Goal: Transaction & Acquisition: Subscribe to service/newsletter

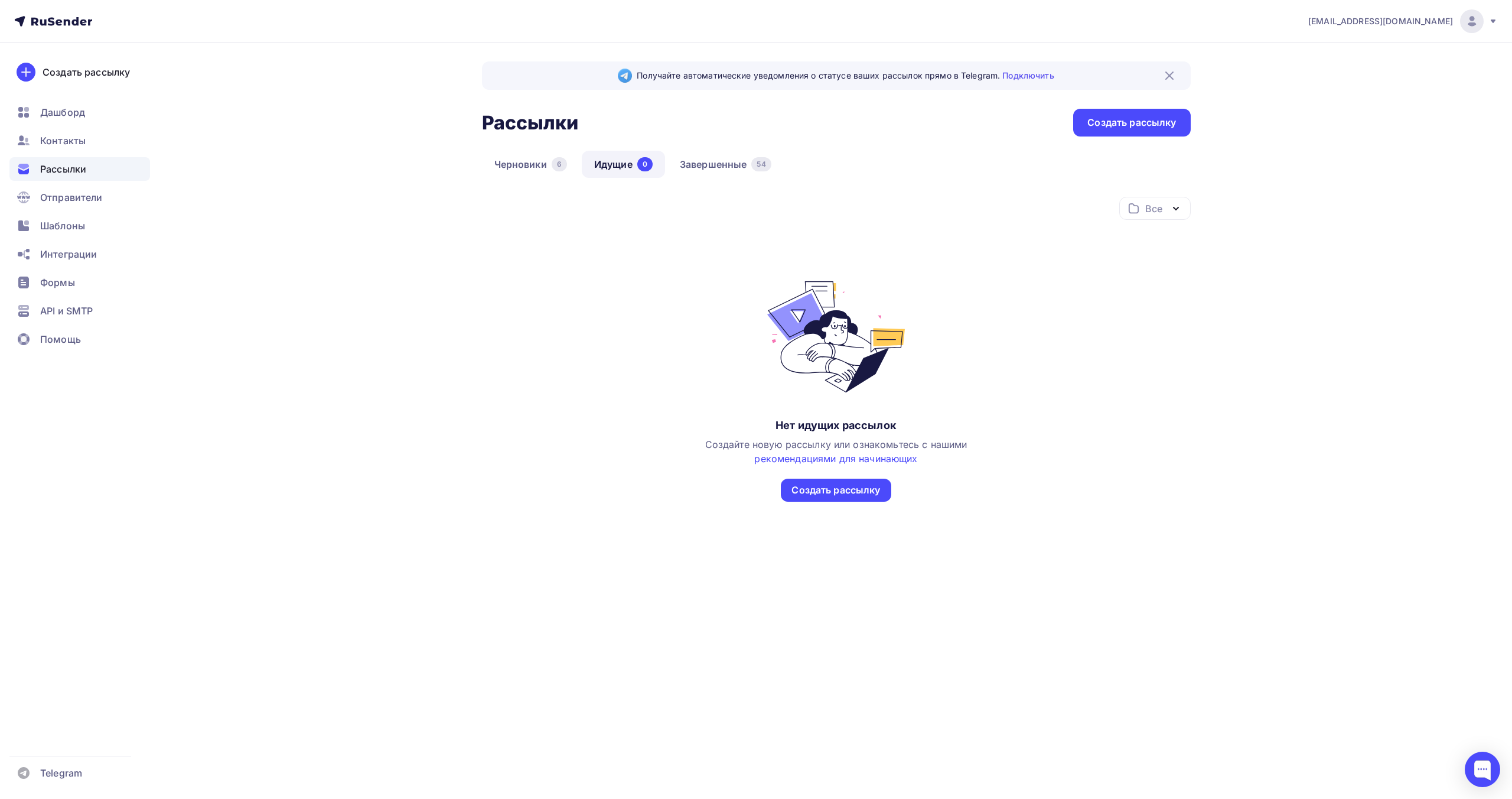
click at [1148, 658] on div "info@ecargentum.ru Аккаунт Тарифы Выйти Создать рассылку Дашборд Контакты Рассы…" at bounding box center [756, 399] width 1512 height 799
click at [1489, 26] on div "[EMAIL_ADDRESS][DOMAIN_NAME]" at bounding box center [1403, 21] width 190 height 23
click at [1303, 195] on div "info@ecargentum.ru Аккаунт Тарифы Выйти Создать рассылку Дашборд Контакты Рассы…" at bounding box center [756, 303] width 1512 height 607
click at [467, 293] on div "Получайте автоматические уведомления о статусе ваших рассылок прямо в Telegram.…" at bounding box center [756, 324] width 968 height 564
click at [376, 152] on div "Получайте автоматические уведомления о статусе ваших рассылок прямо в Telegram.…" at bounding box center [756, 324] width 968 height 564
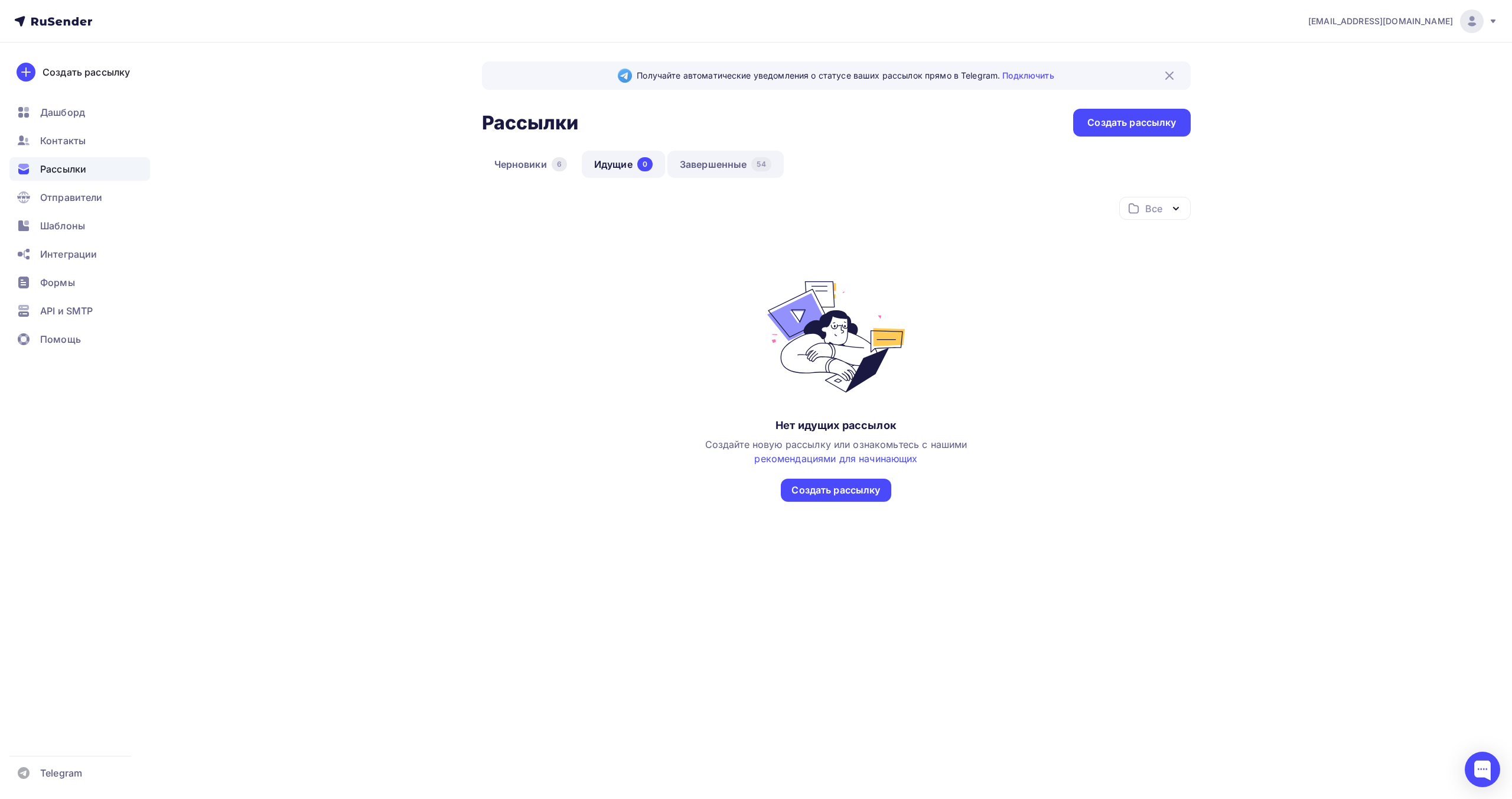
click at [743, 163] on link "Завершенные 54" at bounding box center [726, 164] width 117 height 27
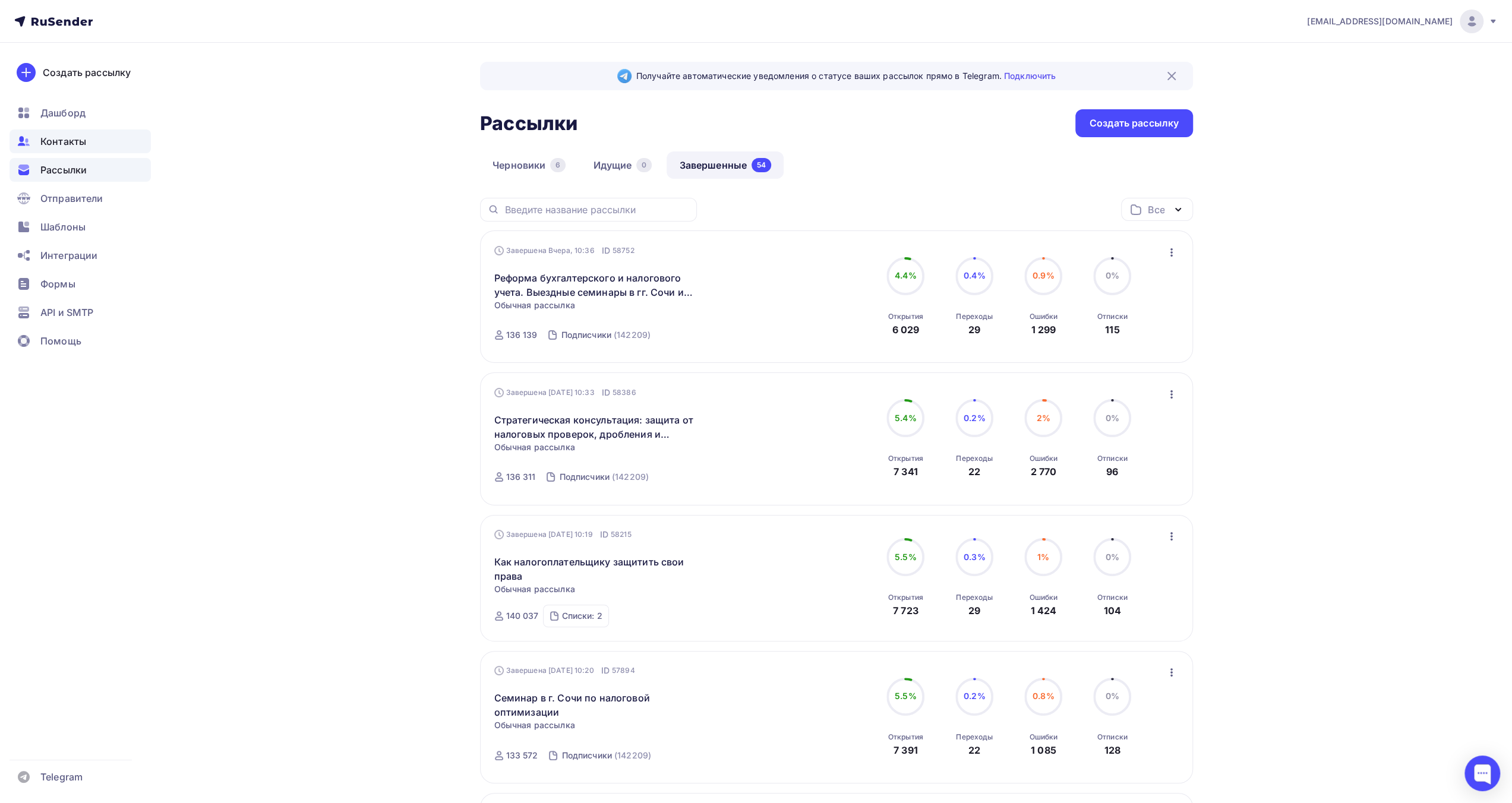
click at [89, 142] on div "Контакты" at bounding box center [80, 142] width 142 height 23
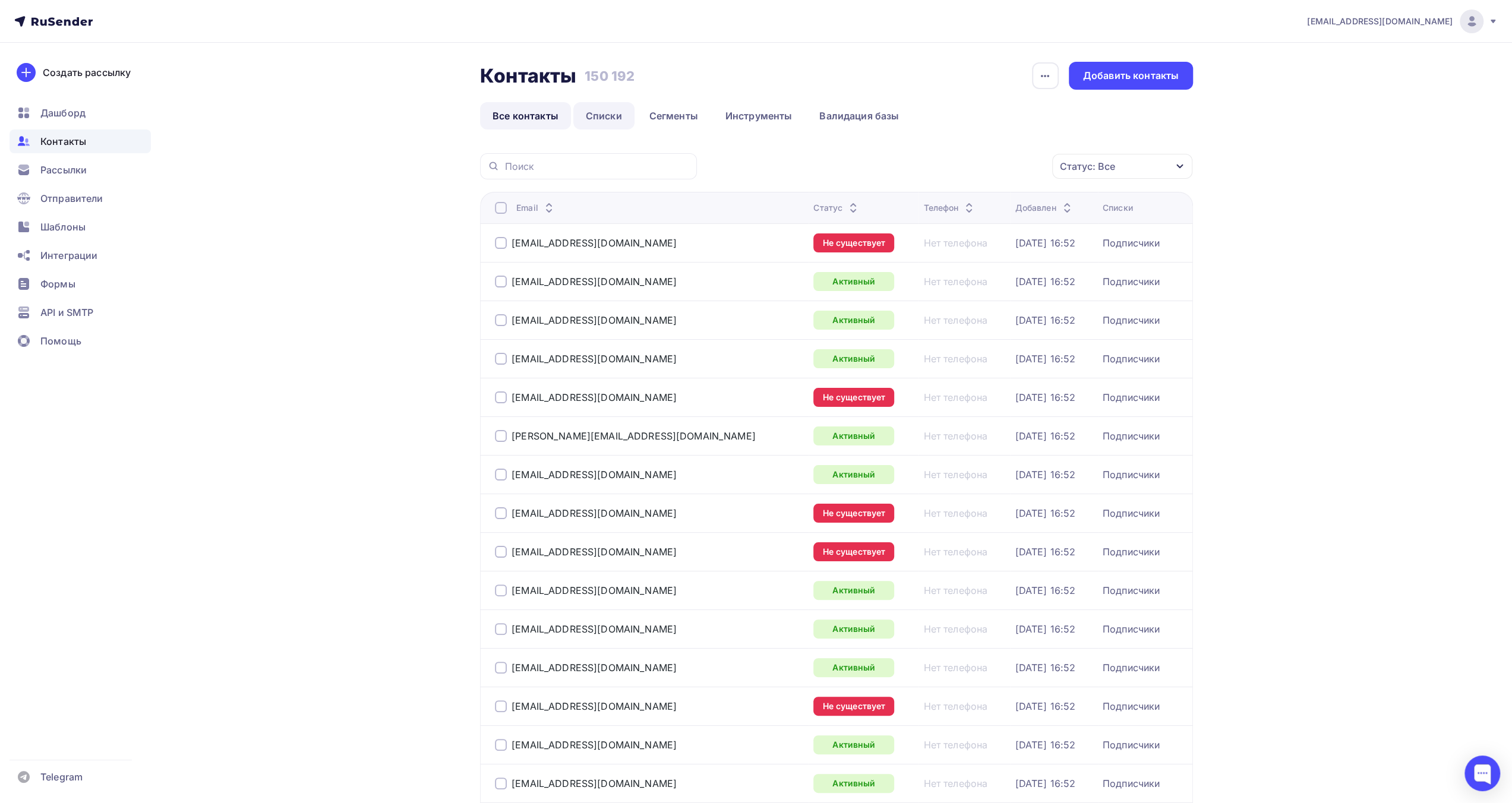
click at [616, 117] on link "Списки" at bounding box center [604, 116] width 61 height 27
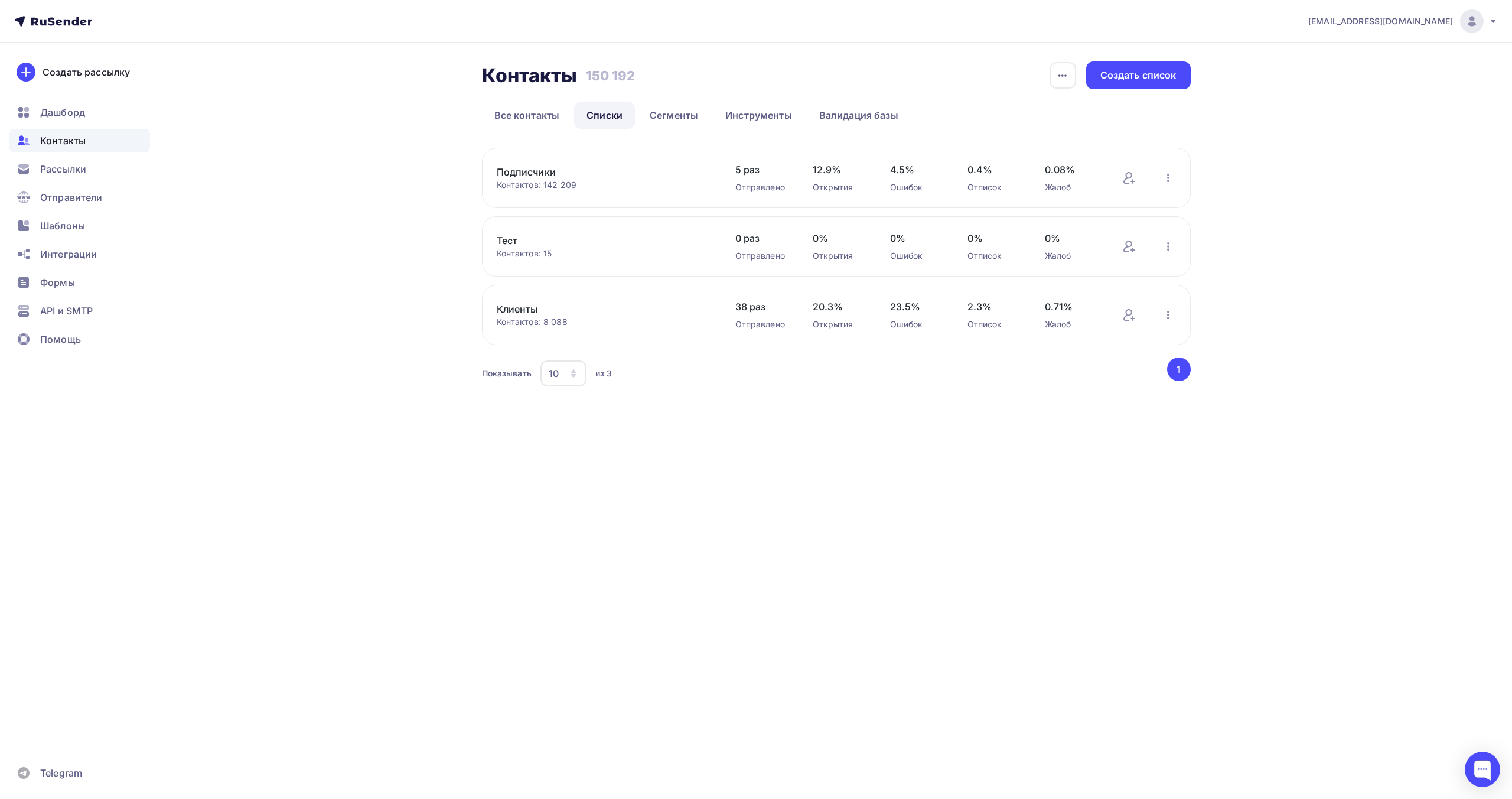
click at [1169, 180] on icon "button" at bounding box center [1168, 177] width 14 height 14
click at [1138, 212] on div "Добавить контакты" at bounding box center [1090, 211] width 166 height 19
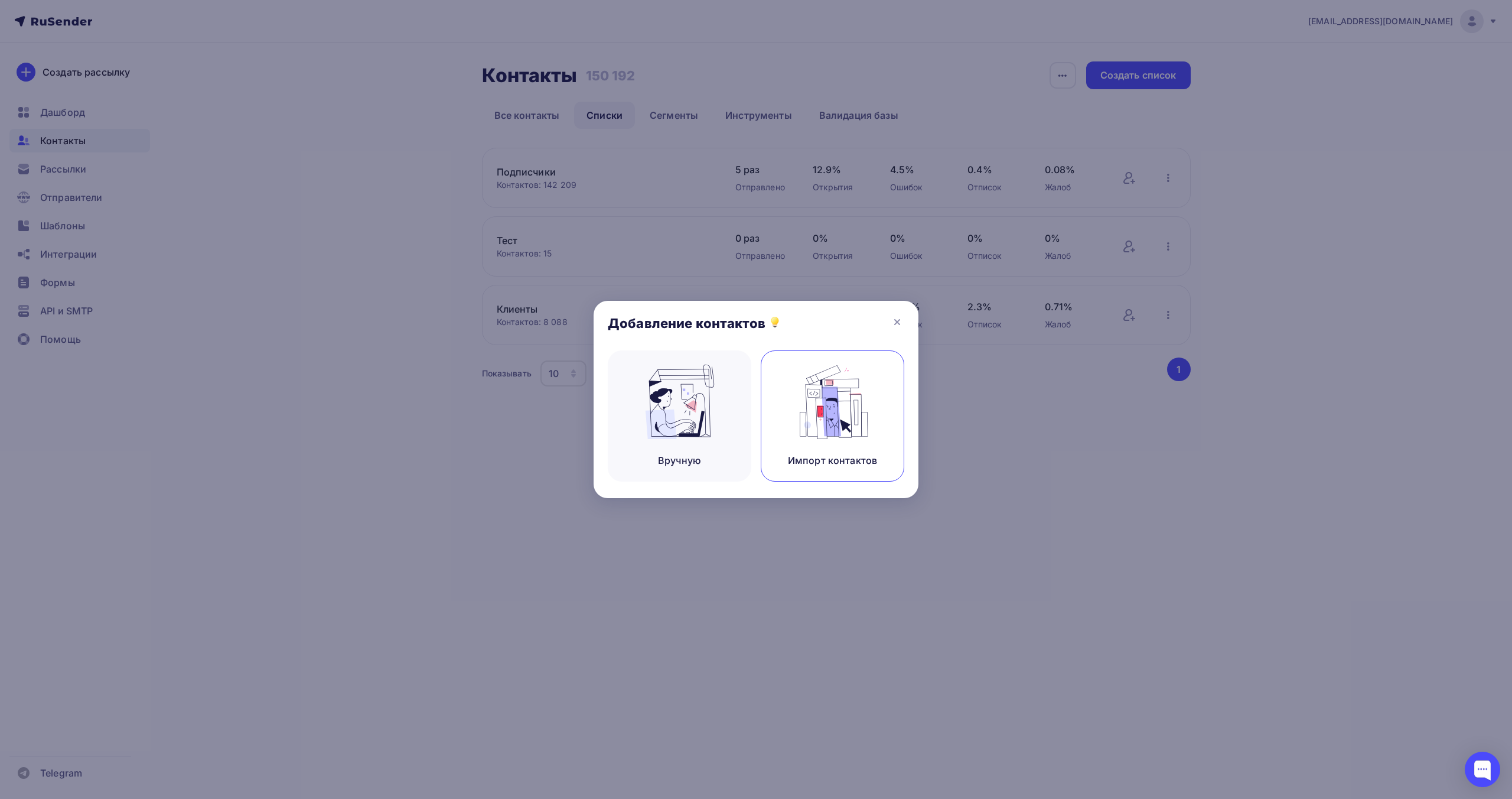
click at [831, 431] on img at bounding box center [833, 402] width 79 height 75
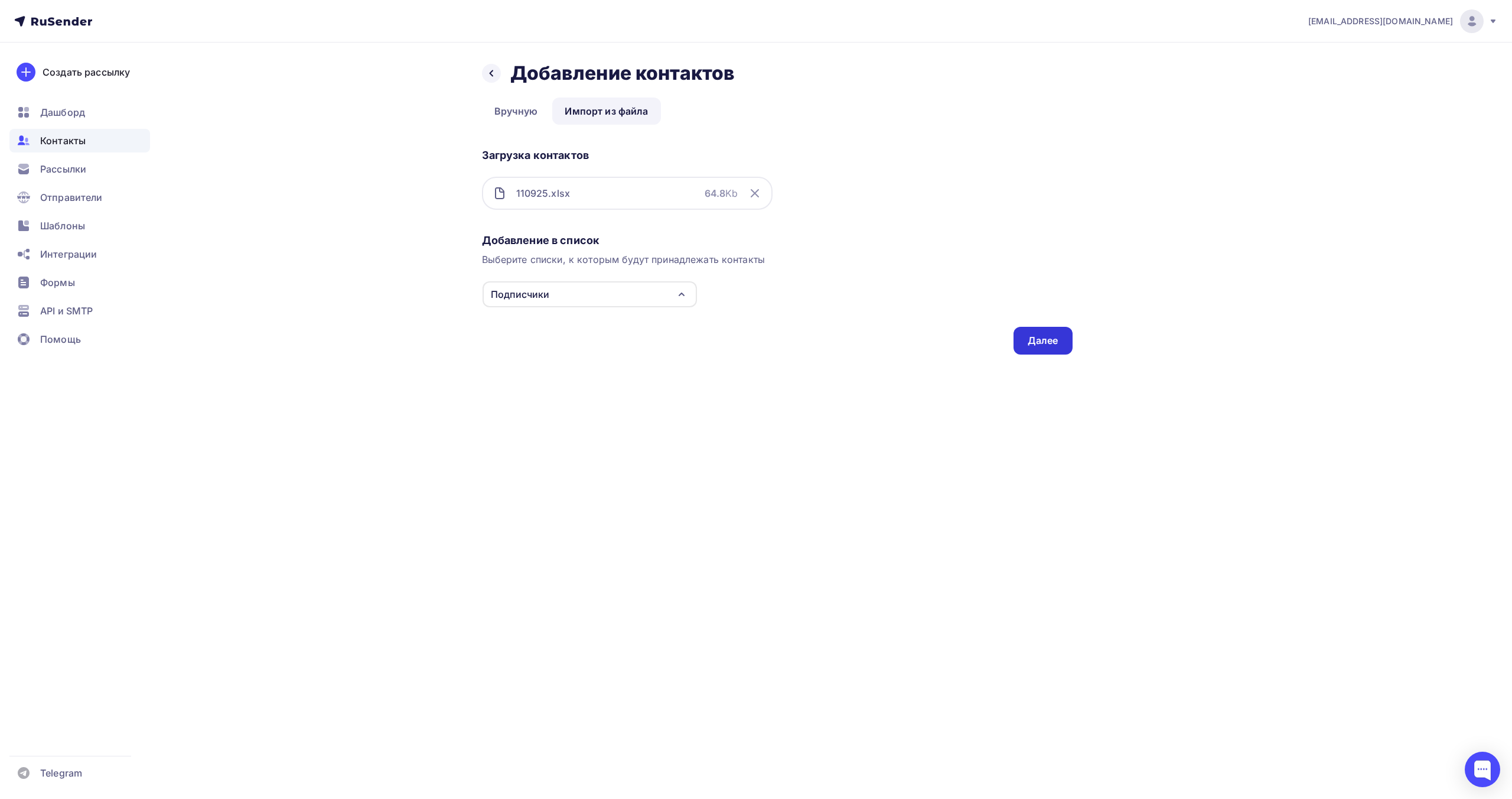
click at [1040, 345] on div "Далее" at bounding box center [1042, 340] width 30 height 13
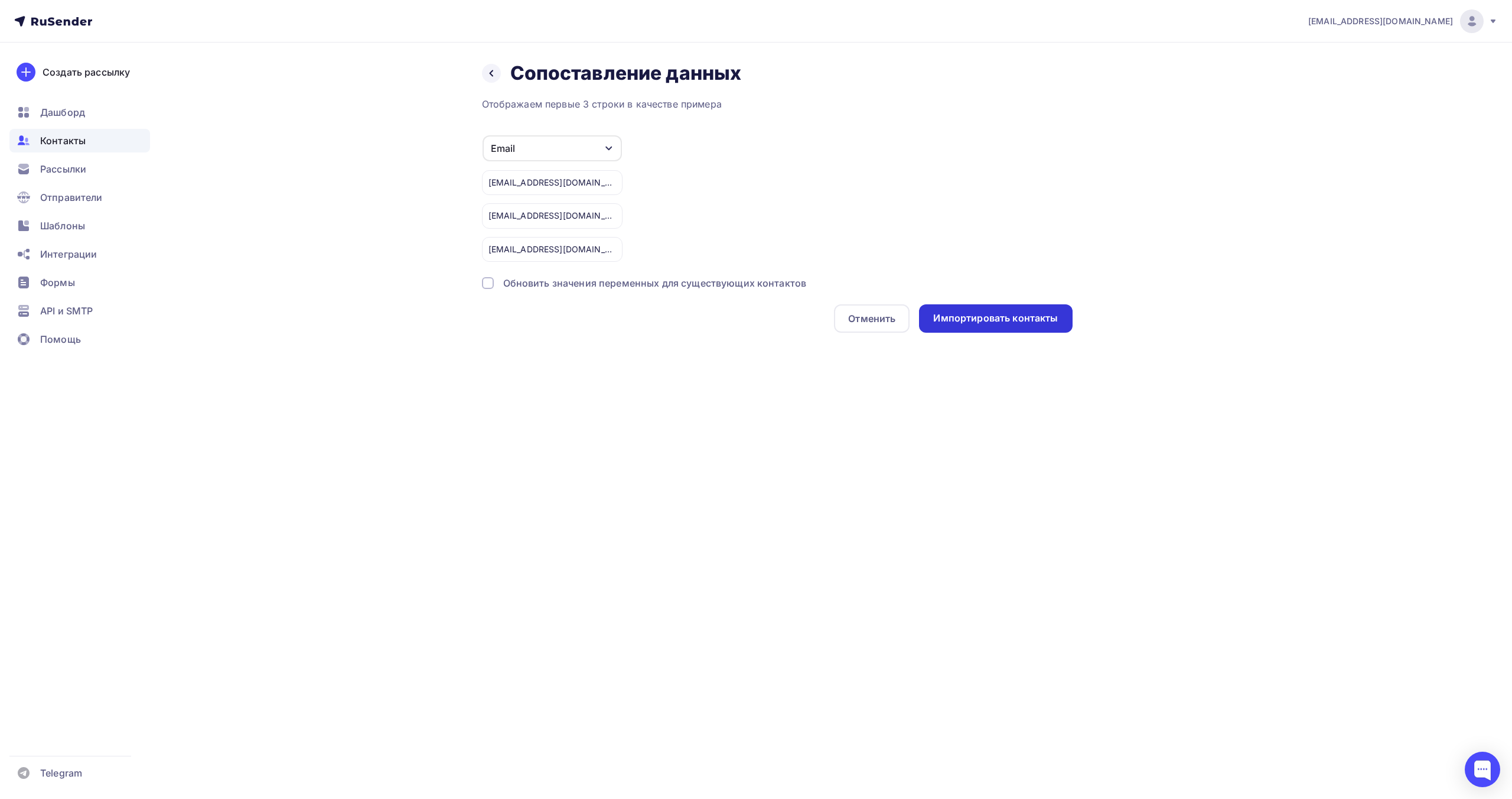
click at [975, 321] on div "Импортировать контакты" at bounding box center [996, 317] width 124 height 13
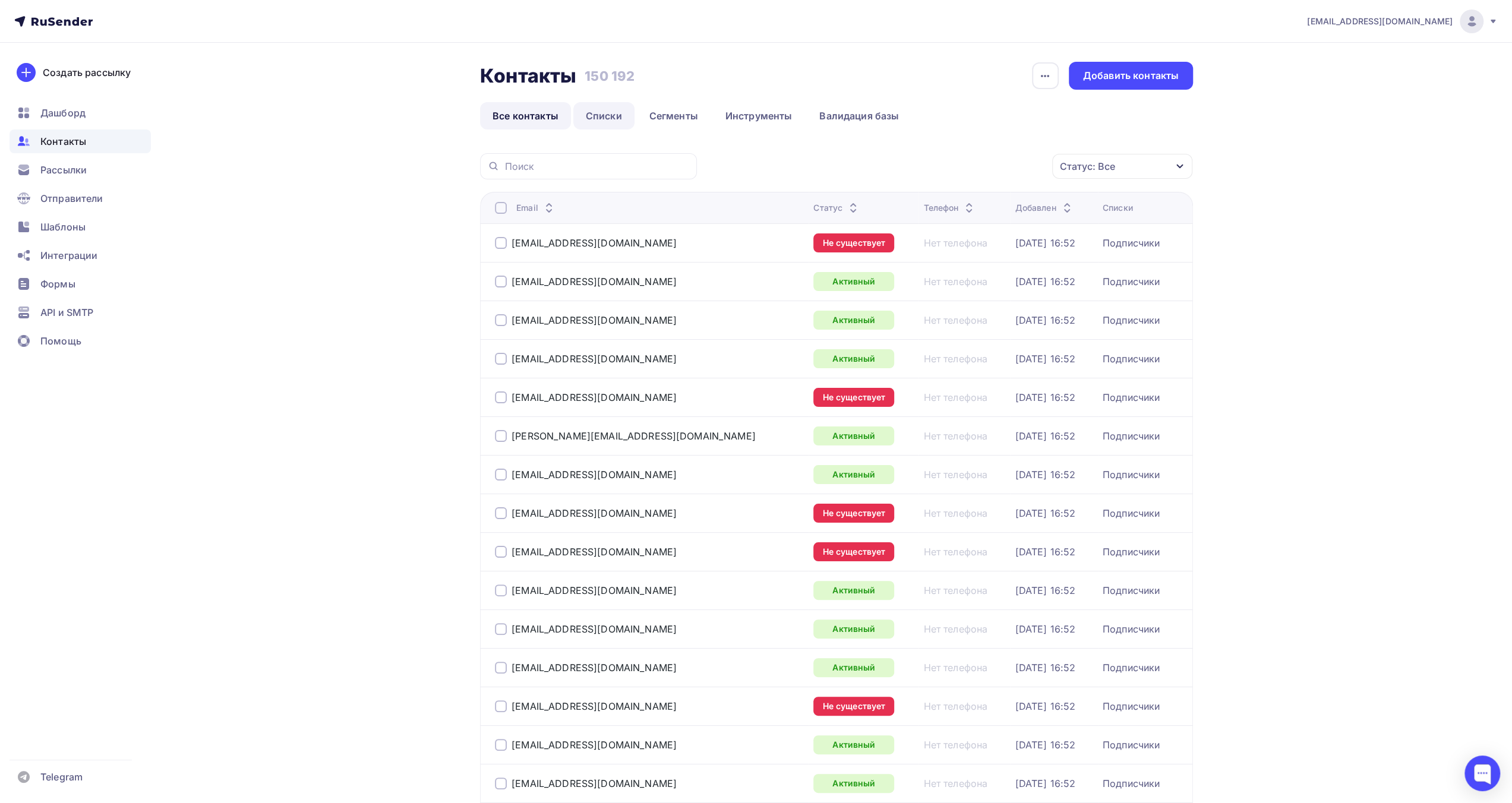
click at [619, 123] on link "Списки" at bounding box center [604, 116] width 61 height 27
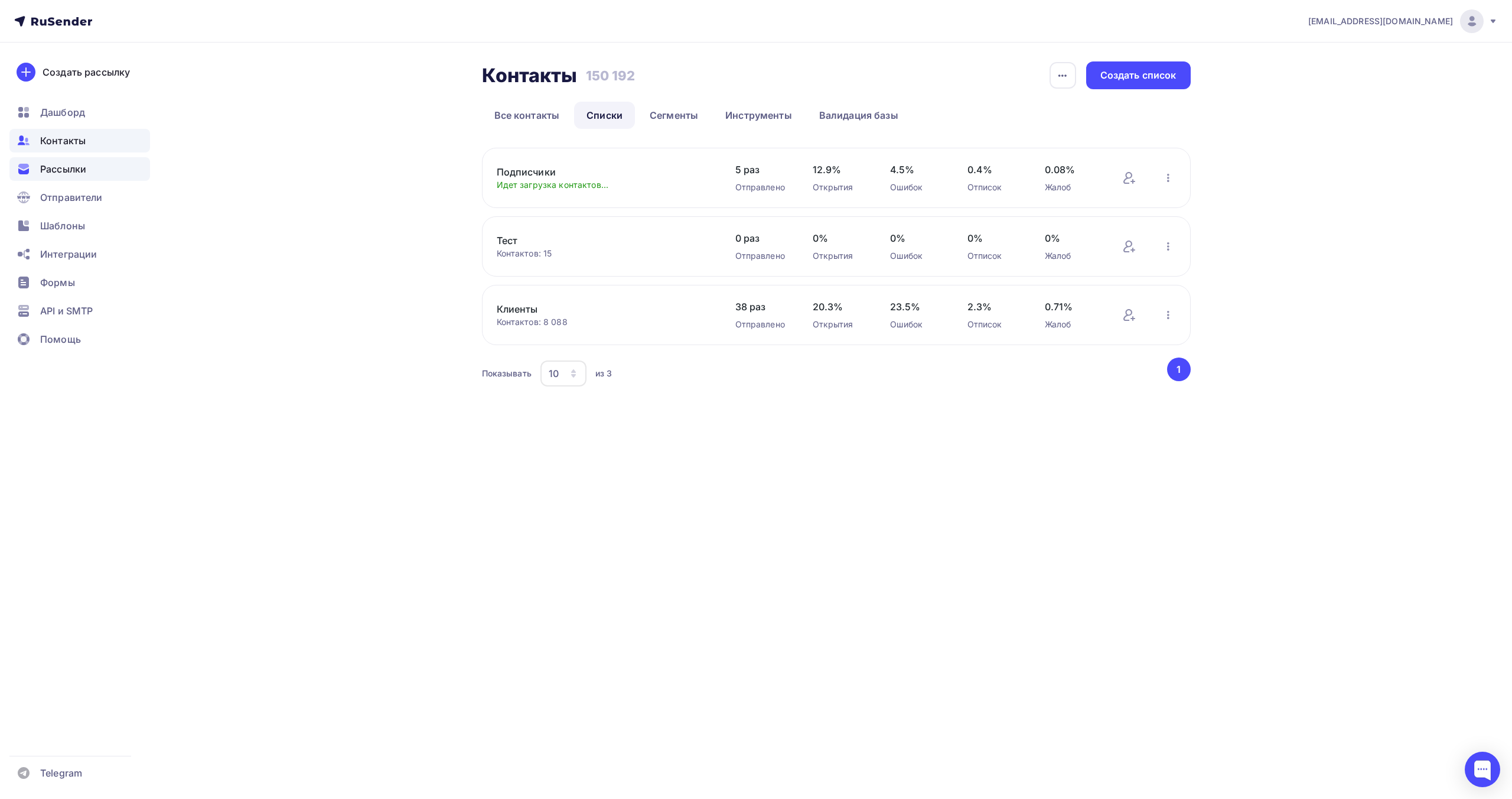
click at [85, 166] on span "Рассылки" at bounding box center [63, 169] width 46 height 14
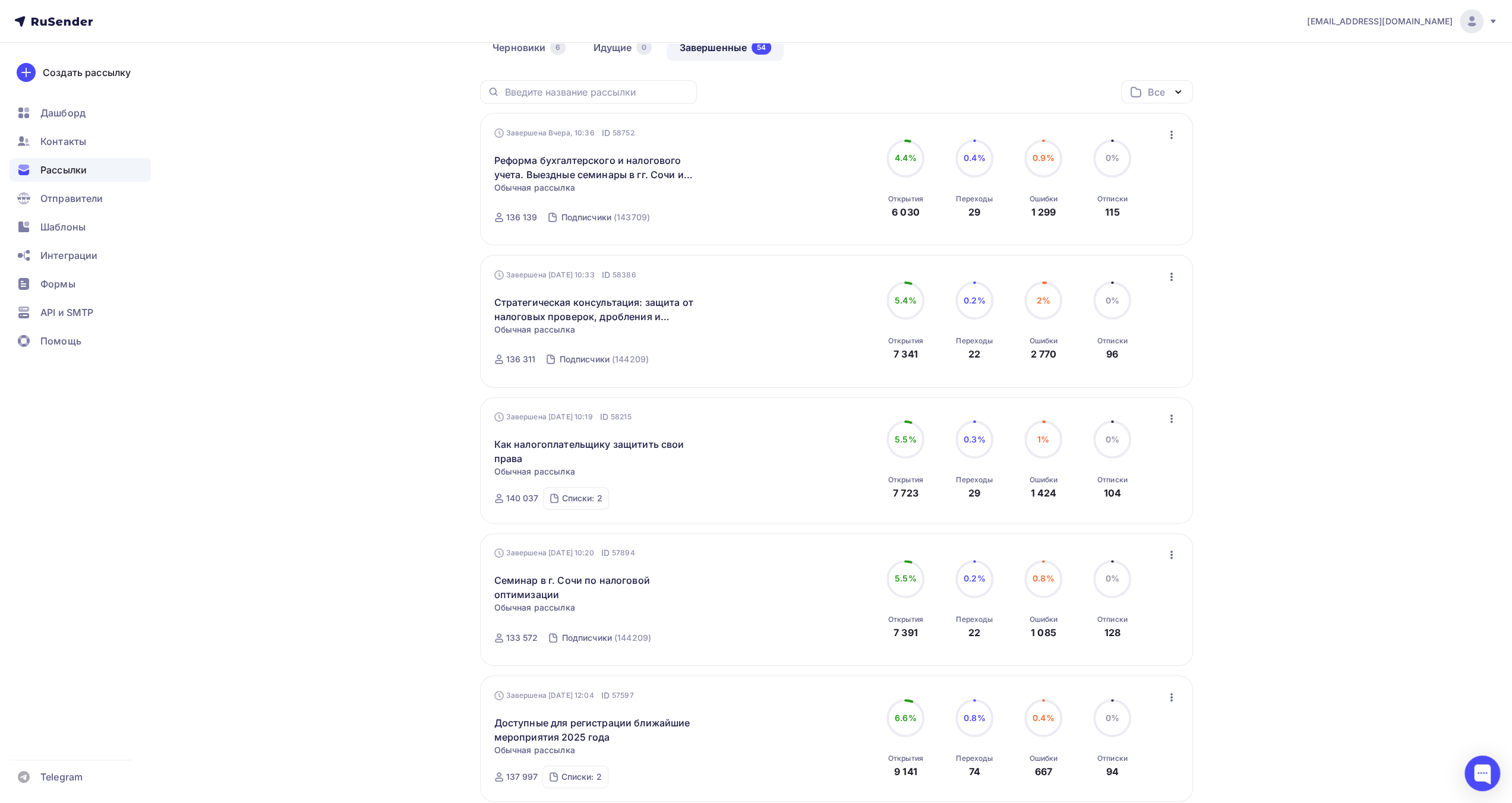
scroll to position [119, 0]
click at [1169, 418] on icon "button" at bounding box center [1171, 418] width 14 height 14
click at [1147, 472] on div "Обзор рассылки" at bounding box center [1117, 472] width 122 height 14
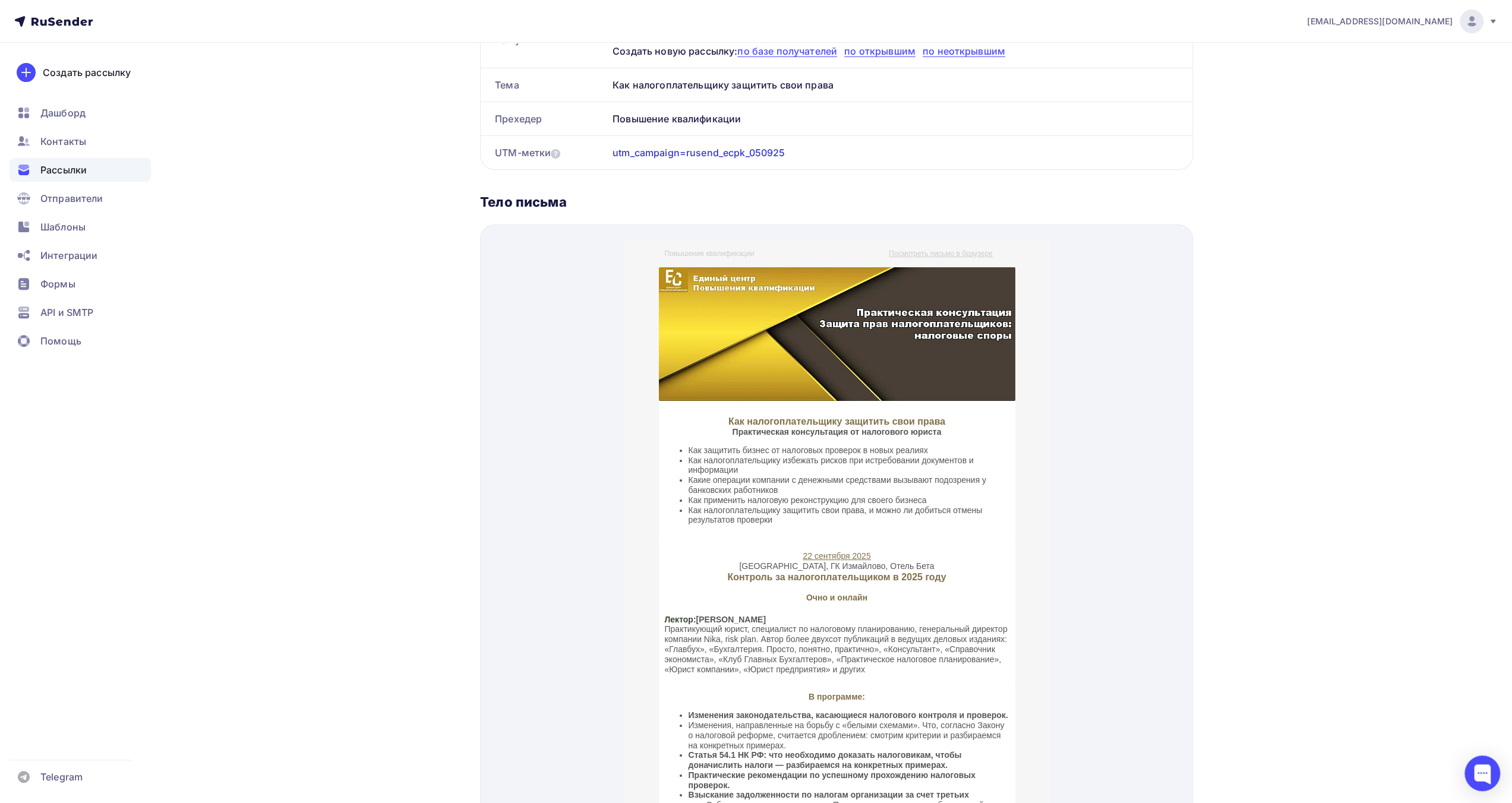
scroll to position [119, 0]
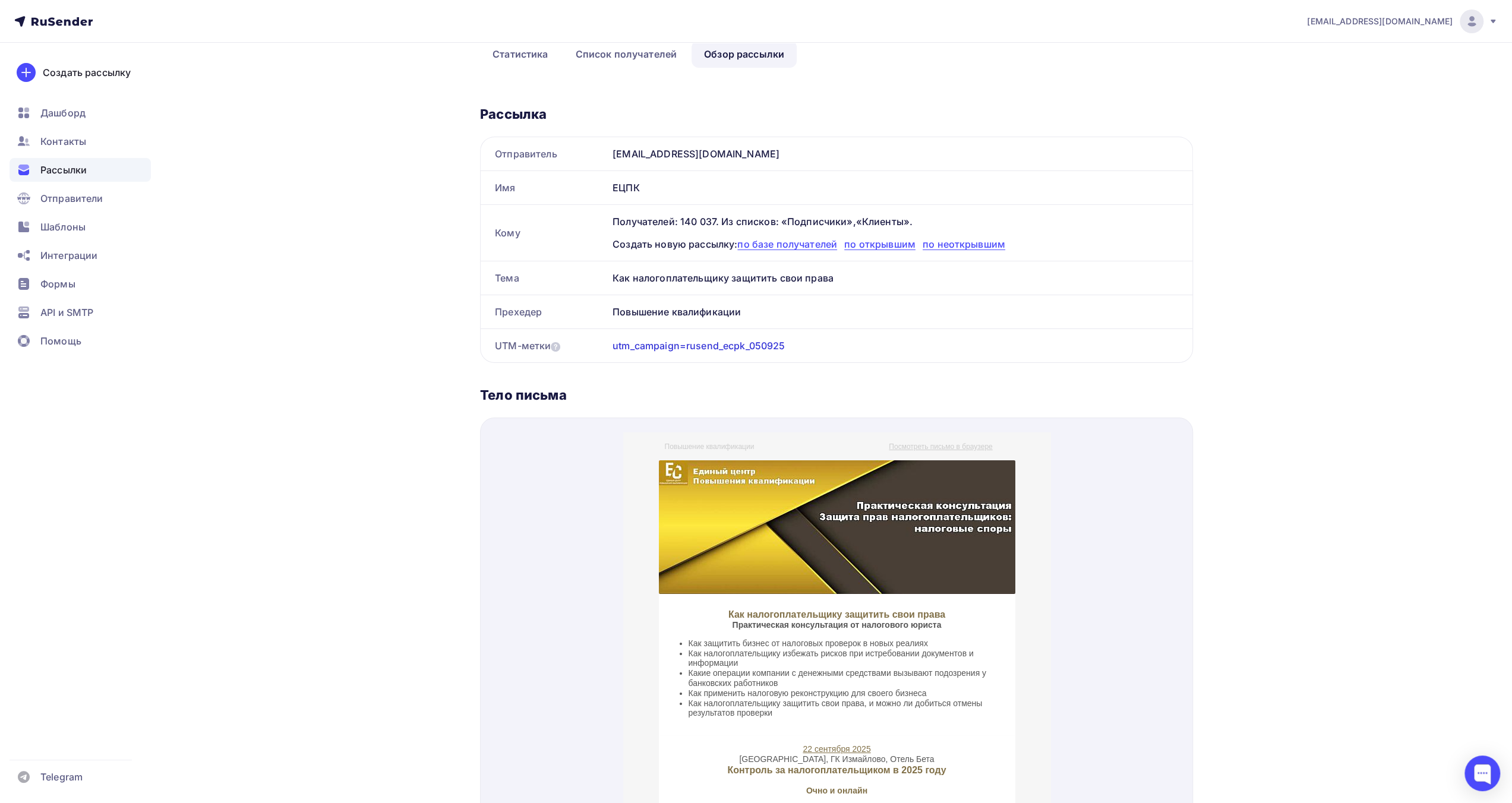
click at [69, 173] on span "Рассылки" at bounding box center [63, 170] width 46 height 14
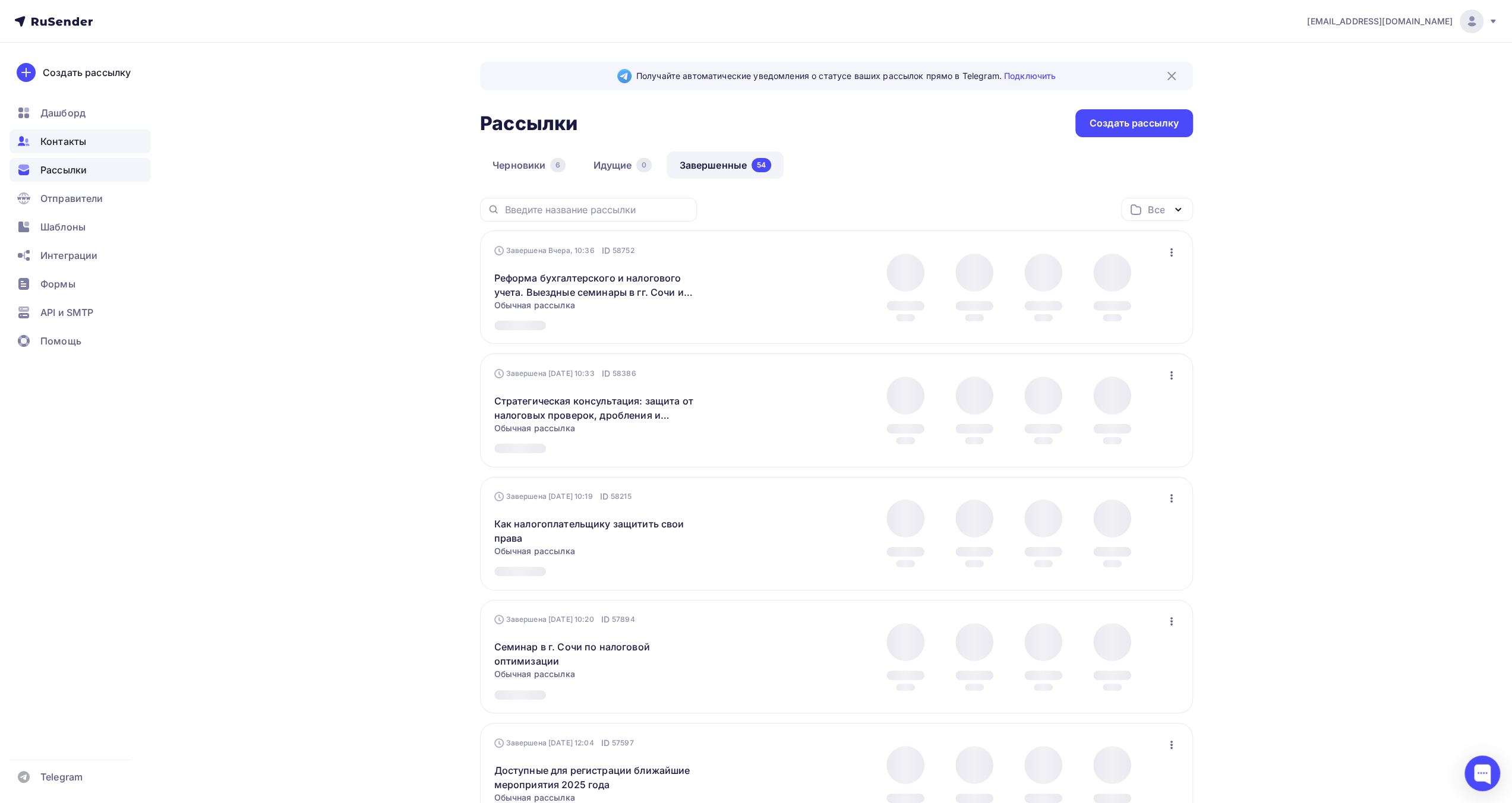
click at [41, 143] on span "Контакты" at bounding box center [63, 142] width 45 height 14
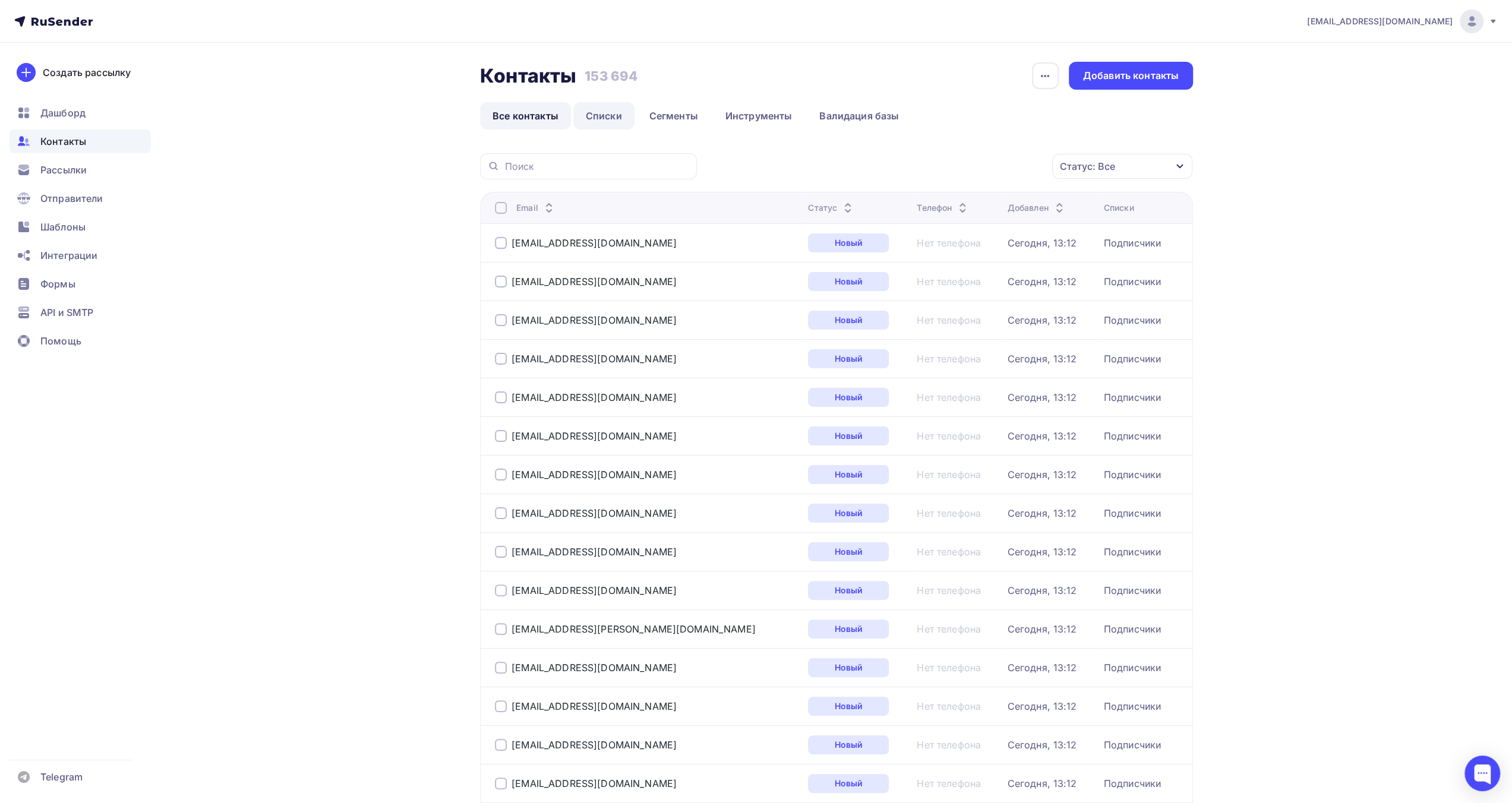
click at [594, 113] on link "Списки" at bounding box center [604, 116] width 61 height 27
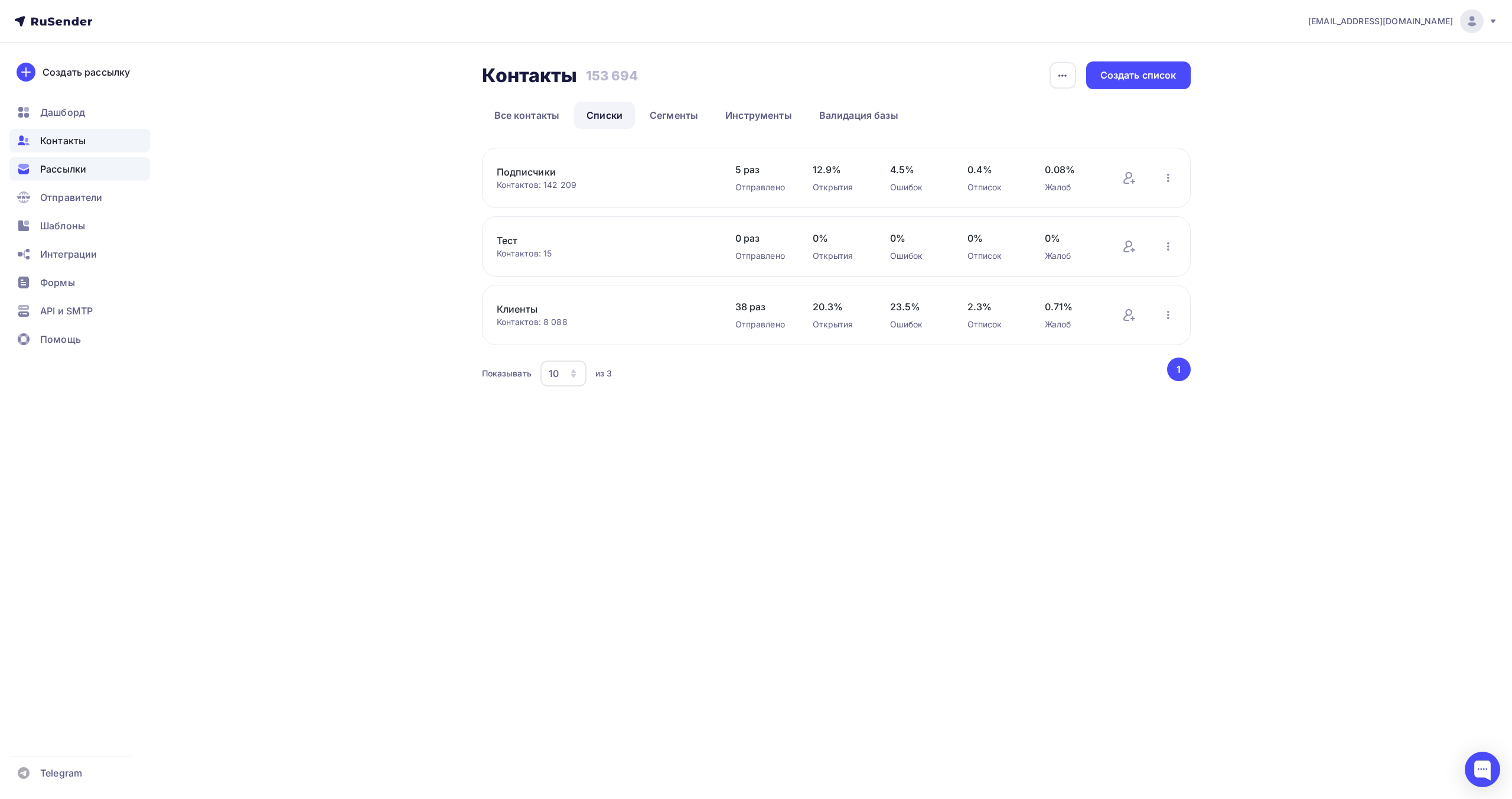
click at [107, 173] on div "Рассылки" at bounding box center [79, 169] width 141 height 23
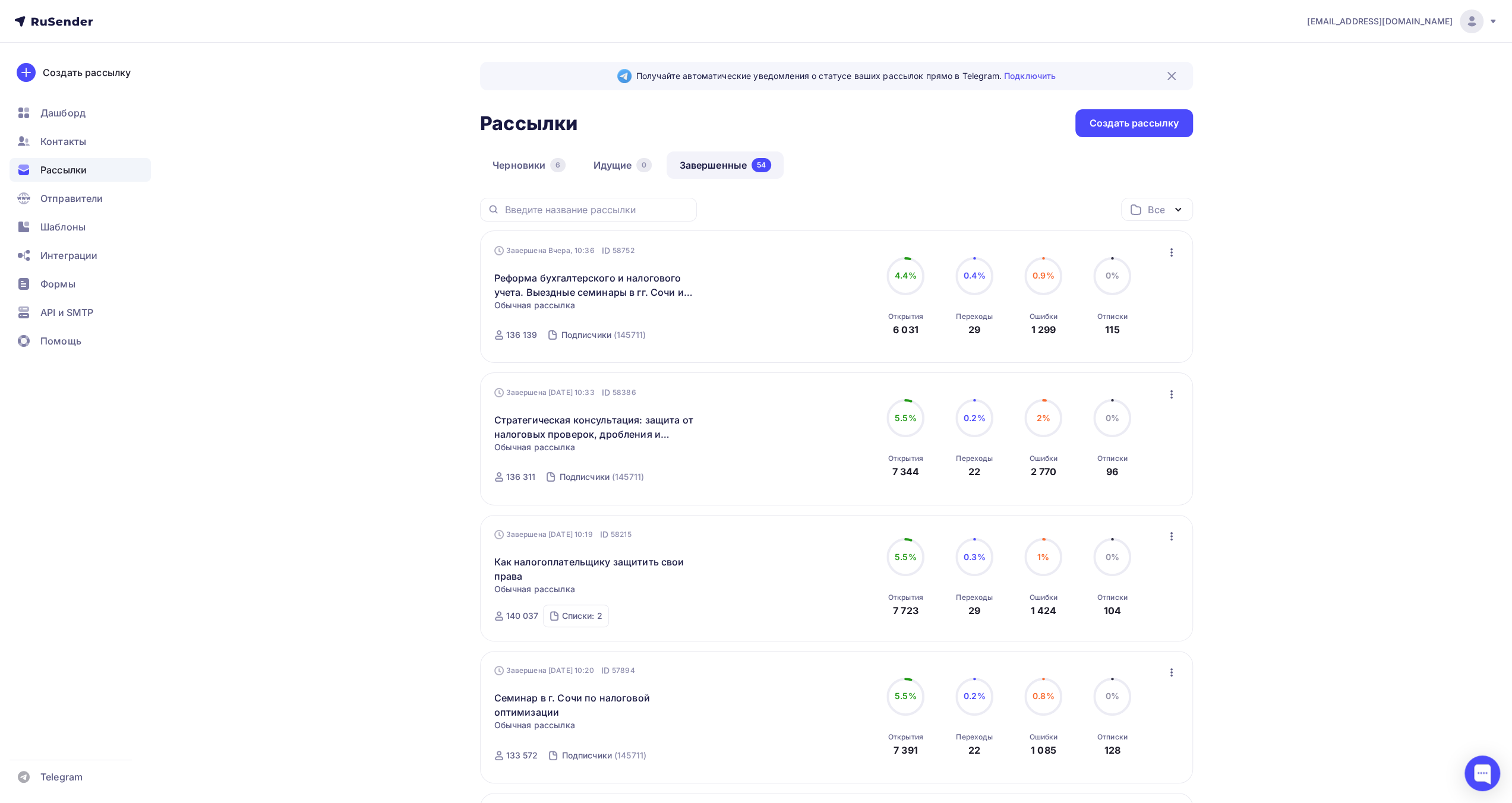
drag, startPoint x: 1169, startPoint y: 535, endPoint x: 1173, endPoint y: 540, distance: 6.4
click at [1170, 535] on icon "button" at bounding box center [1171, 536] width 14 height 14
click at [1159, 615] on div "Копировать в новую" at bounding box center [1117, 615] width 122 height 14
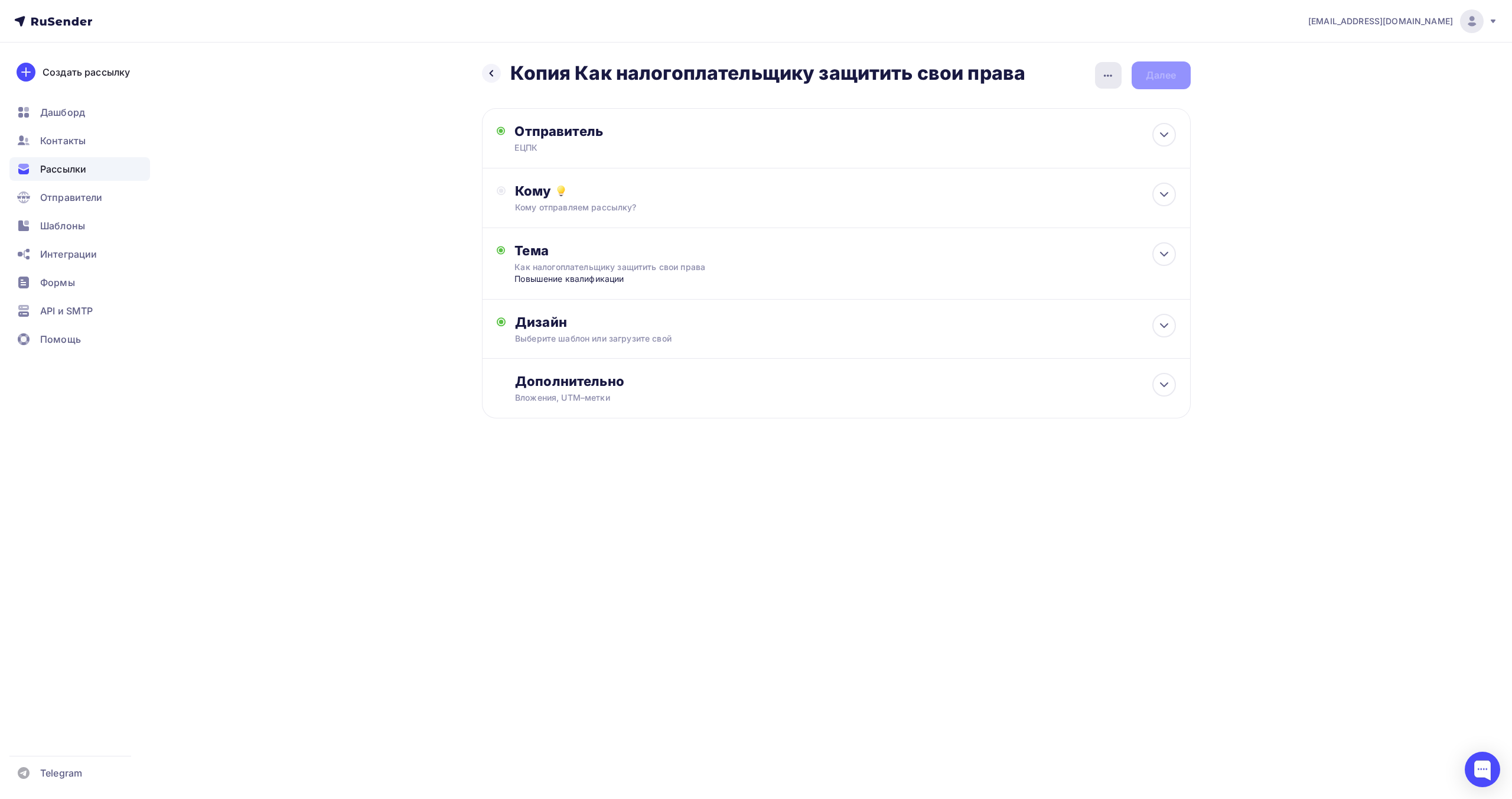
click at [1111, 80] on icon "button" at bounding box center [1108, 75] width 14 height 14
click at [1048, 141] on div "Переименовать рассылку" at bounding box center [1046, 136] width 146 height 14
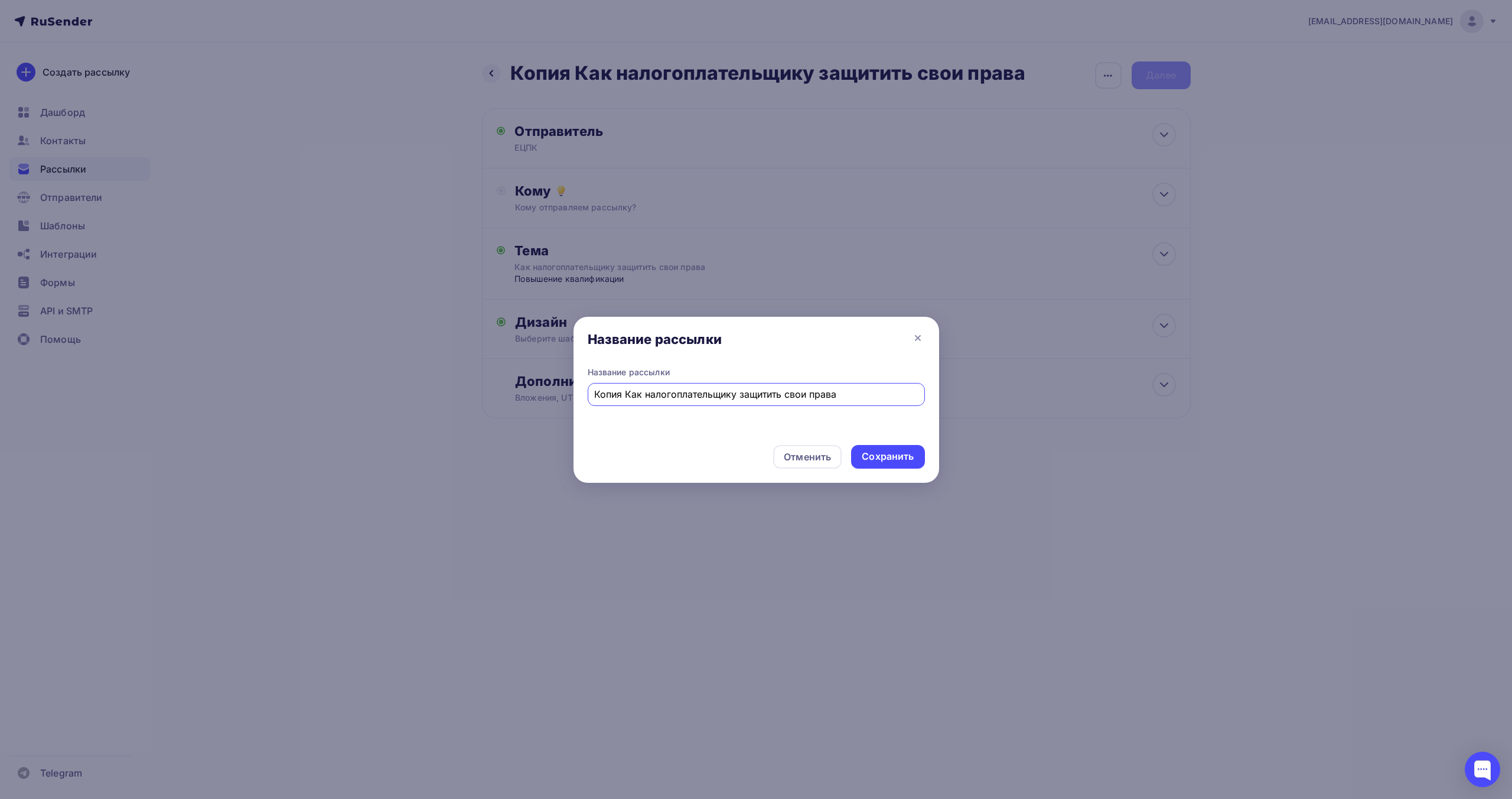
drag, startPoint x: 626, startPoint y: 395, endPoint x: 496, endPoint y: 374, distance: 131.7
click at [505, 374] on div "Название рассылки Название рассылки Копия Как налогоплательщику защитить свои п…" at bounding box center [756, 399] width 1512 height 799
type input "Как налогоплательщику защитить свои права"
click at [890, 464] on div "Сохранить" at bounding box center [887, 457] width 73 height 23
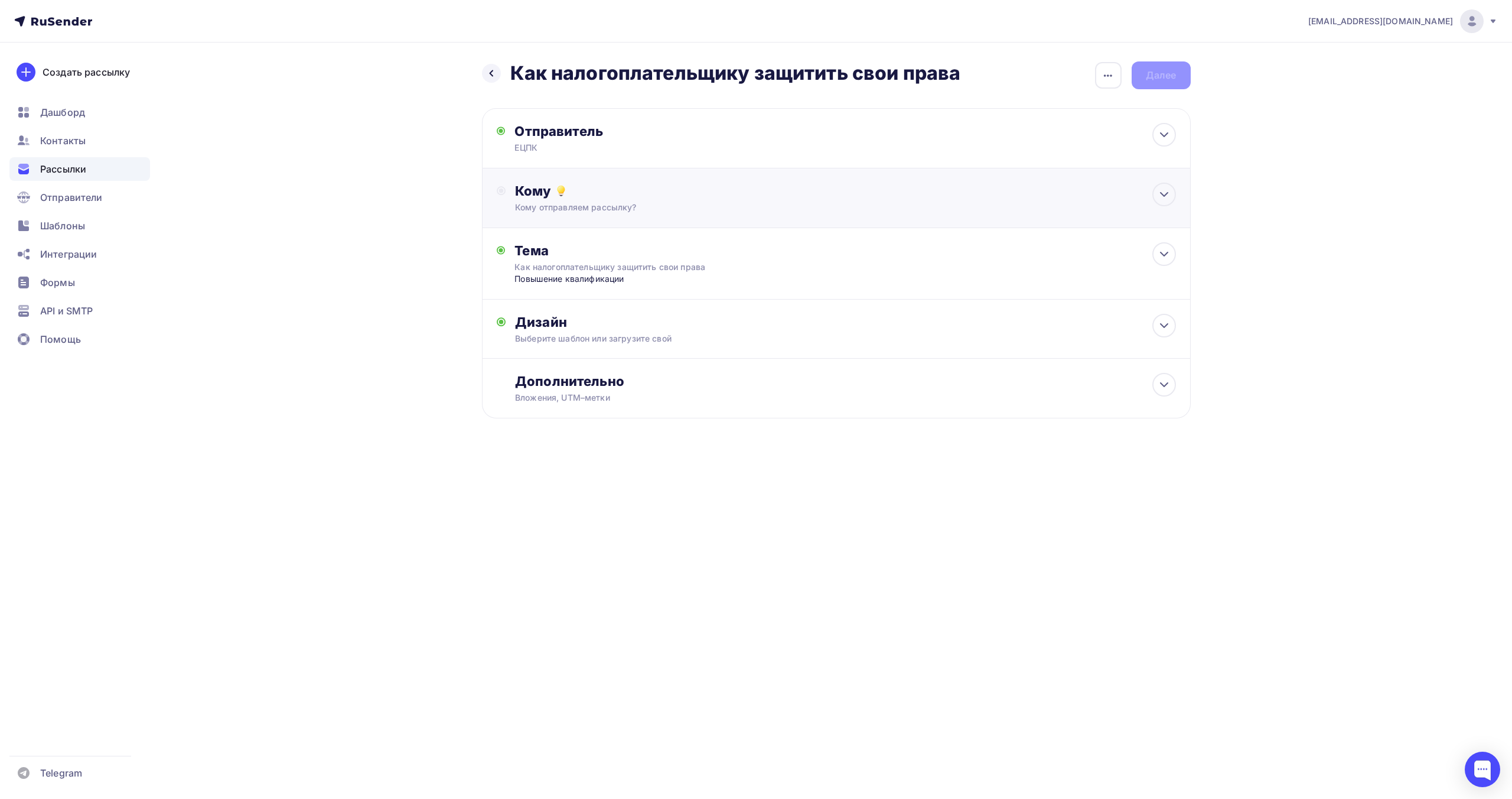
click at [931, 203] on div "Кому отправляем рассылку?" at bounding box center [812, 207] width 595 height 12
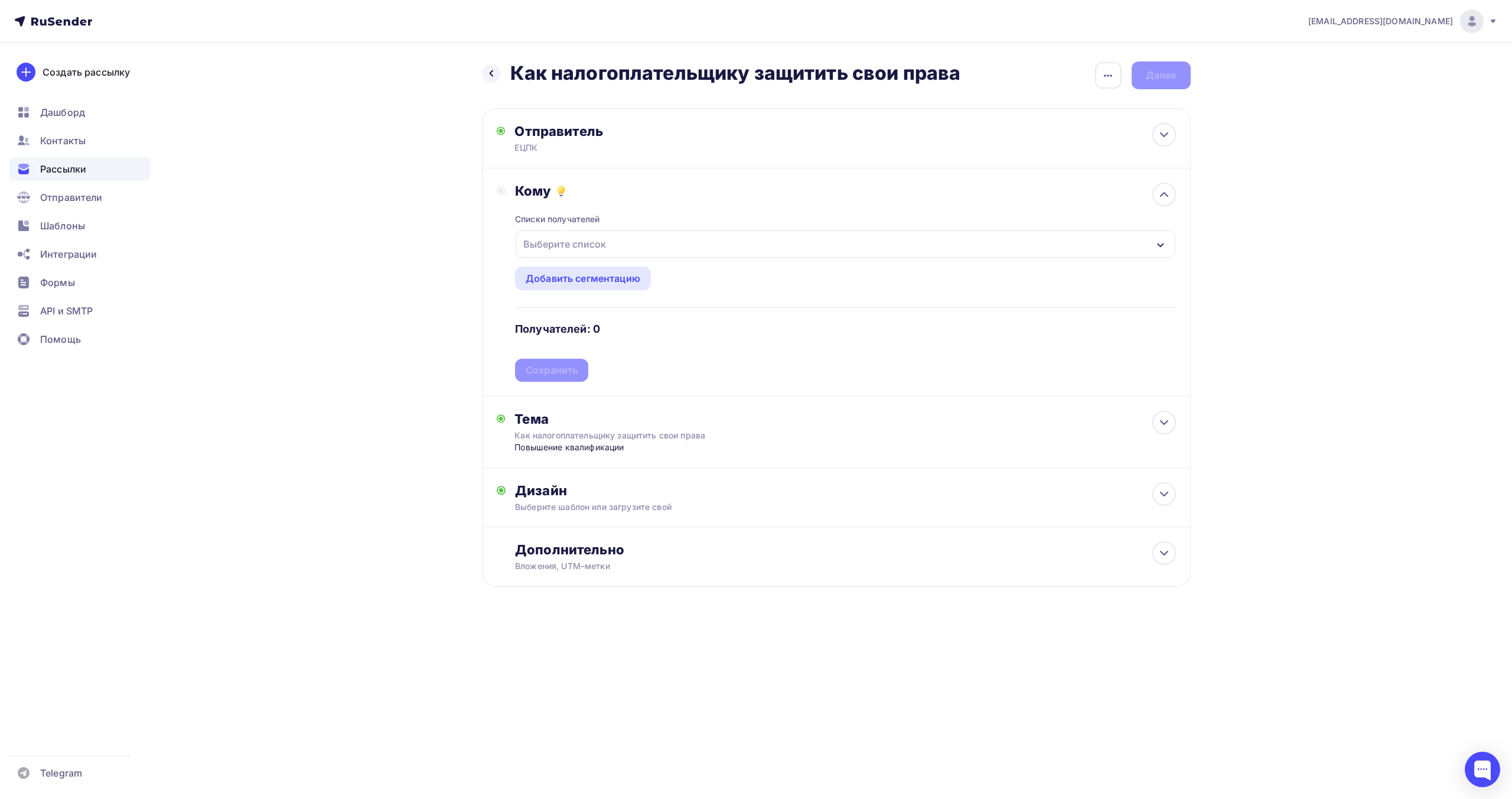
click at [822, 251] on div "Выберите список" at bounding box center [845, 244] width 659 height 27
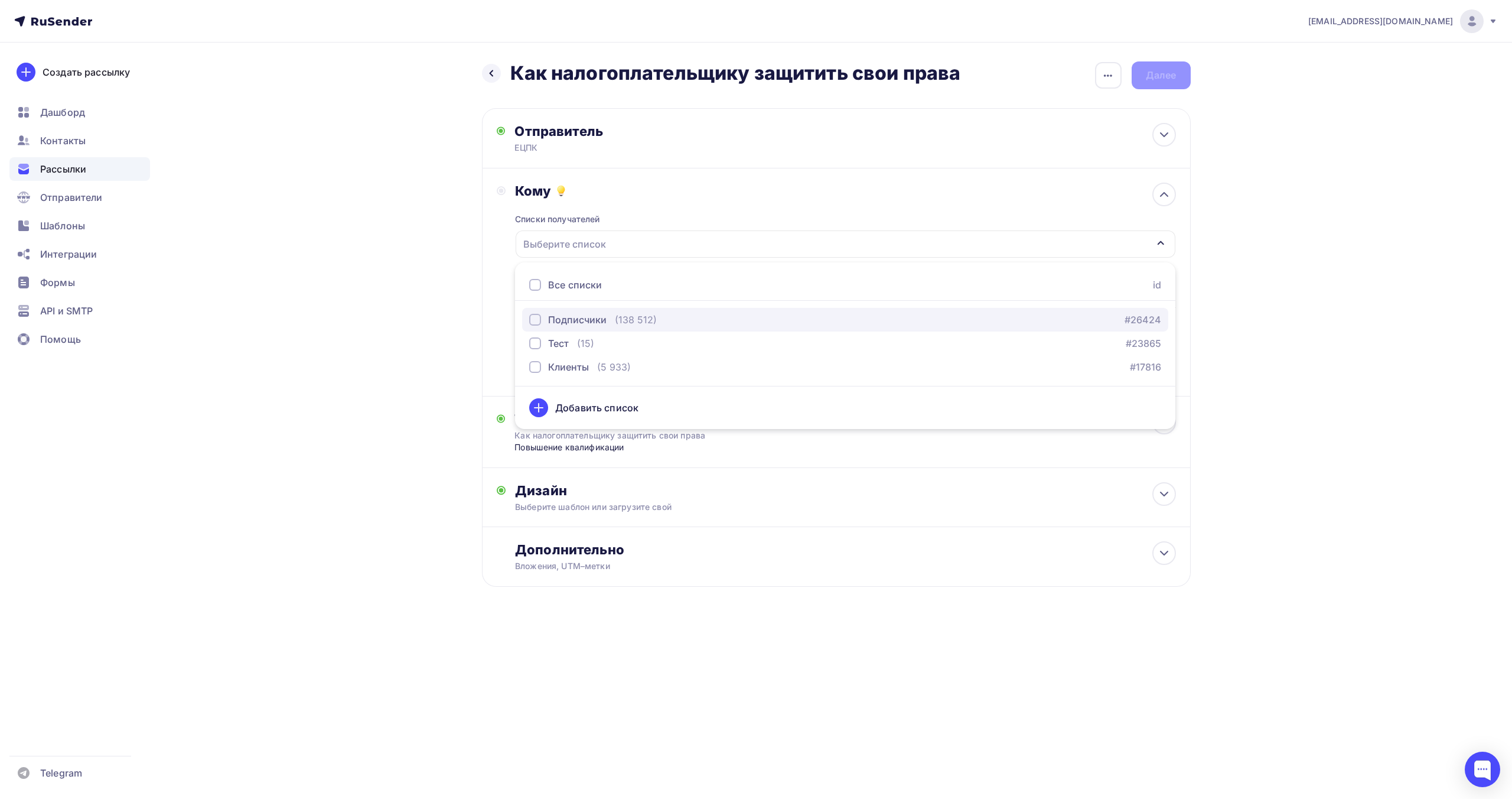
click at [728, 314] on div "Подписчики (138 512) #26424" at bounding box center [845, 320] width 632 height 14
click at [421, 370] on div "Назад Как налогоплательщику защитить свои права Как налогоплательщику защитить …" at bounding box center [756, 352] width 968 height 620
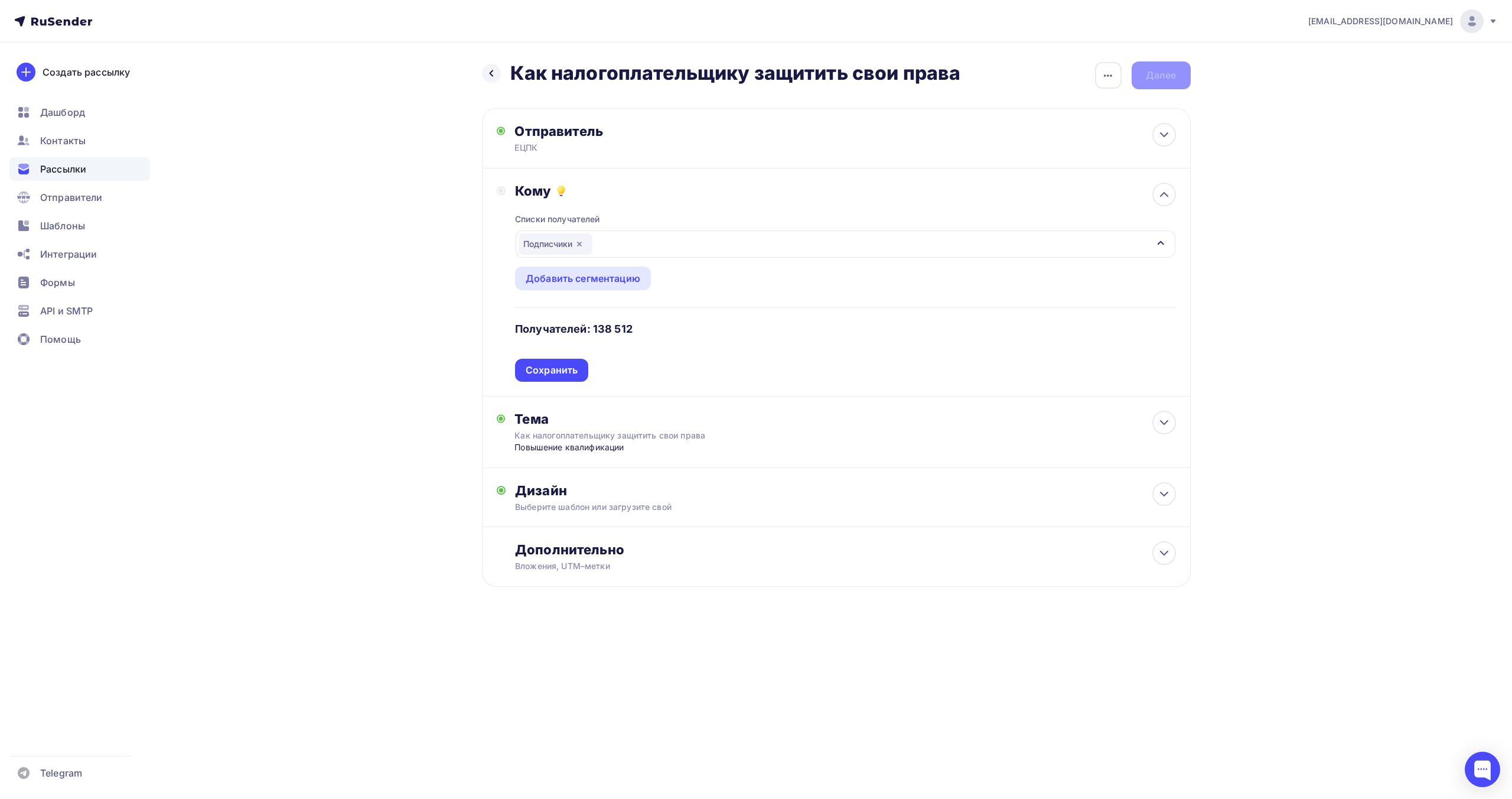
click at [580, 372] on div "Сохранить" at bounding box center [551, 370] width 73 height 23
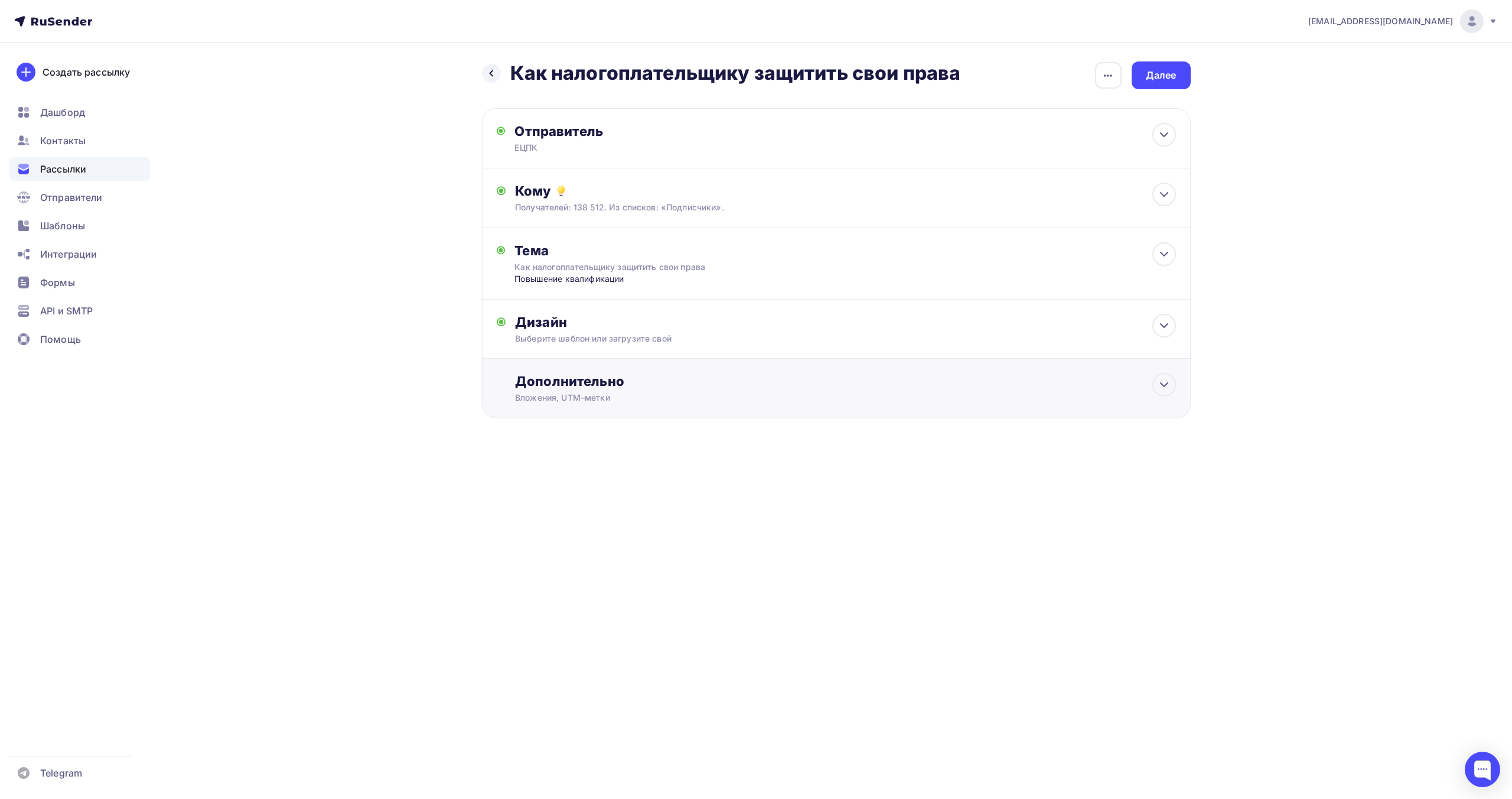
drag, startPoint x: 717, startPoint y: 393, endPoint x: 716, endPoint y: 401, distance: 8.1
click at [717, 393] on div "Вложения, UTM–метки" at bounding box center [812, 397] width 595 height 12
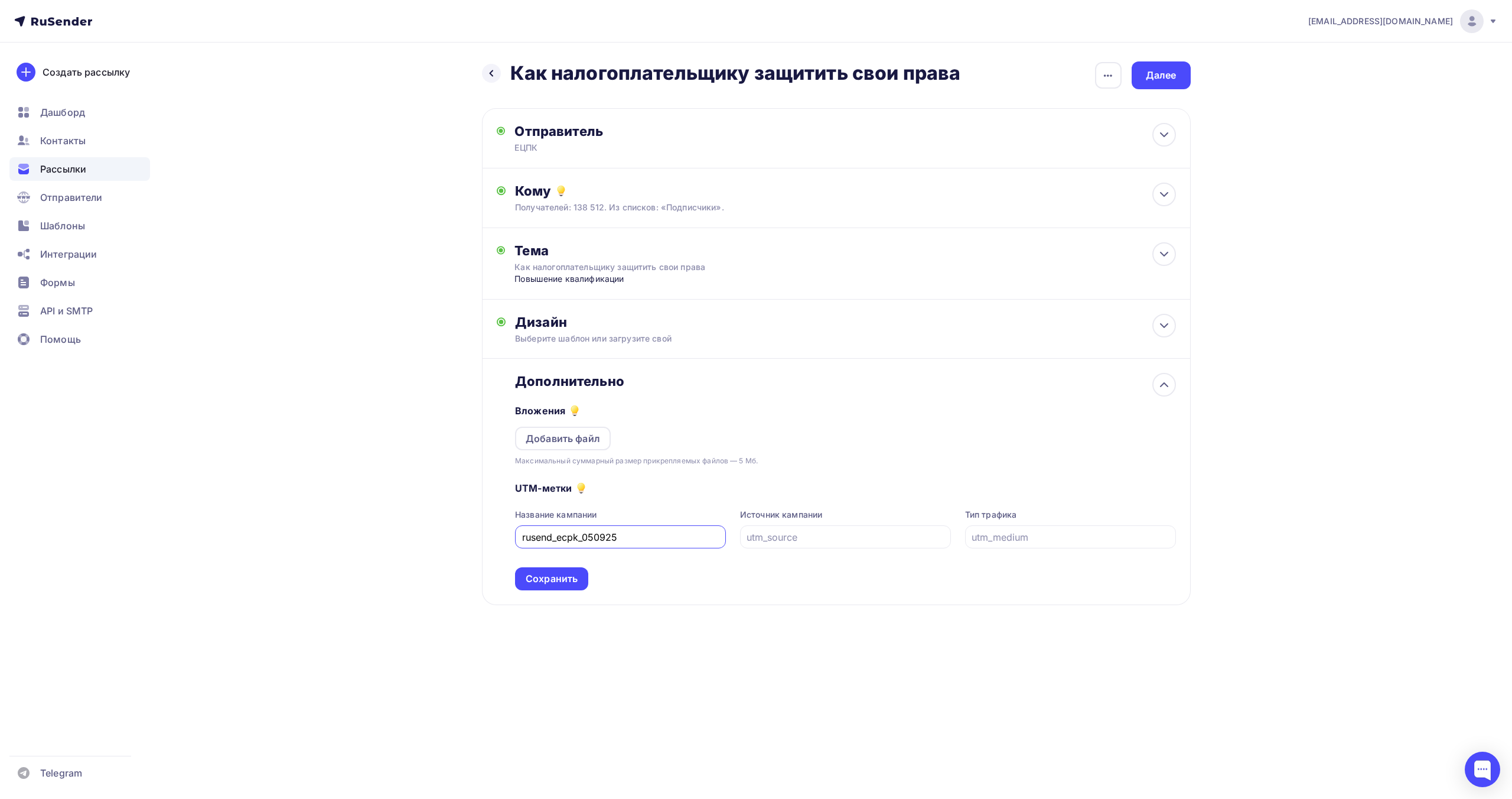
drag, startPoint x: 593, startPoint y: 534, endPoint x: 585, endPoint y: 534, distance: 8.0
click at [585, 534] on input "rusend_ecpk_050925" at bounding box center [621, 537] width 198 height 14
type input "rusend_ecpk_120925"
click at [567, 587] on div "Сохранить" at bounding box center [551, 579] width 73 height 23
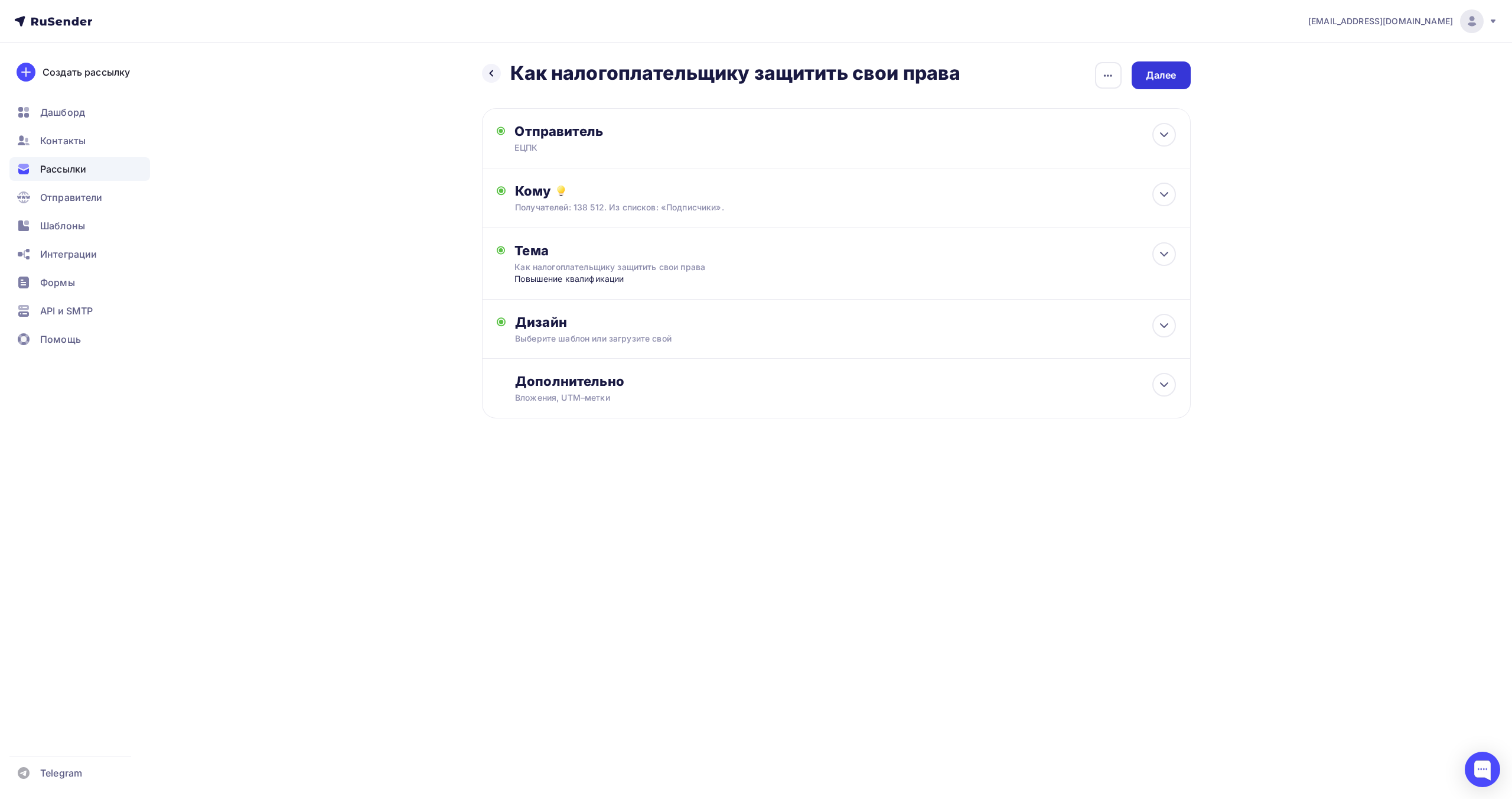
click at [1162, 81] on div "Далее" at bounding box center [1160, 75] width 30 height 13
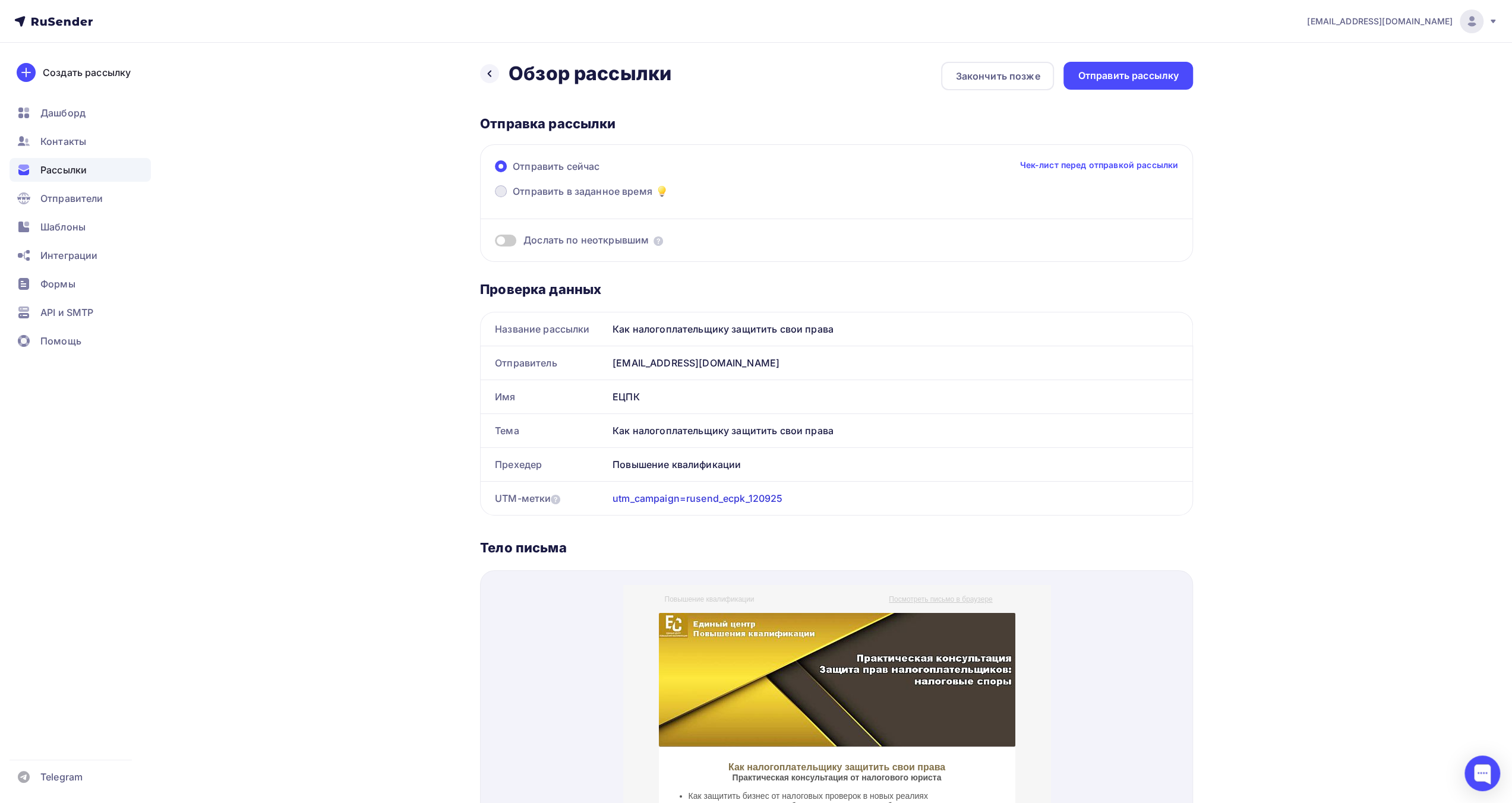
click at [620, 185] on span "Отправить в заданное время" at bounding box center [582, 191] width 139 height 14
click at [512, 199] on input "Отправить в заданное время" at bounding box center [512, 199] width 0 height 0
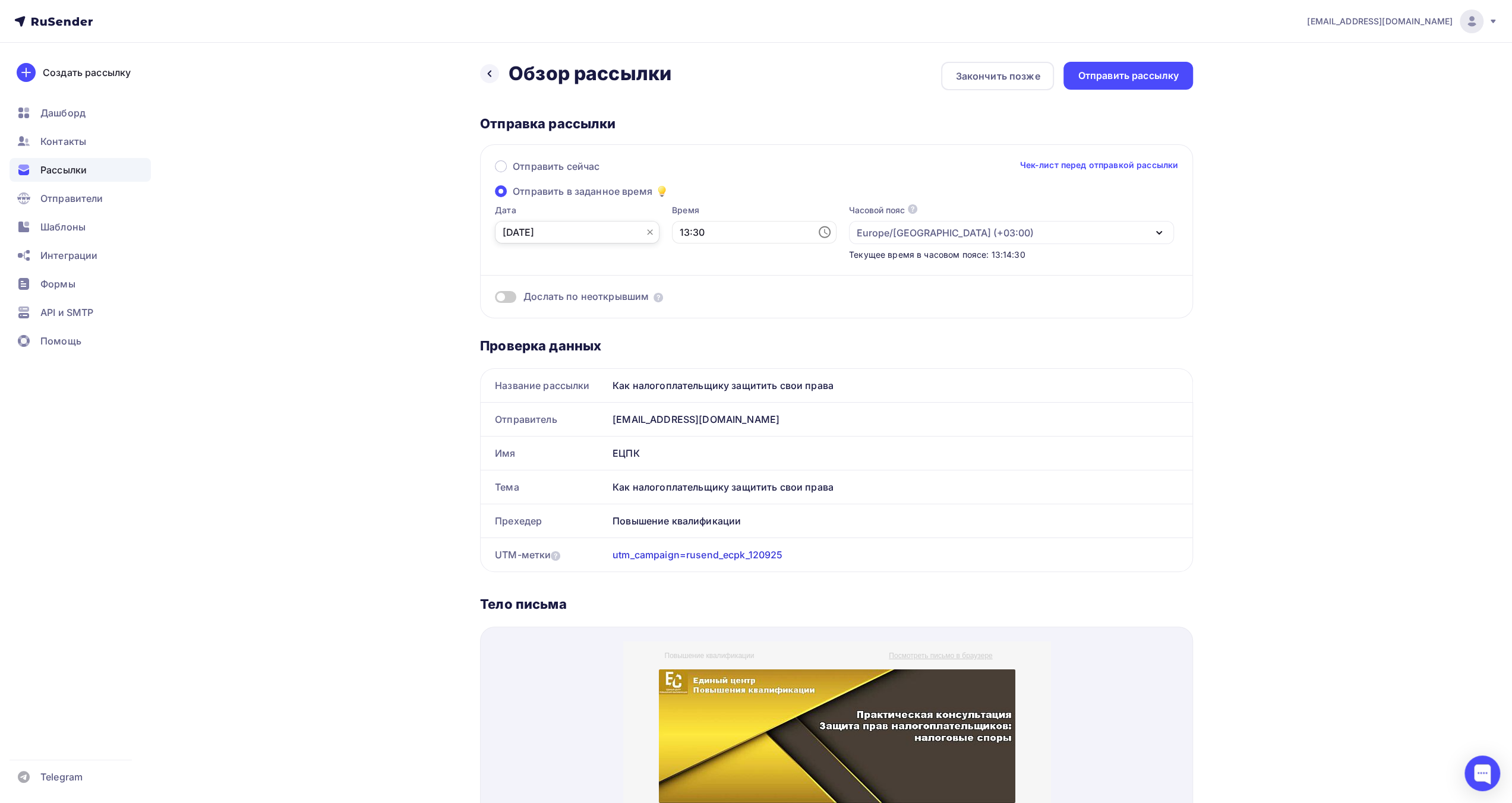
click at [618, 235] on input "[DATE]" at bounding box center [577, 231] width 164 height 23
click at [588, 337] on div "12" at bounding box center [588, 335] width 19 height 11
type input "[DATE]"
click at [685, 231] on input "13:30" at bounding box center [754, 231] width 164 height 23
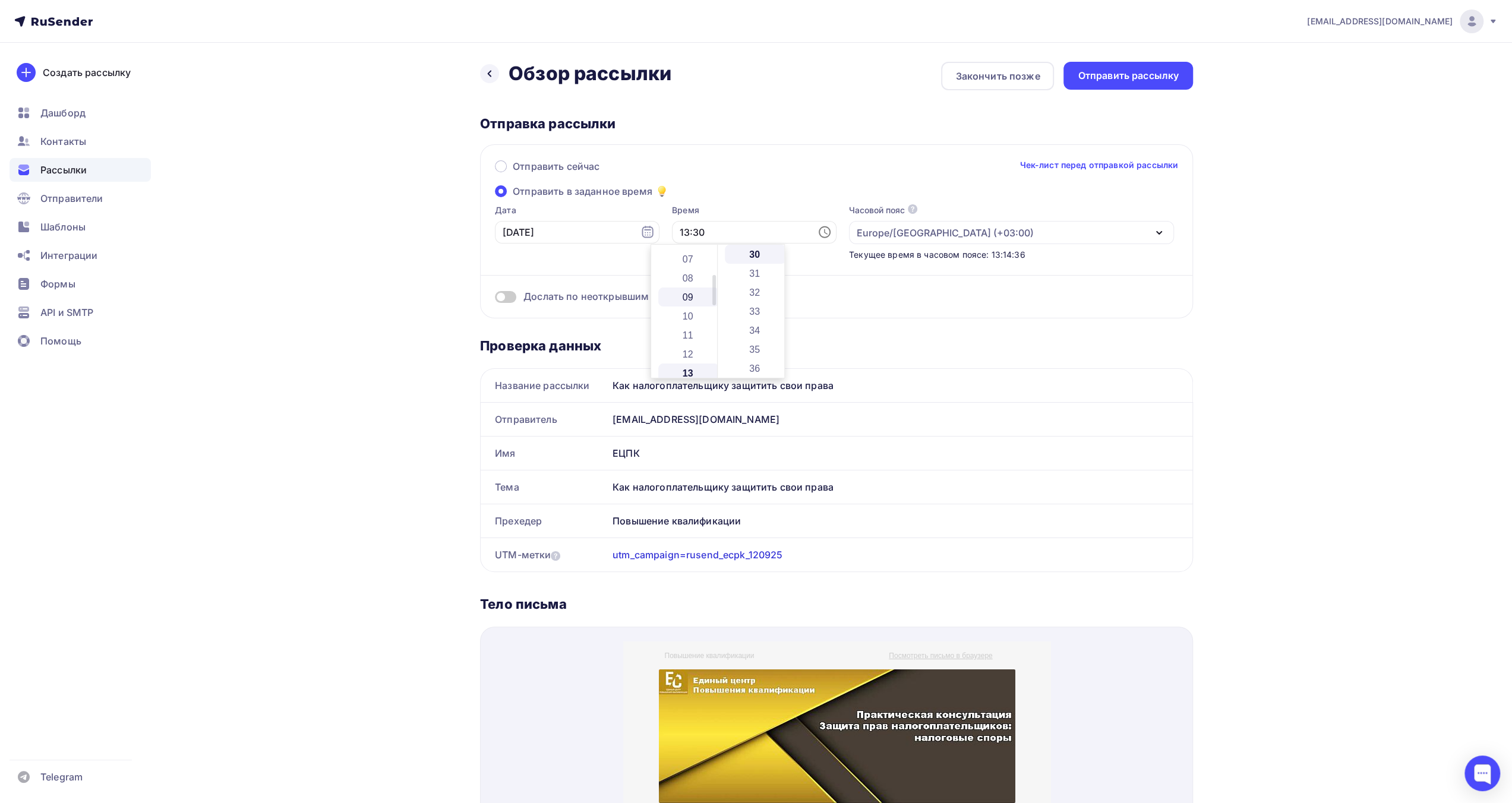
click at [693, 299] on li "09" at bounding box center [688, 297] width 61 height 19
click at [755, 253] on li "00" at bounding box center [755, 254] width 61 height 19
type input "09:00"
click at [946, 181] on div "Отправить сейчас Чек-лист перед отправкой рассылки" at bounding box center [836, 172] width 683 height 25
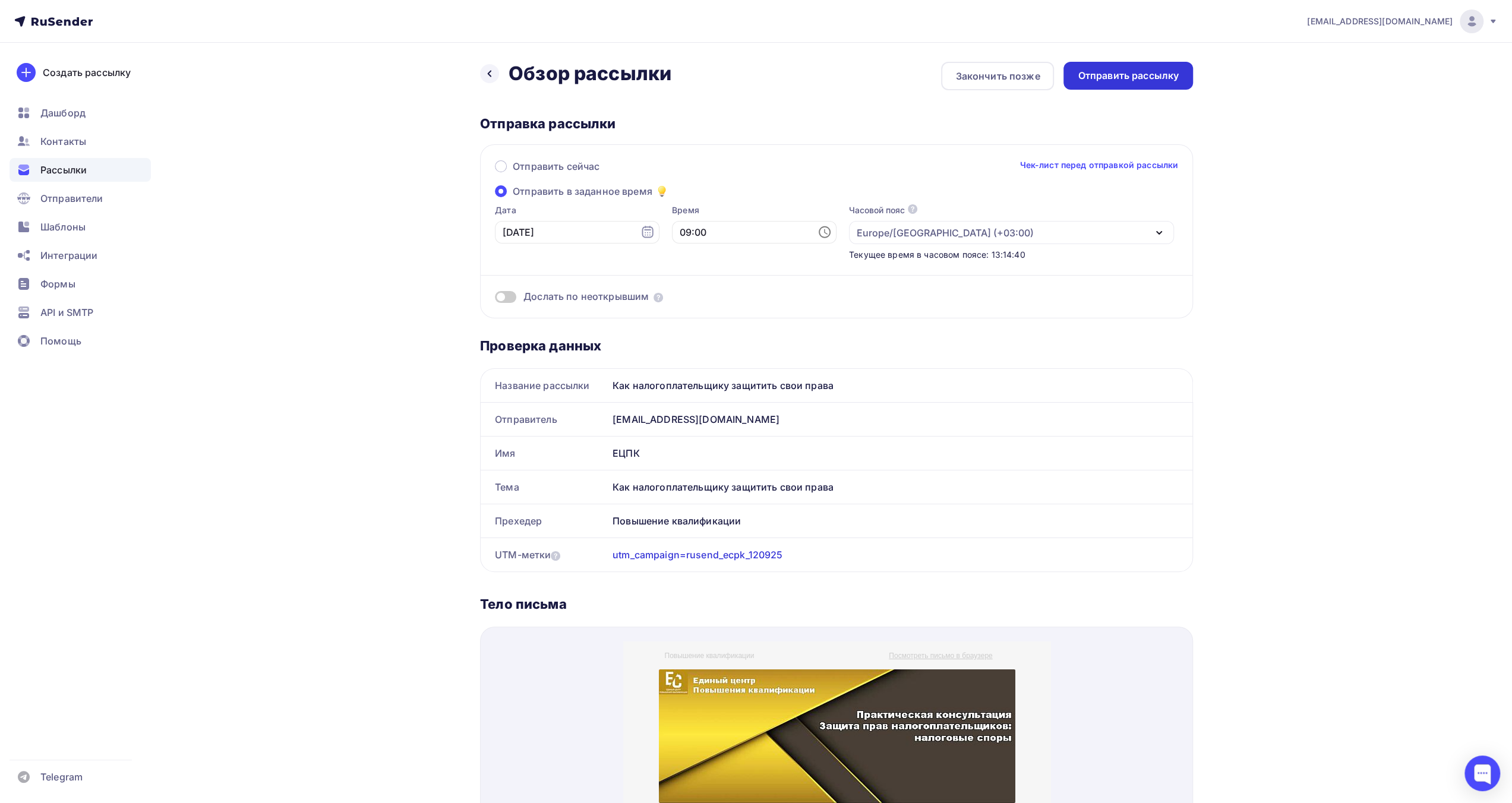
click at [1095, 74] on div "Отправить рассылку" at bounding box center [1127, 75] width 101 height 13
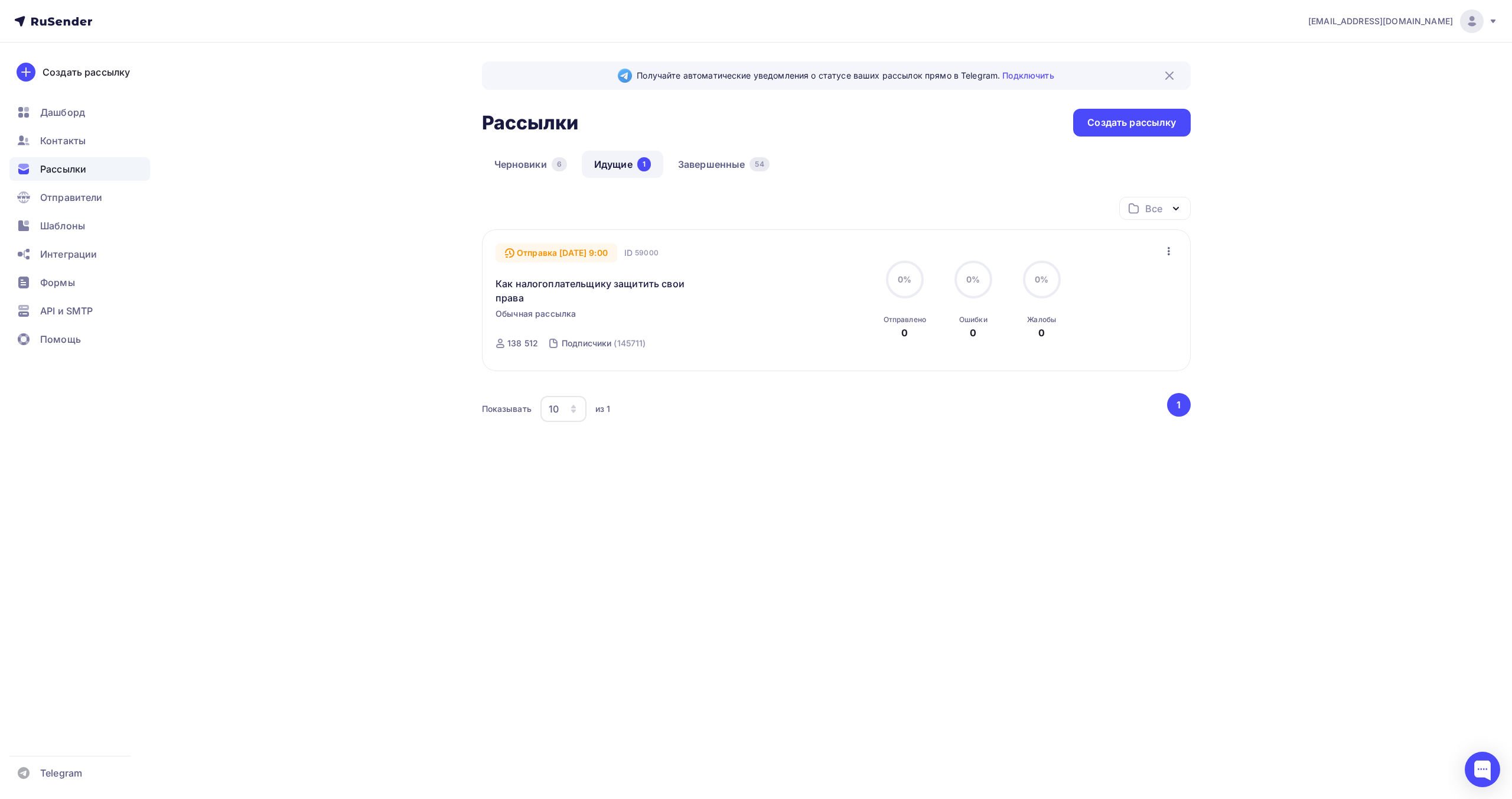
click at [1015, 519] on div "Получайте автоматические уведомления о статусе ваших рассылок прямо в Telegram.…" at bounding box center [756, 293] width 968 height 499
click at [1484, 17] on div "[EMAIL_ADDRESS][DOMAIN_NAME]" at bounding box center [1403, 21] width 190 height 23
click at [1330, 111] on span "Выйти" at bounding box center [1335, 108] width 30 height 14
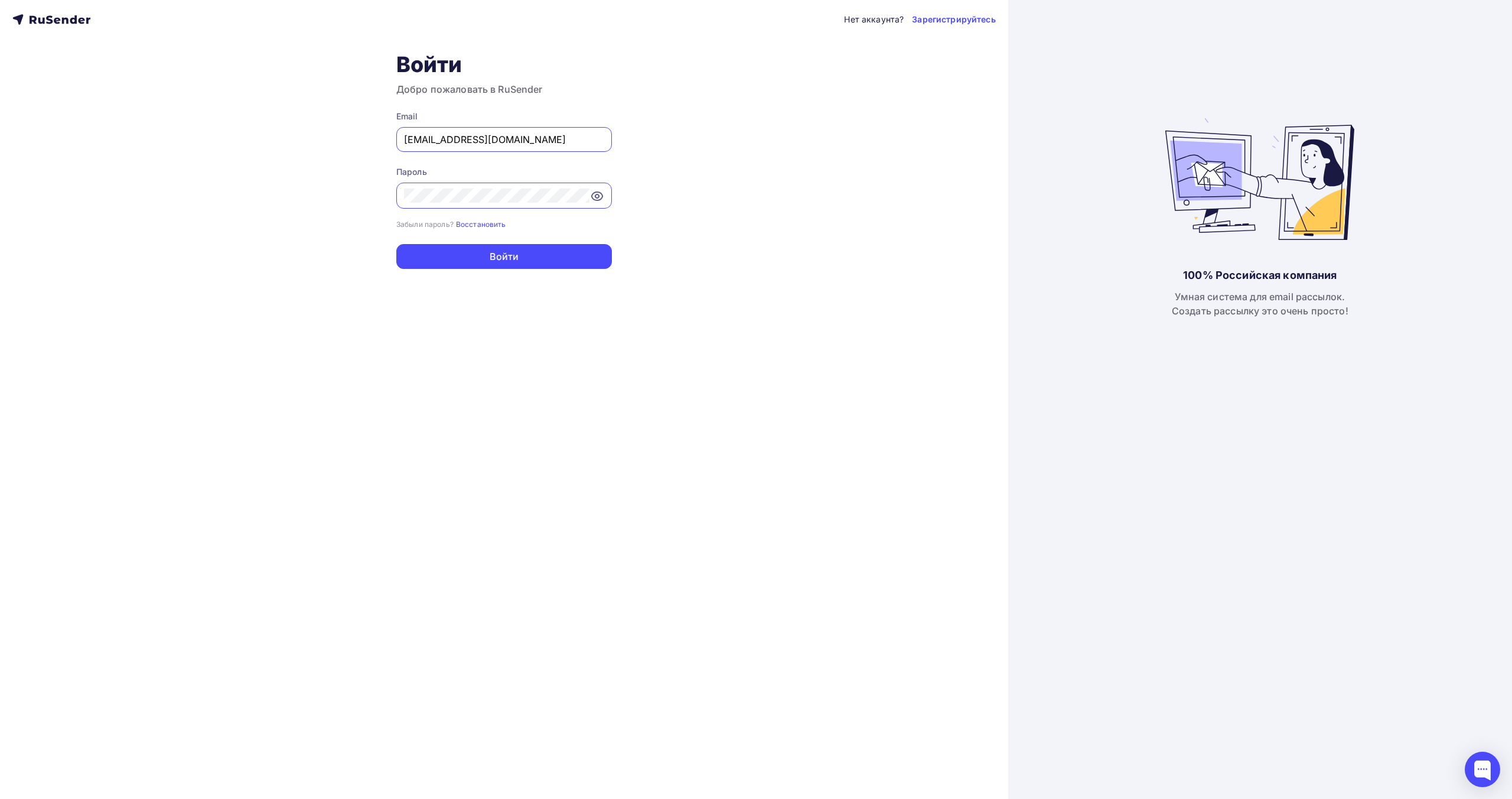
click at [520, 138] on input "[EMAIL_ADDRESS][DOMAIN_NAME]" at bounding box center [503, 139] width 200 height 14
type input "[EMAIL_ADDRESS][DOMAIN_NAME]"
click at [513, 259] on button "Войти" at bounding box center [504, 257] width 215 height 25
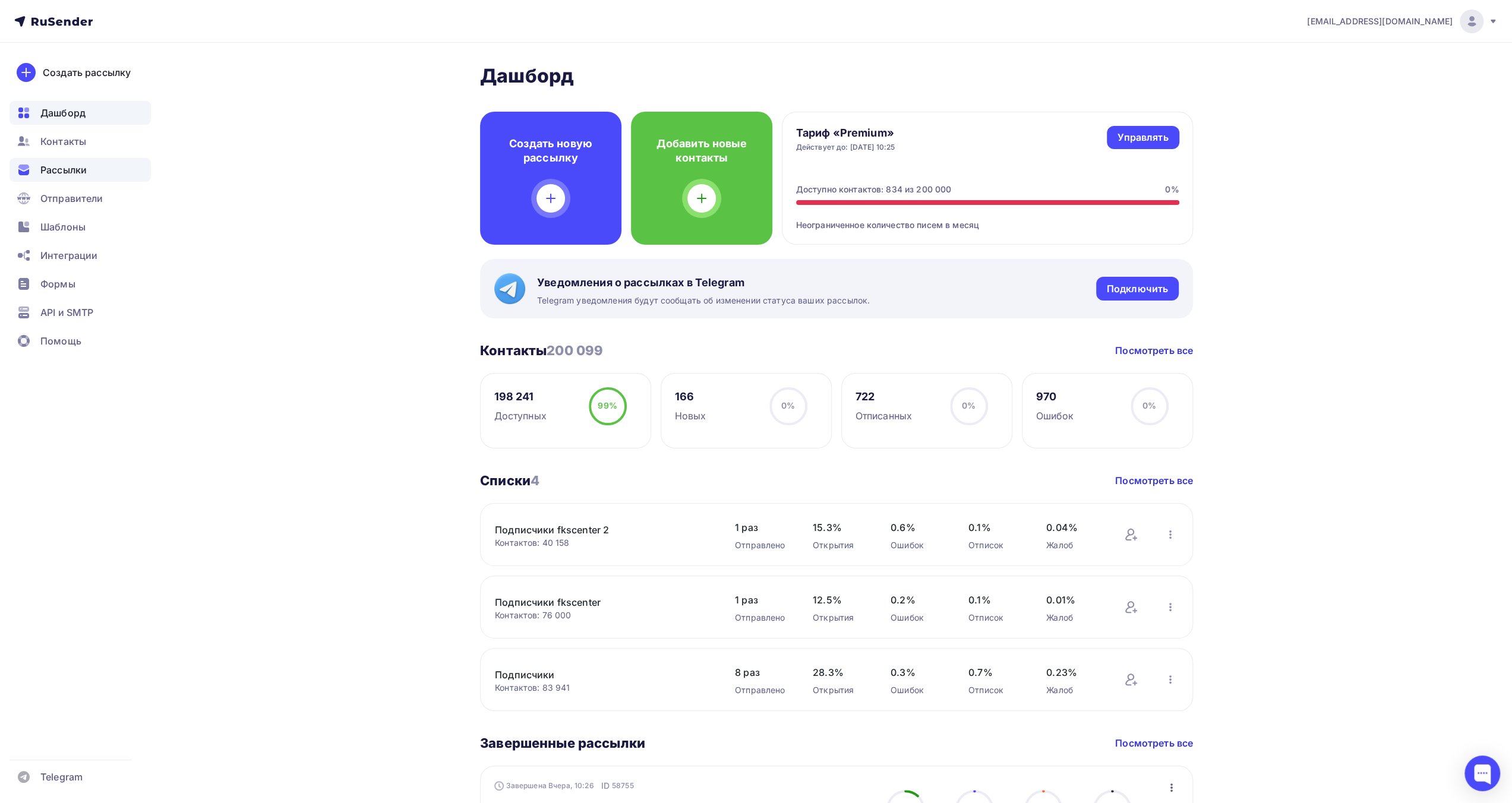
click at [95, 179] on div "Рассылки" at bounding box center [80, 170] width 142 height 23
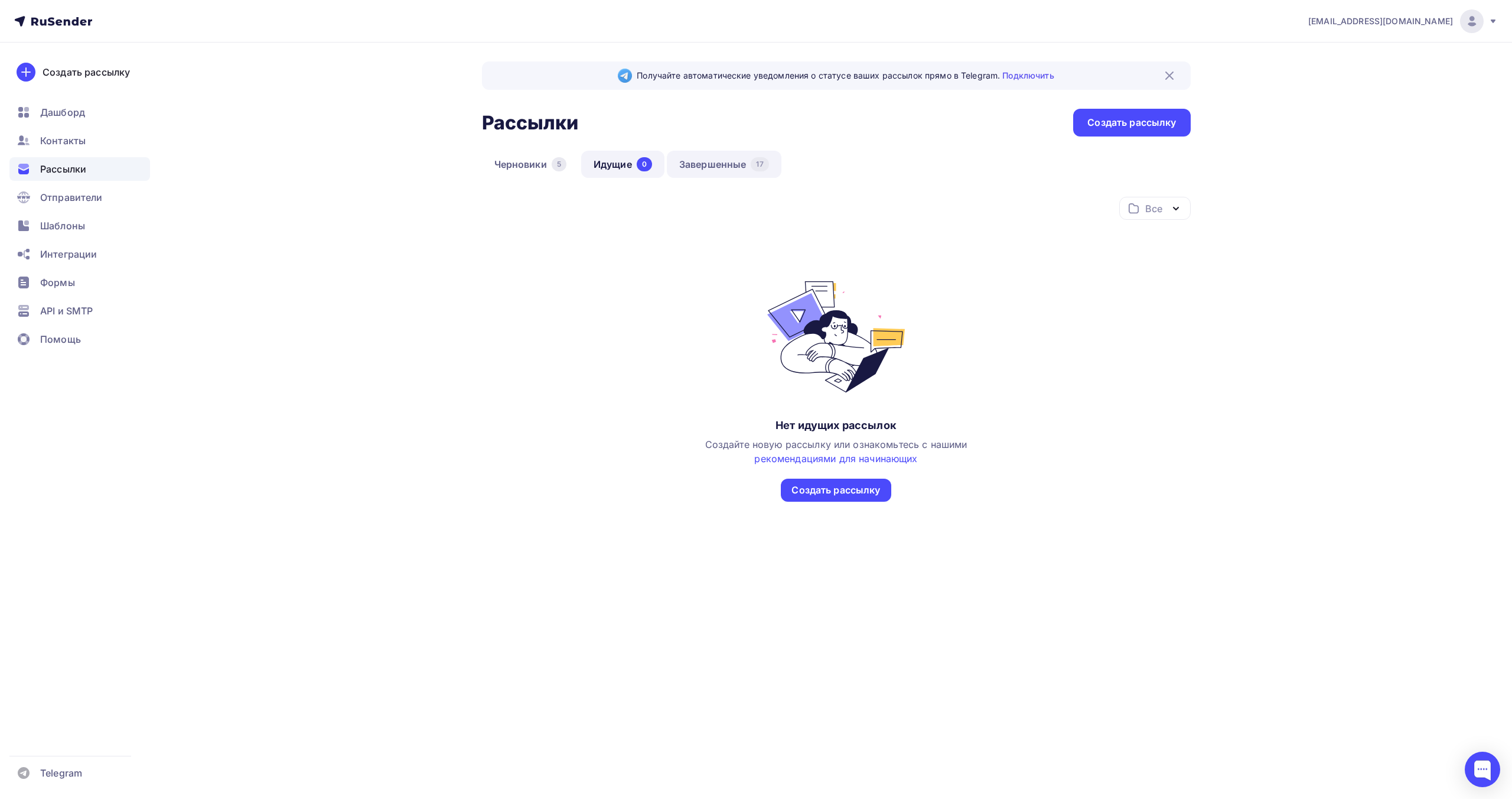
click at [724, 159] on link "Завершенные 17" at bounding box center [723, 164] width 114 height 27
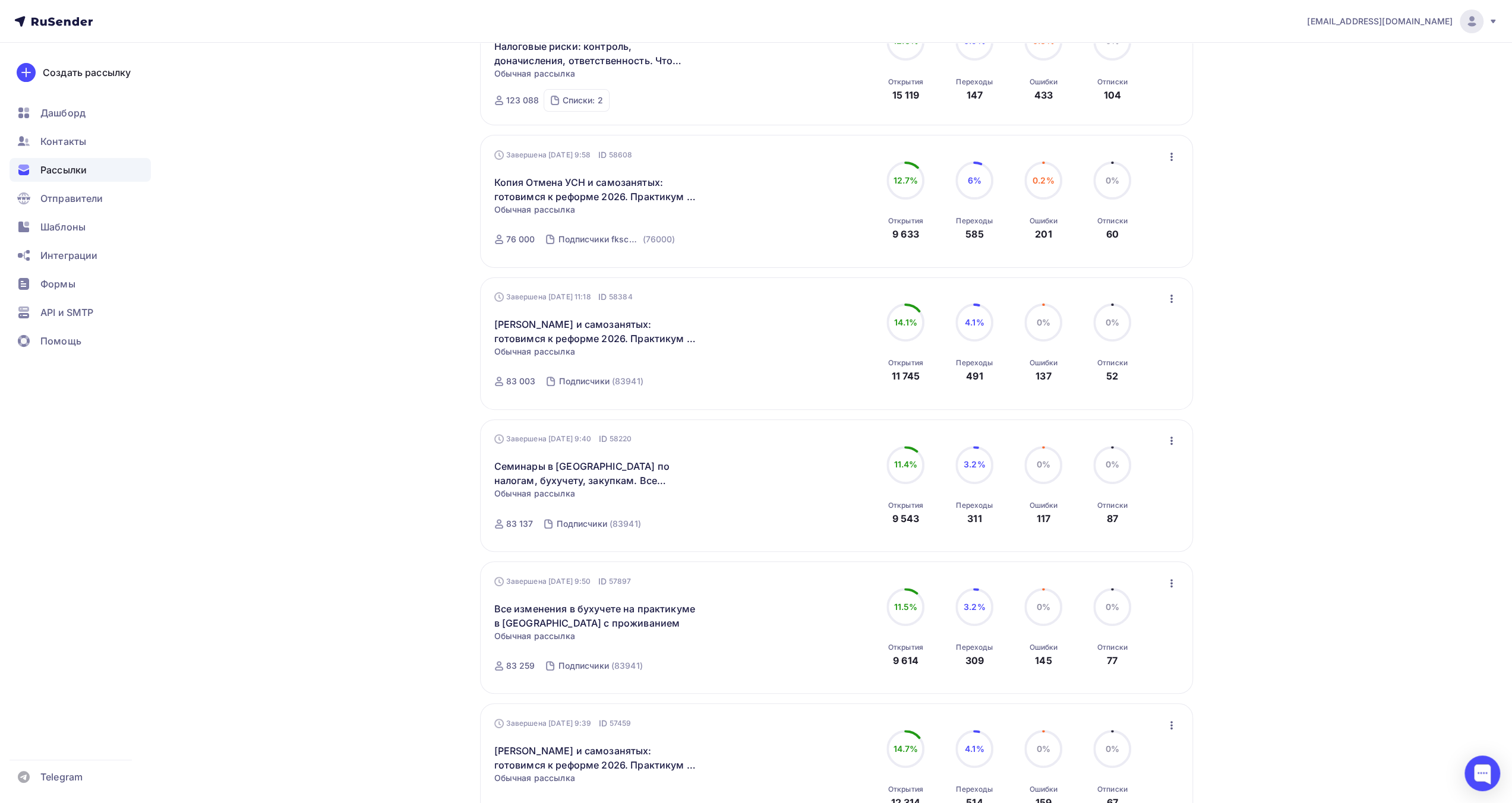
scroll to position [238, 0]
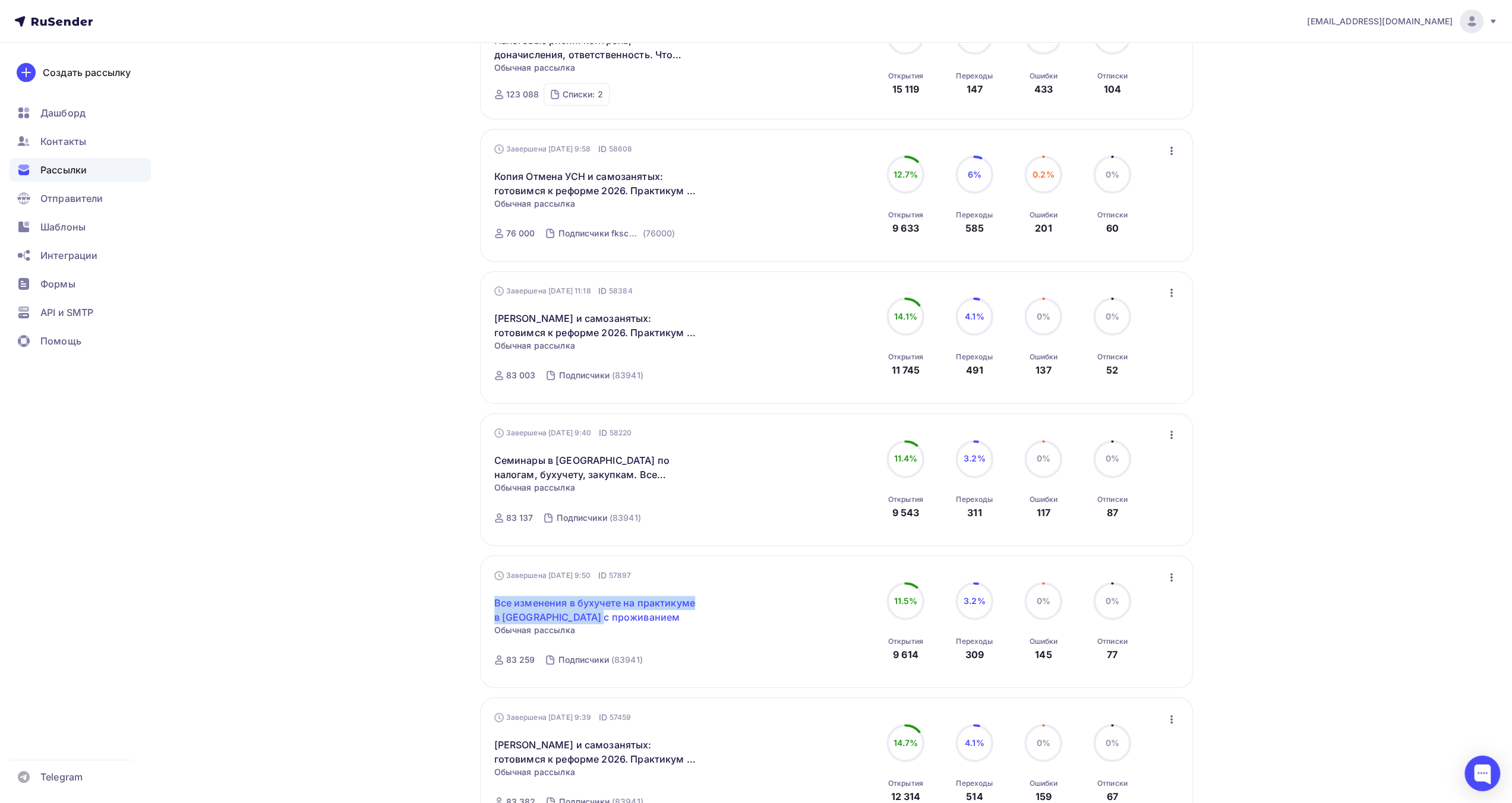
drag, startPoint x: 487, startPoint y: 600, endPoint x: 603, endPoint y: 619, distance: 117.5
click at [603, 619] on div "Завершена [DATE] 9:50 ID 57897 Все изменения в бухучете на практикуме в [GEOGRA…" at bounding box center [836, 621] width 713 height 132
copy link "Все изменения в бухучете на практикуме в [GEOGRAPHIC_DATA] с проживанием"
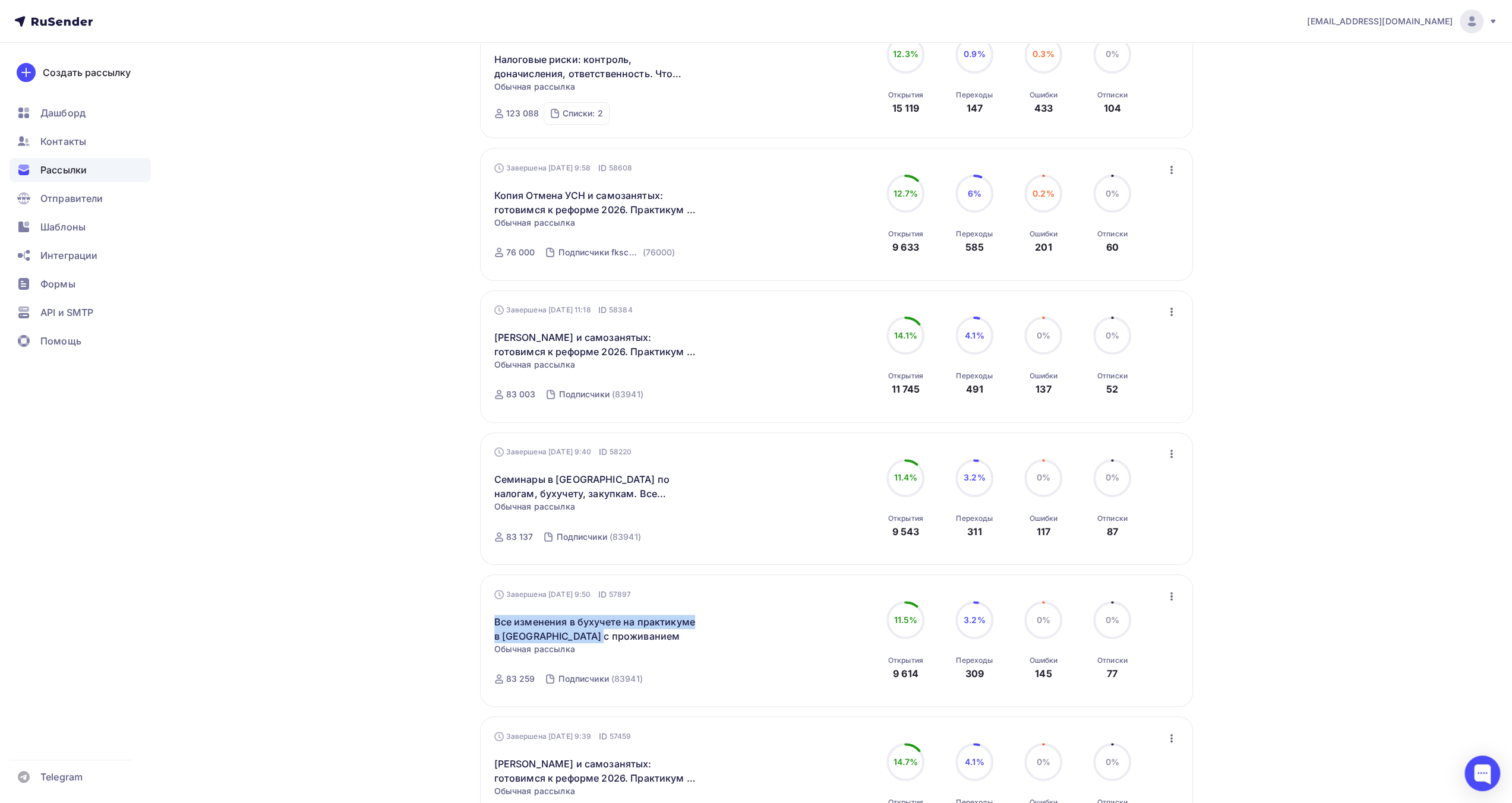
scroll to position [178, 0]
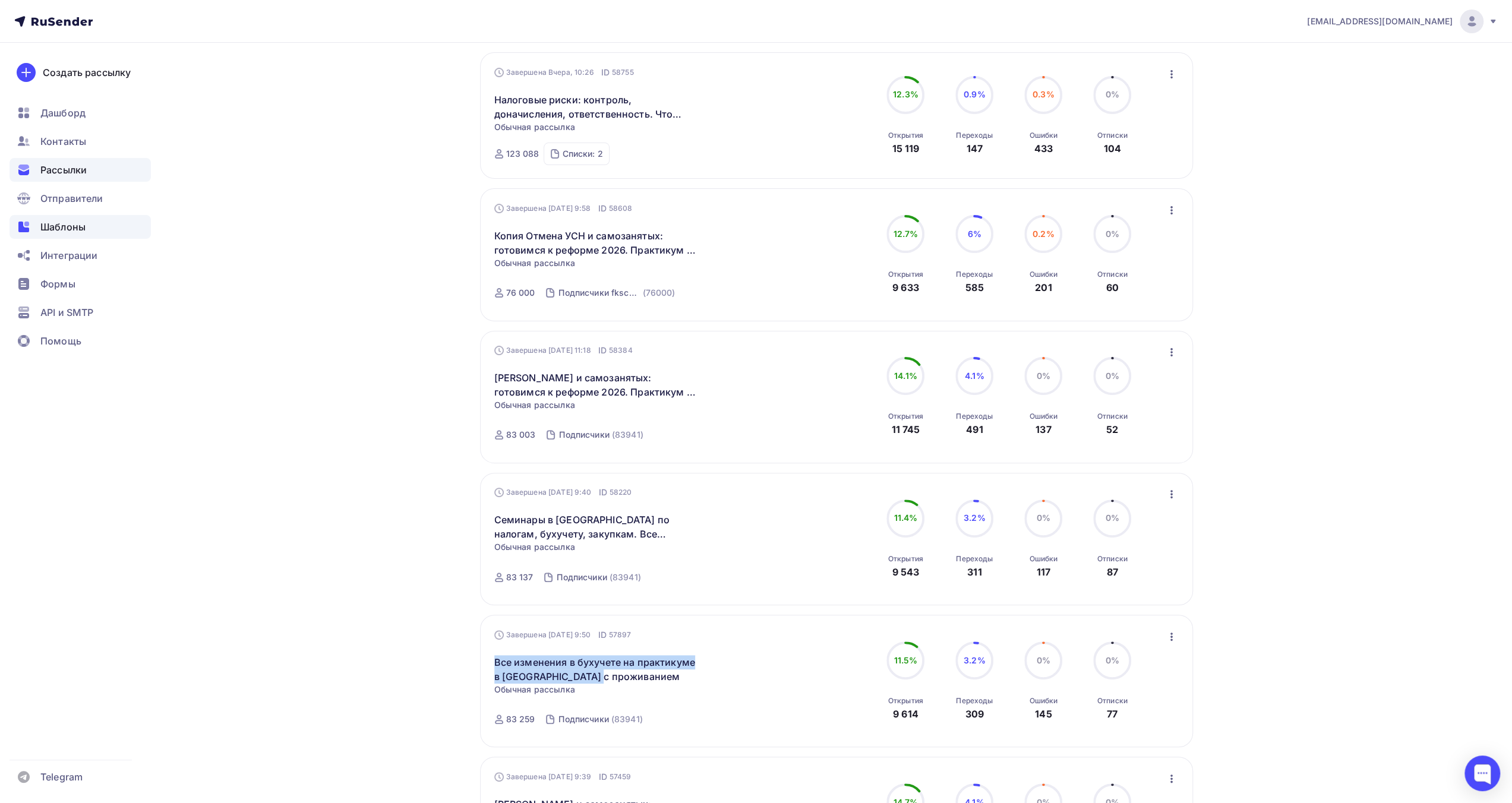
drag, startPoint x: 98, startPoint y: 221, endPoint x: 108, endPoint y: 226, distance: 11.2
click at [98, 221] on div "Шаблоны" at bounding box center [80, 227] width 142 height 23
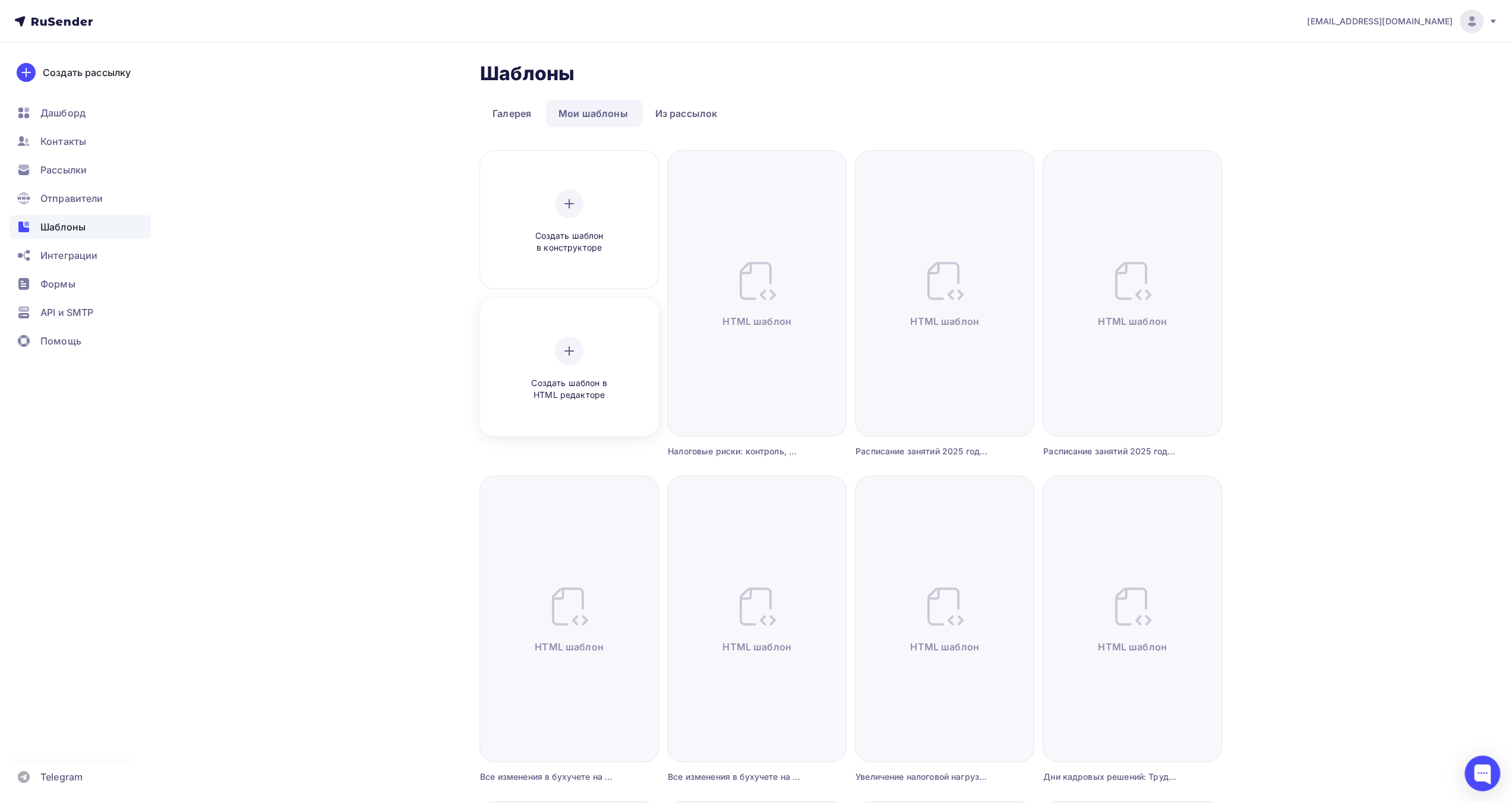
click at [633, 380] on div "Создать шаблон в HTML редакторе" at bounding box center [569, 369] width 170 height 133
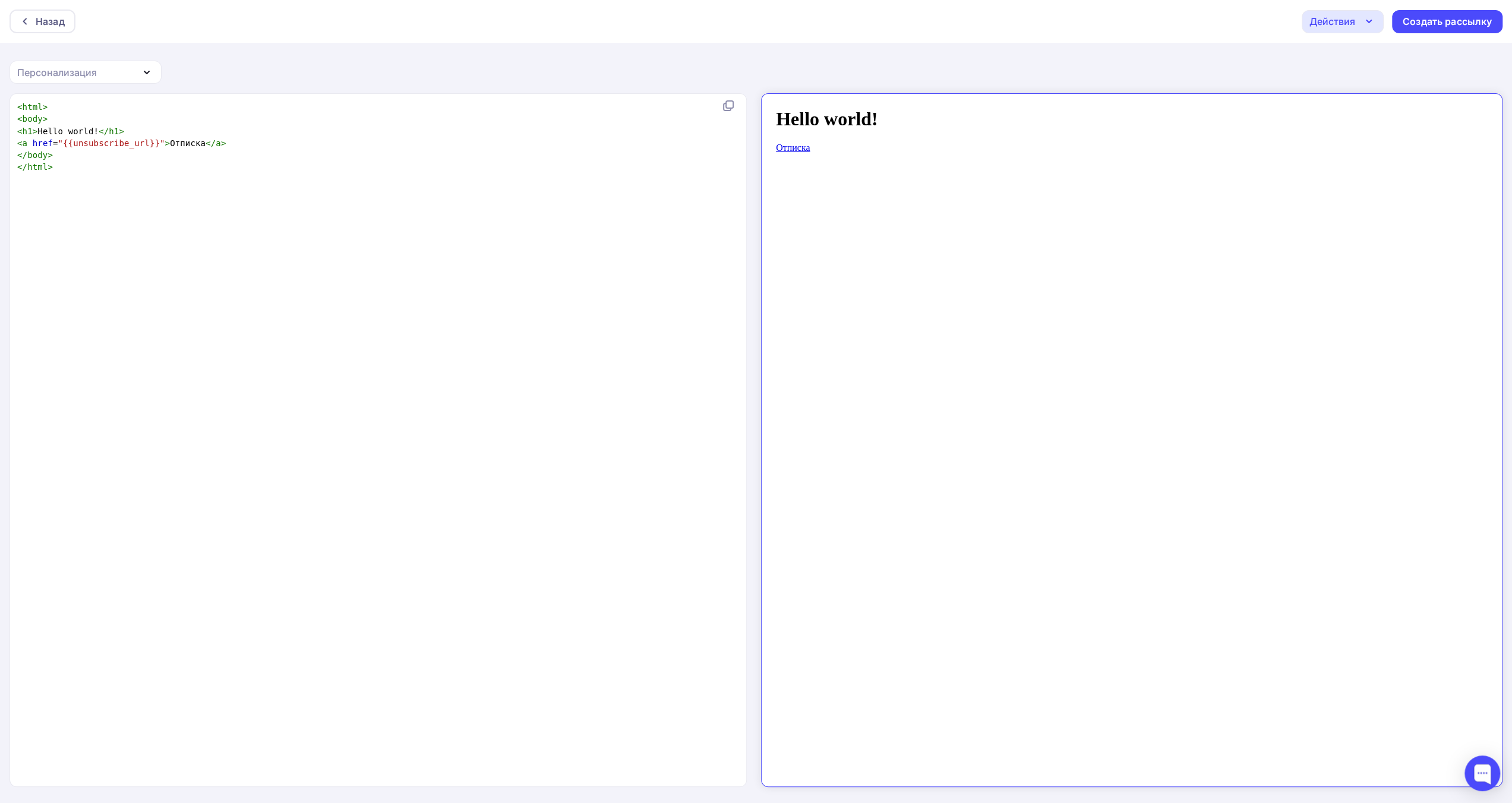
click at [433, 193] on div "xxxxxxxxxx < html > < body > < h1 > Hello world! </ h1 > < a href = "{{unsubscr…" at bounding box center [390, 454] width 752 height 712
type textarea "<html> <body> <h1>Hello world!</h1> <a href="{{unsubscribe_url}}">Отписка</a> <…"
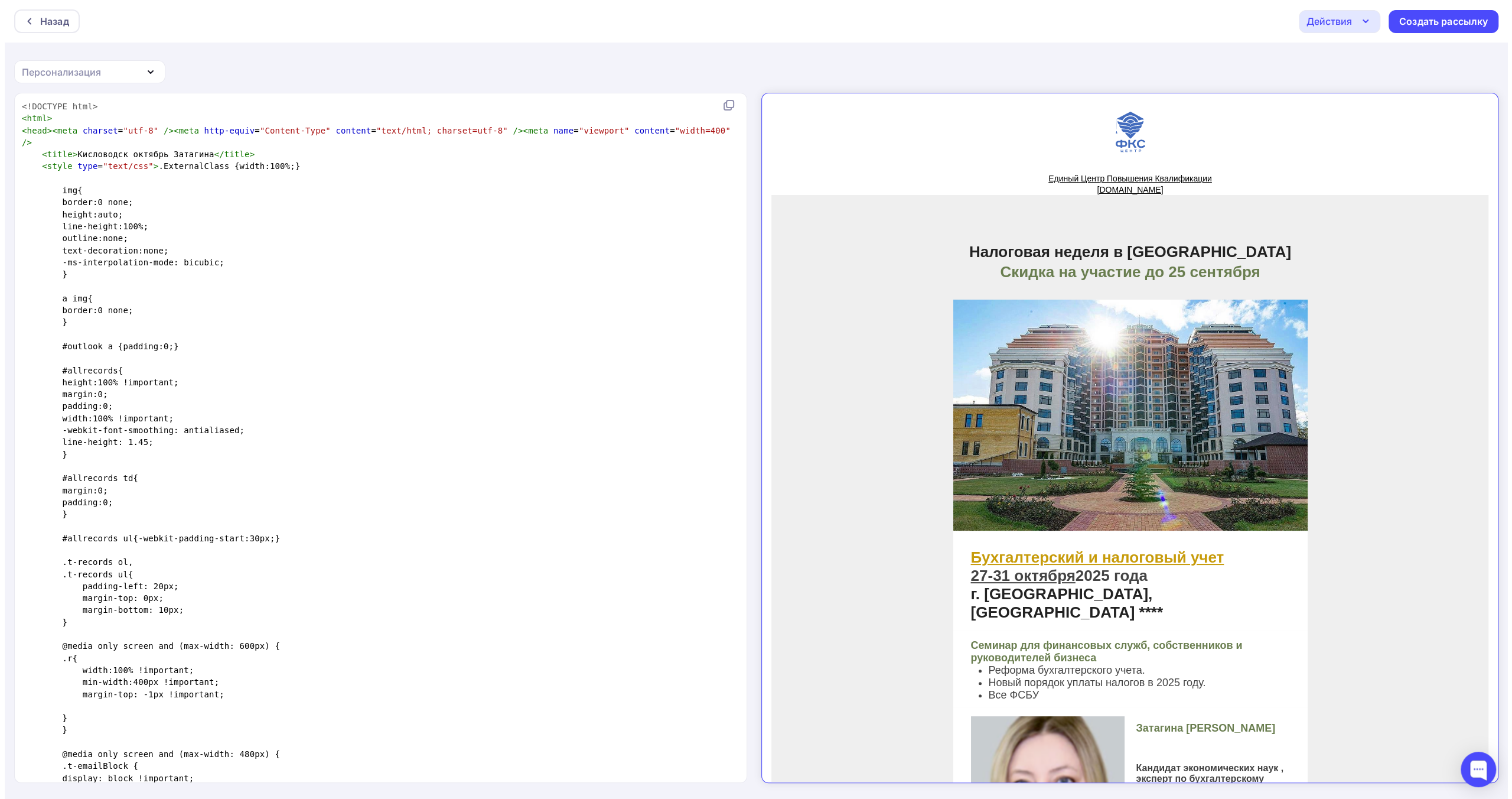
scroll to position [5654, 0]
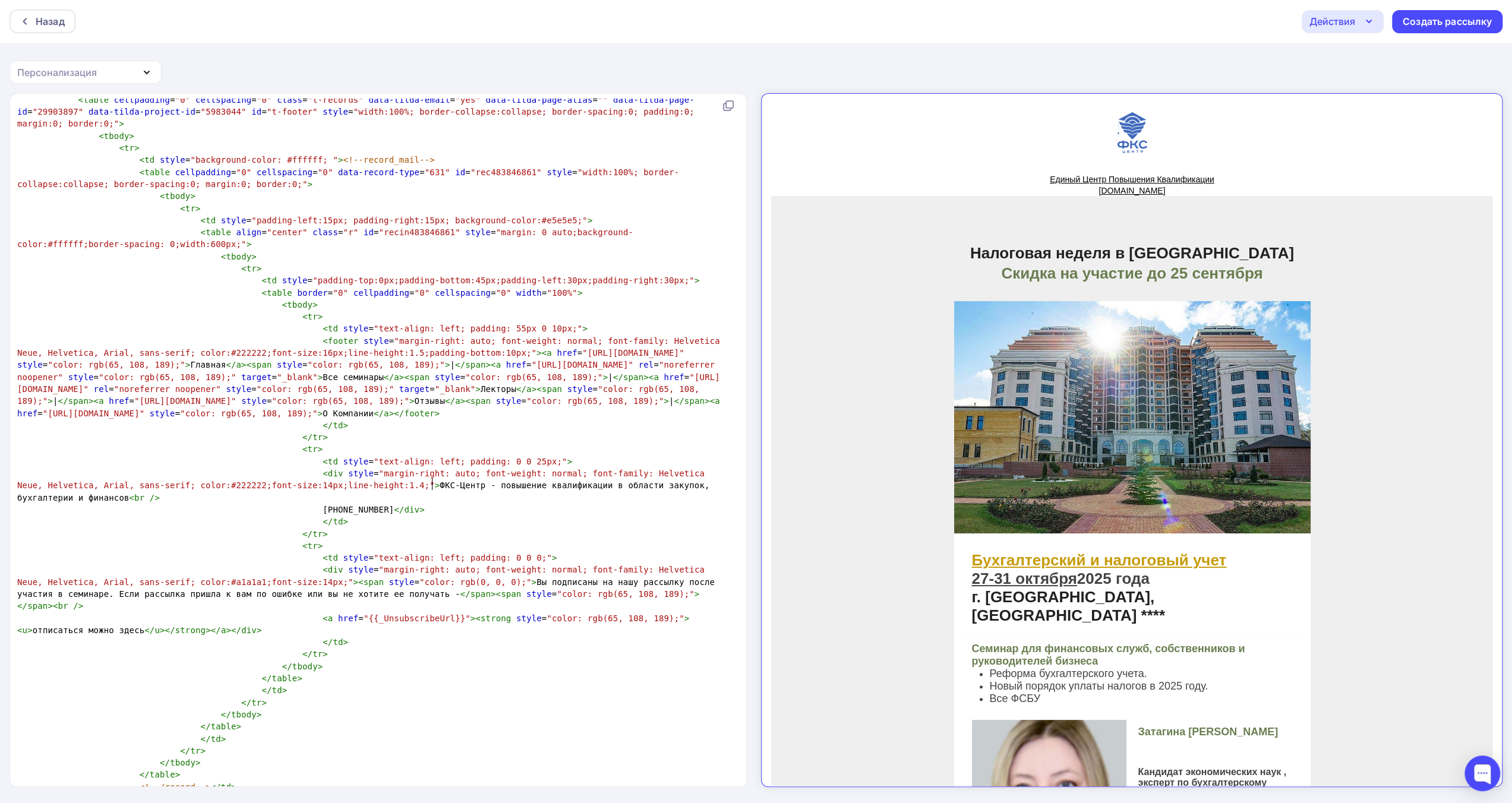
click at [431, 613] on span ""{{_UnsubscribeUrl}}"" at bounding box center [417, 618] width 107 height 9
type textarea "href="{{_UnsubscribeUrl}}""
click at [338, 613] on span "href" at bounding box center [348, 618] width 20 height 9
paste textarea
click at [339, 660] on pre "</ tbody >" at bounding box center [375, 665] width 722 height 12
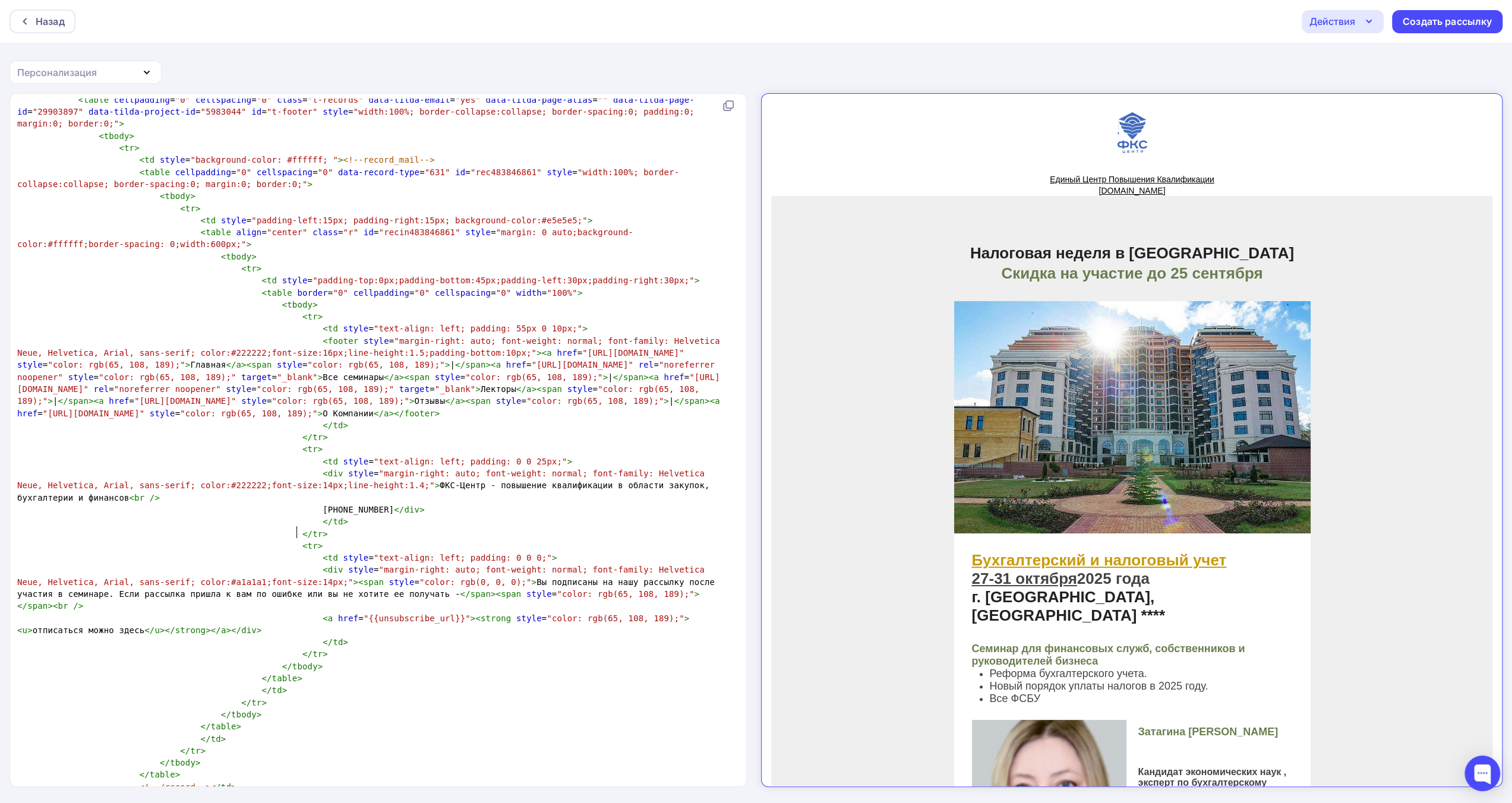
type textarea "<!LOREMIP dolo> <sita> <cons><adip elitsed="doe-7" /><temp inci-utlab="Etdolor-…"
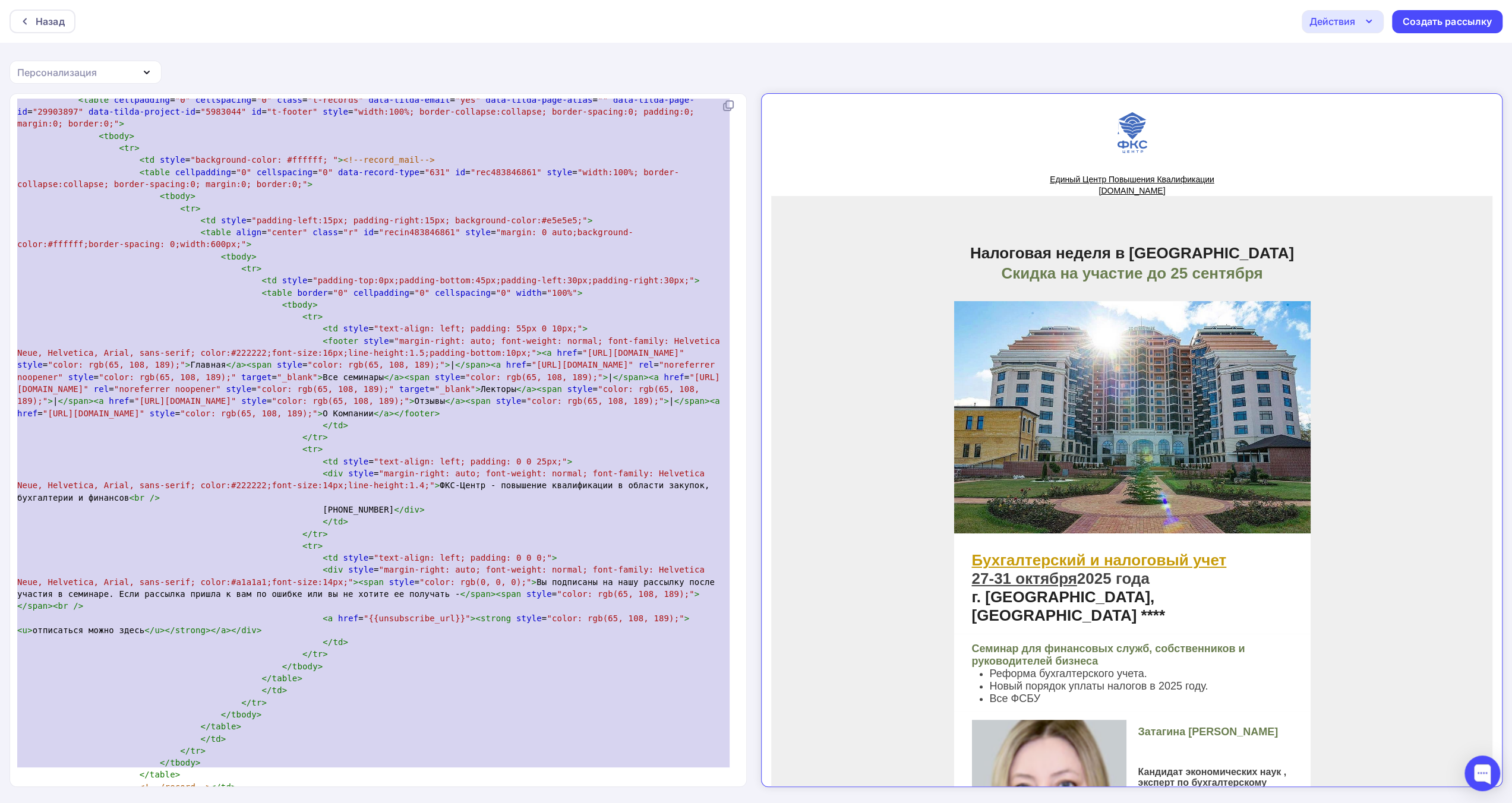
drag, startPoint x: 1349, startPoint y: 23, endPoint x: 1346, endPoint y: 28, distance: 5.8
click at [1349, 23] on div "Действия" at bounding box center [1332, 21] width 45 height 14
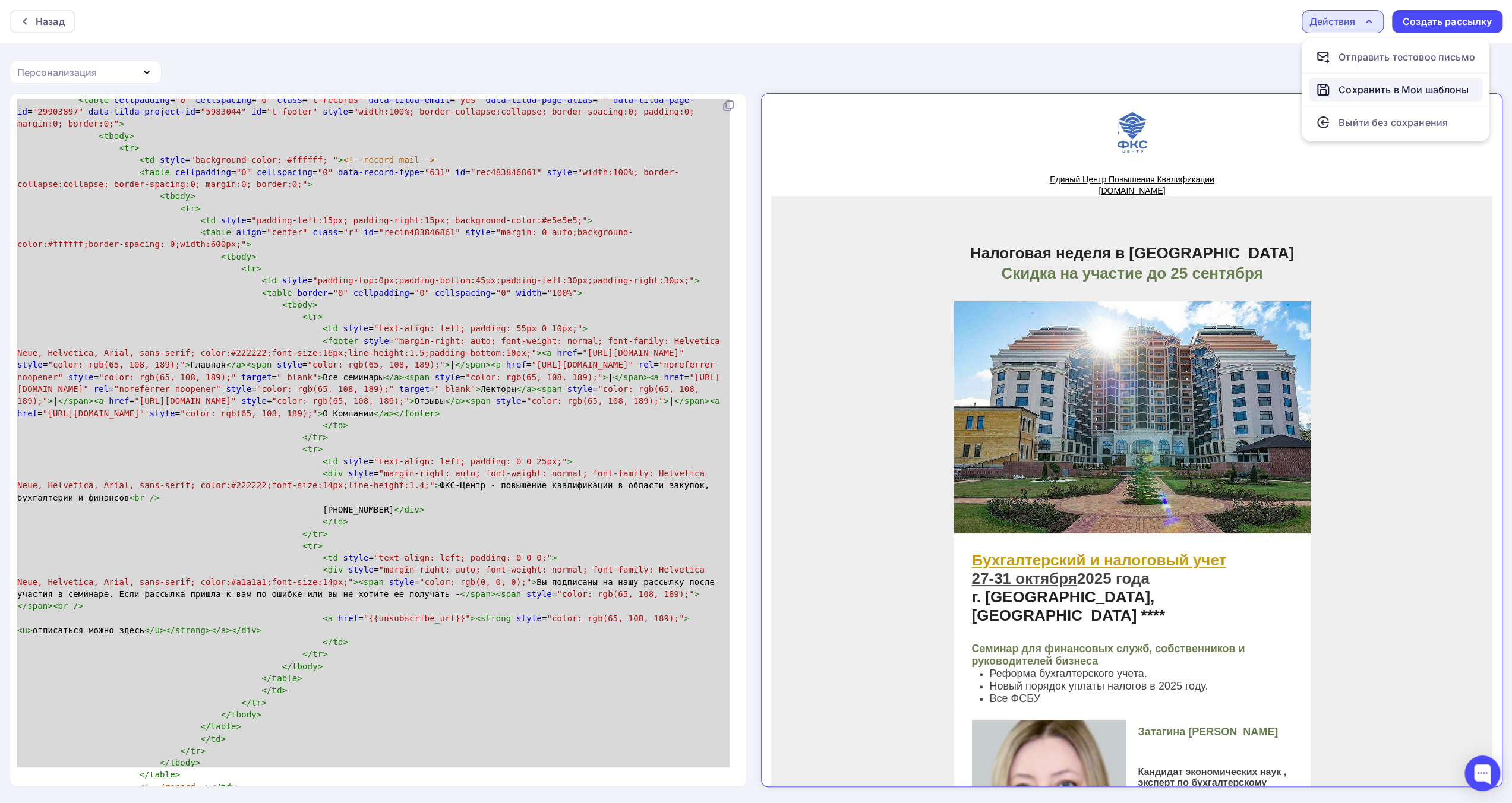
click at [1340, 88] on div "Сохранить в Мои шаблоны" at bounding box center [1403, 90] width 130 height 14
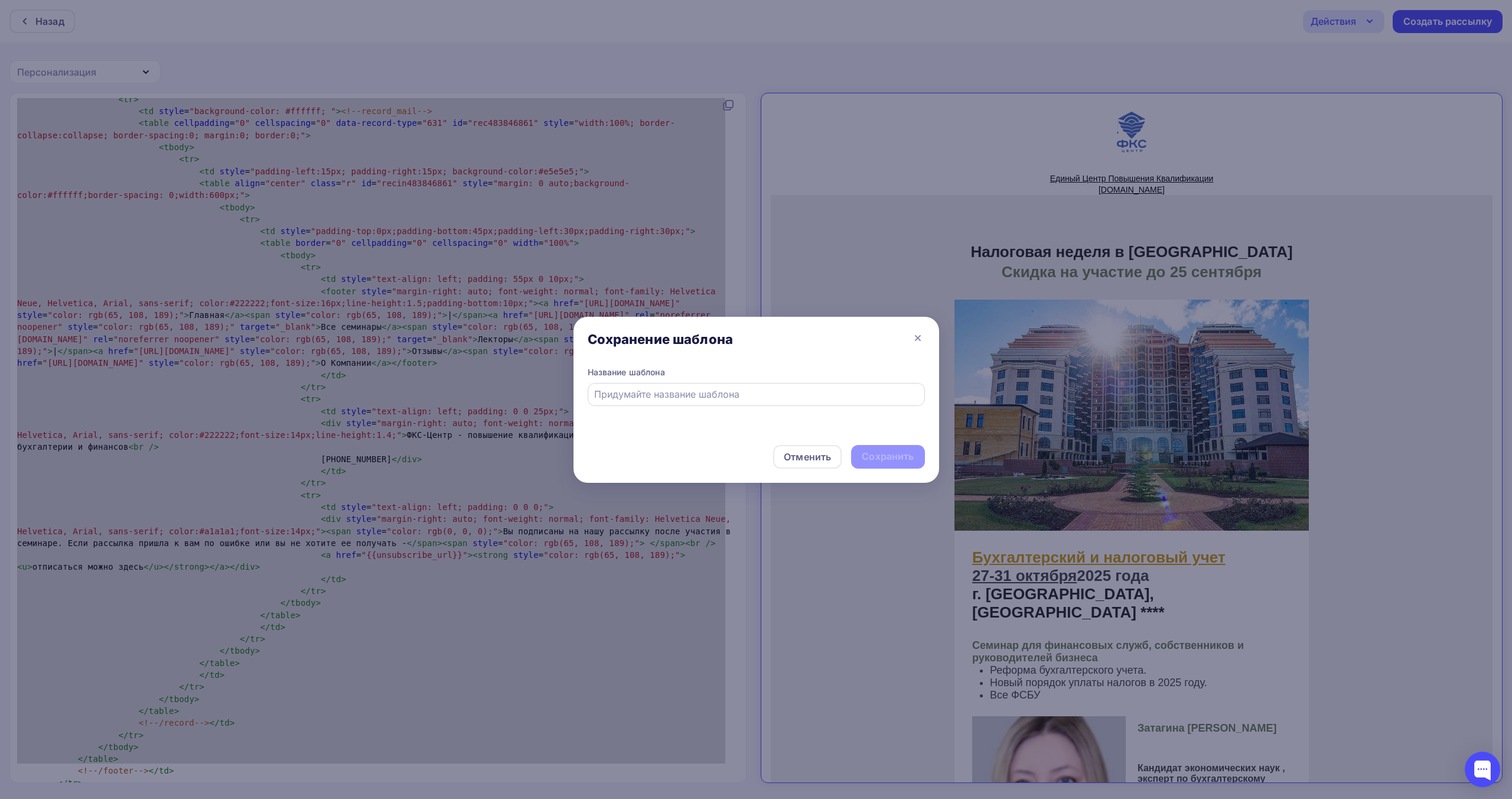
click at [763, 394] on input "text" at bounding box center [756, 394] width 324 height 14
paste input "Все изменения в бухучете на практикуме в [GEOGRAPHIC_DATA] с проживанием"
type input "Все изменения в бухучете на практикуме в [GEOGRAPHIC_DATA] с проживанием"
click at [877, 462] on div "Сохранить" at bounding box center [887, 456] width 52 height 13
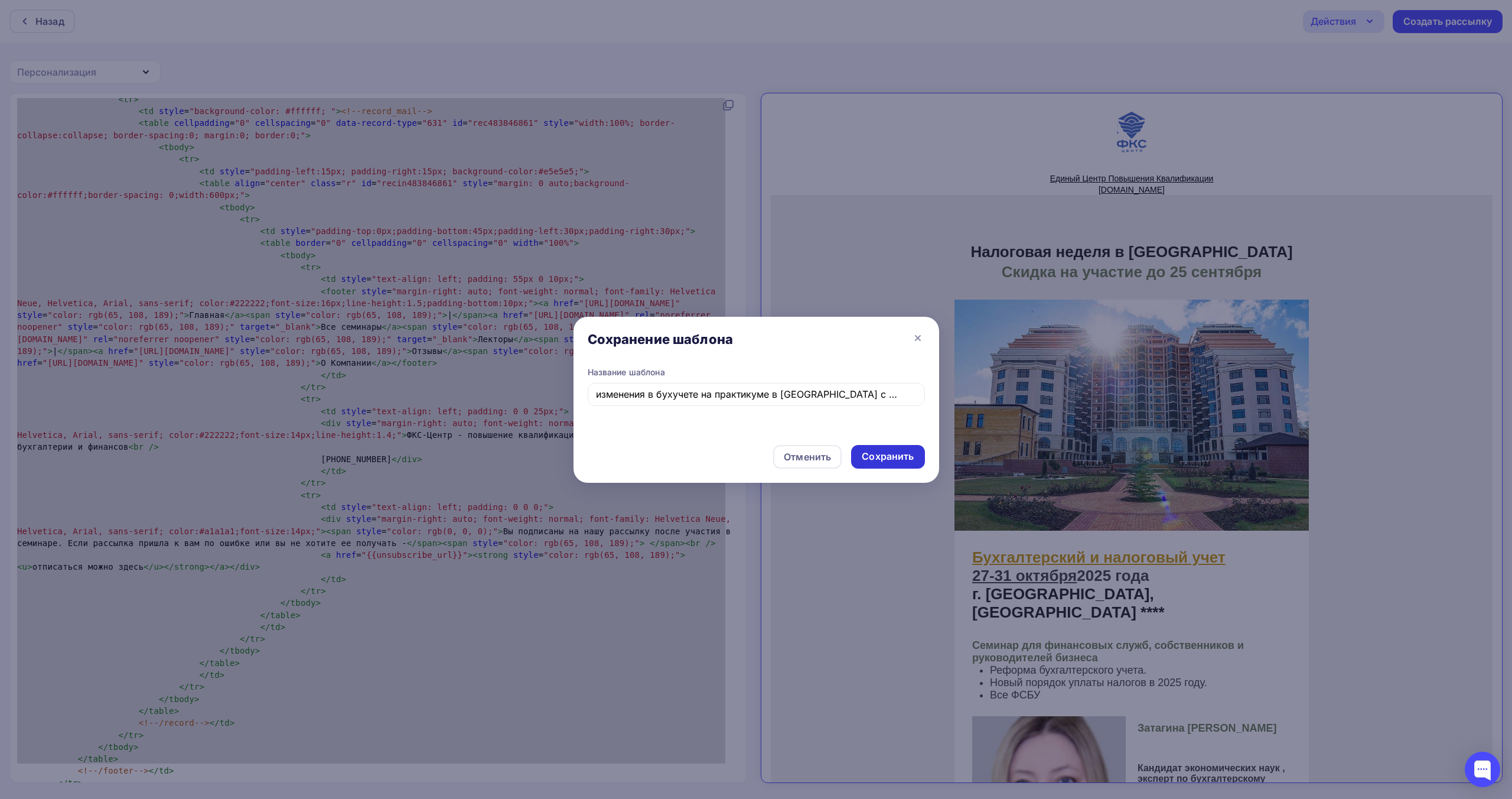
scroll to position [0, 0]
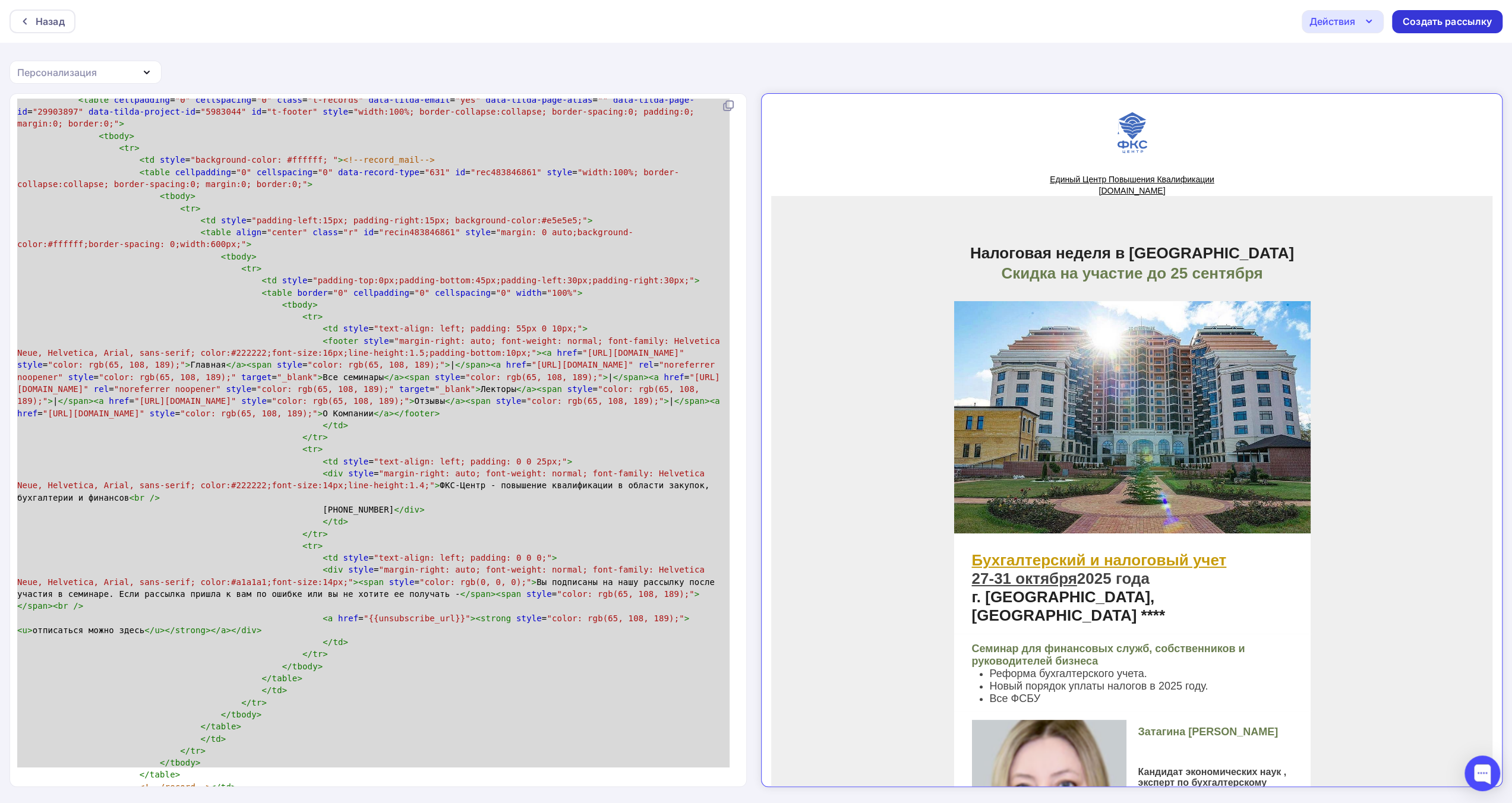
click at [1442, 23] on div "Создать рассылку" at bounding box center [1447, 21] width 89 height 13
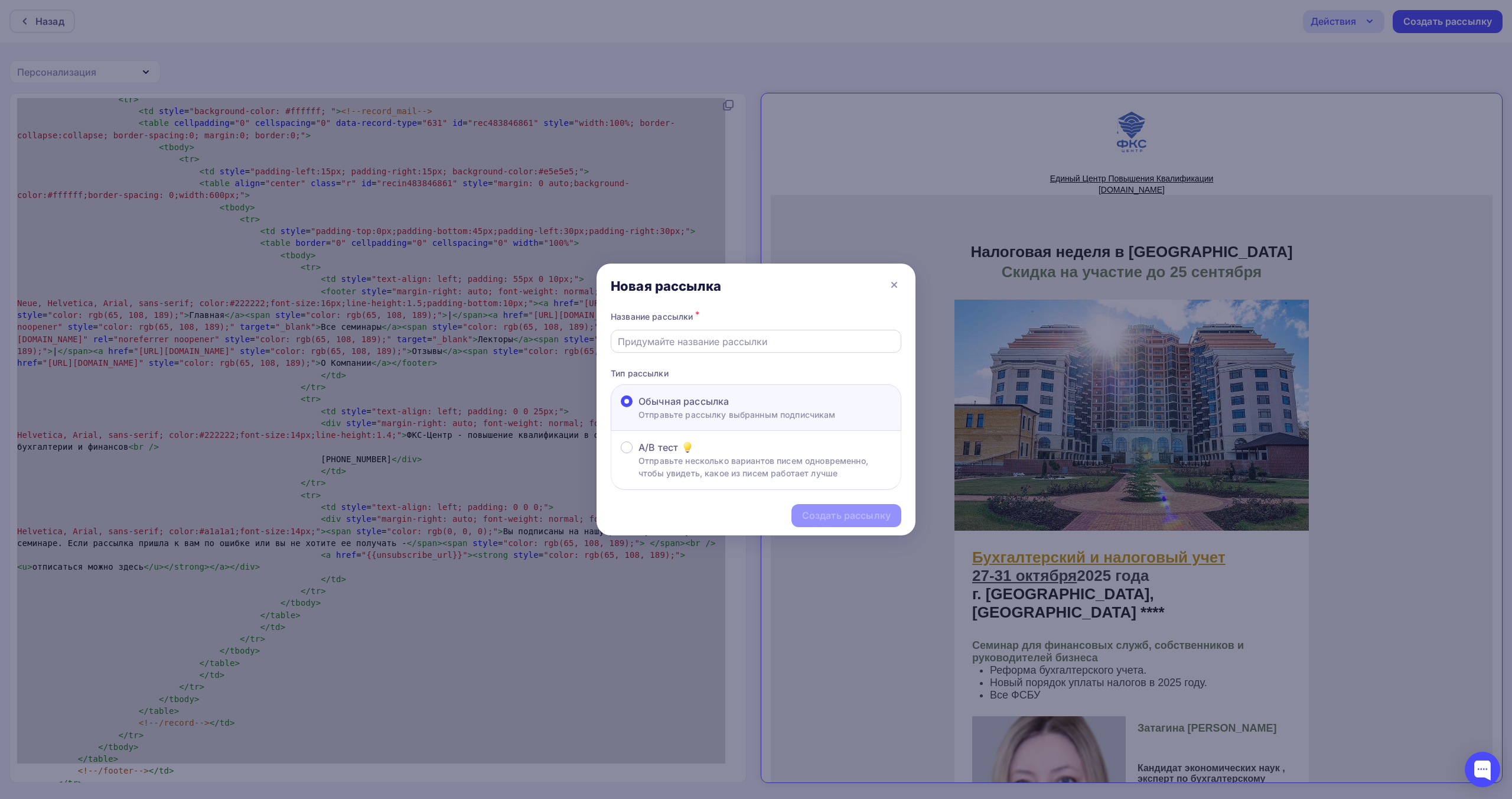
click at [760, 340] on input "text" at bounding box center [756, 342] width 277 height 14
paste input "Все изменения в бухучете на практикуме в [GEOGRAPHIC_DATA] с проживанием"
type input "Все изменения в бухучете на практикуме в [GEOGRAPHIC_DATA] с проживанием"
click at [816, 513] on div "Создать рассылку" at bounding box center [846, 515] width 89 height 13
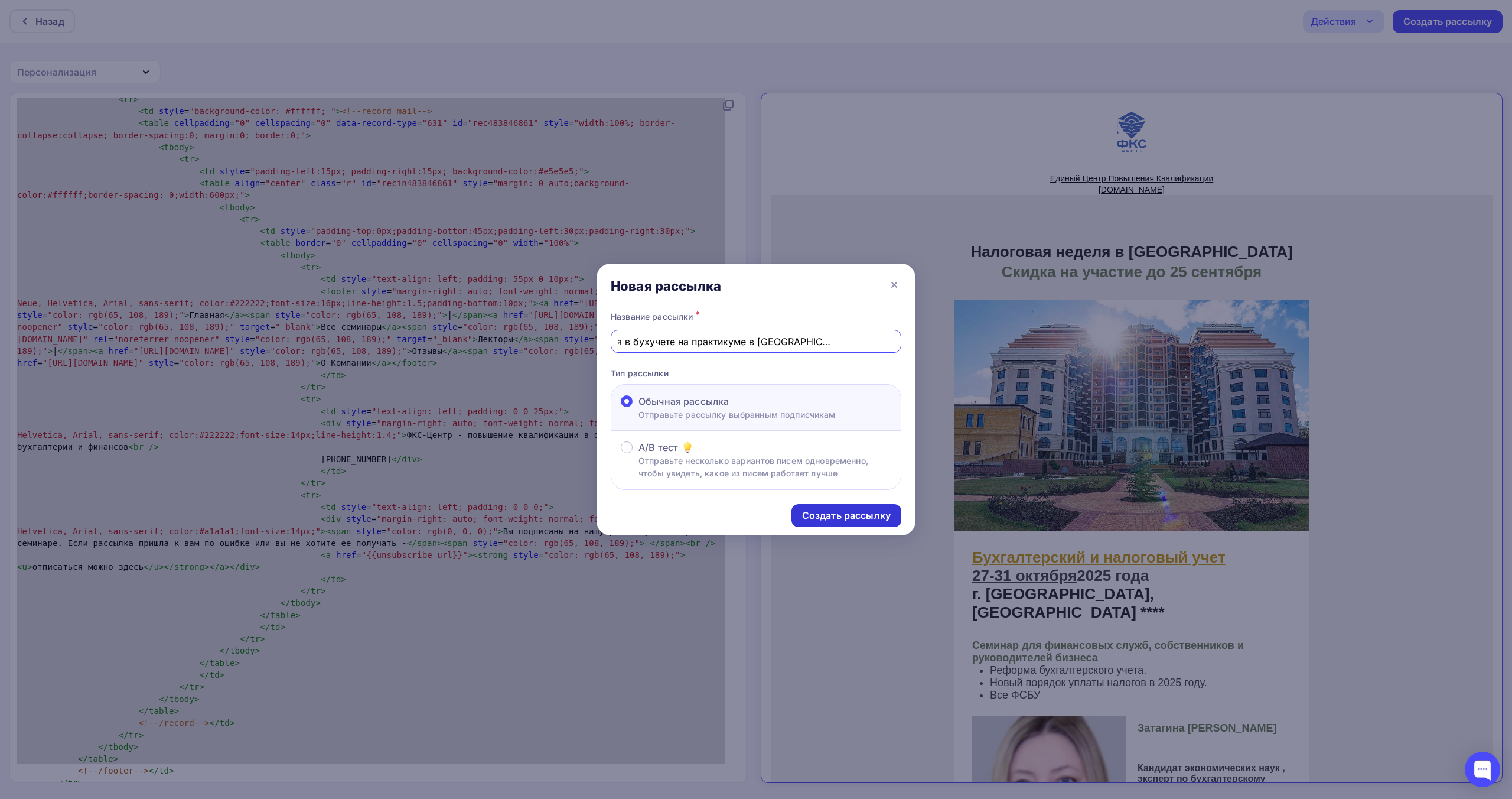
scroll to position [0, 0]
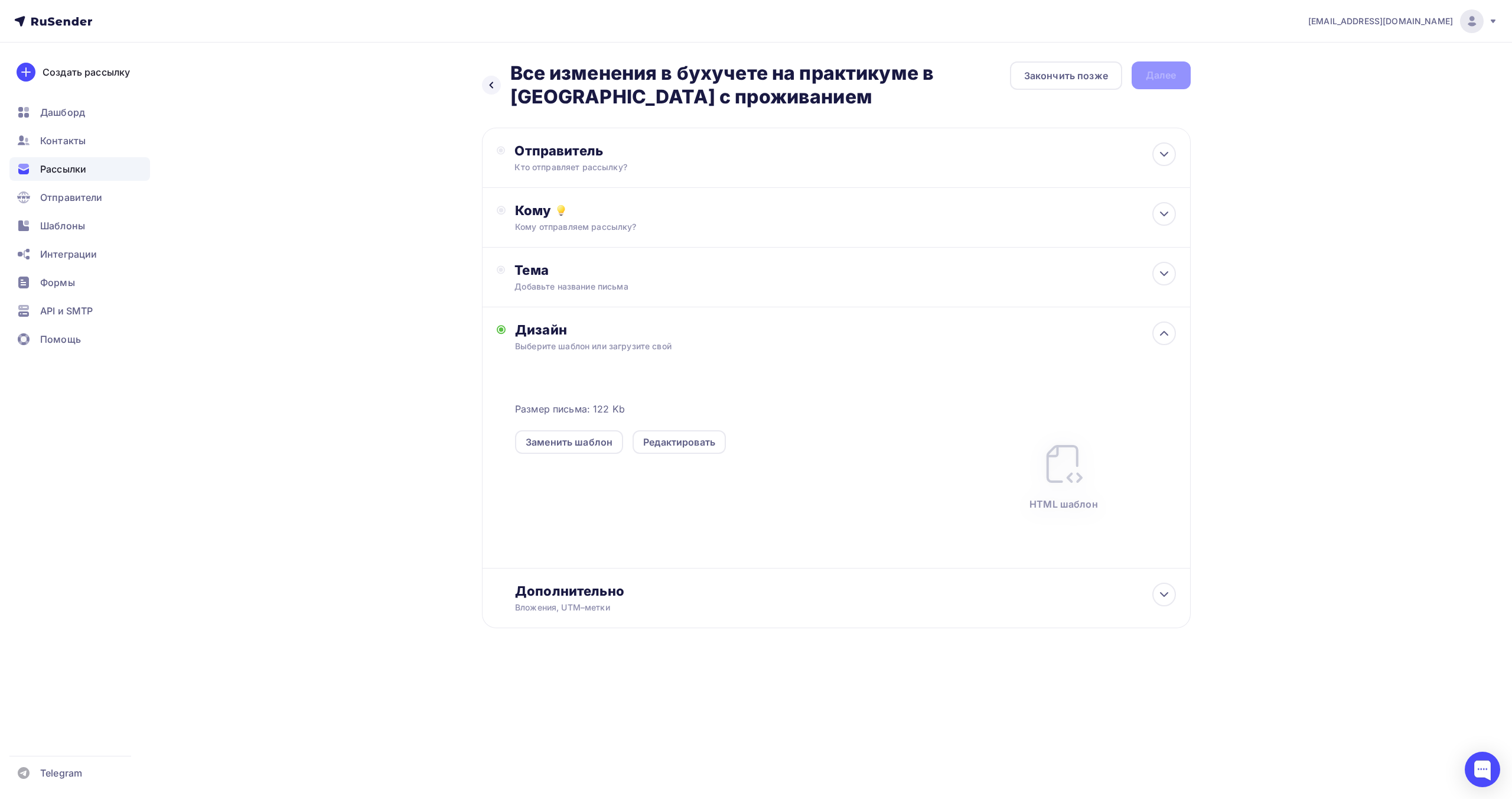
click at [377, 23] on nav "[EMAIL_ADDRESS][DOMAIN_NAME] Аккаунт Тарифы Выйти Создать рассылку [GEOGRAPHIC_…" at bounding box center [756, 21] width 1512 height 43
click at [646, 163] on div "Кто отправляет рассылку?" at bounding box center [629, 166] width 230 height 12
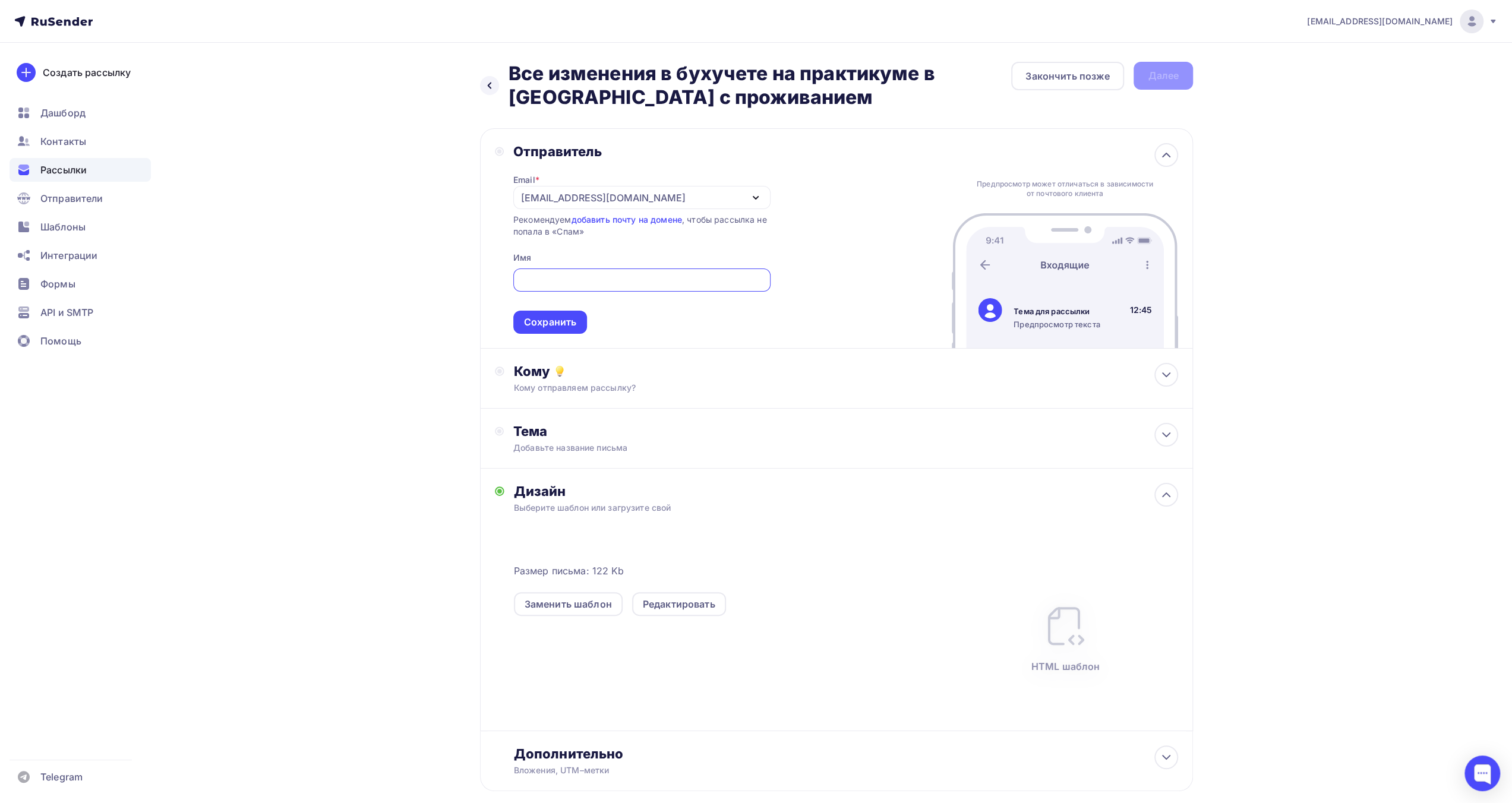
click at [673, 280] on input "text" at bounding box center [641, 280] width 243 height 14
type input "ФКС Центр"
click at [569, 322] on div "Сохранить" at bounding box center [550, 321] width 52 height 13
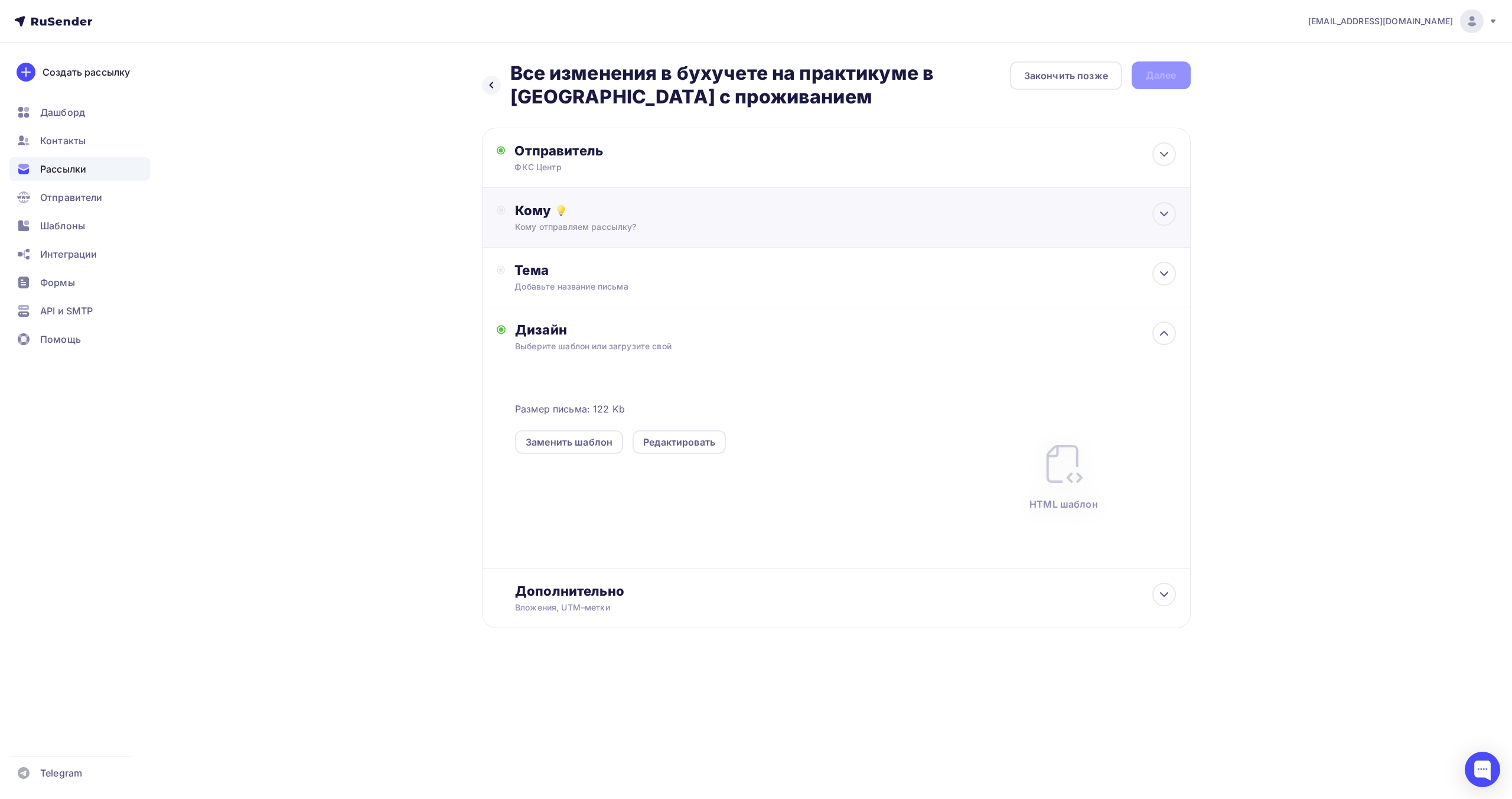
click at [652, 231] on div "Кому отправляем рассылку?" at bounding box center [812, 226] width 595 height 12
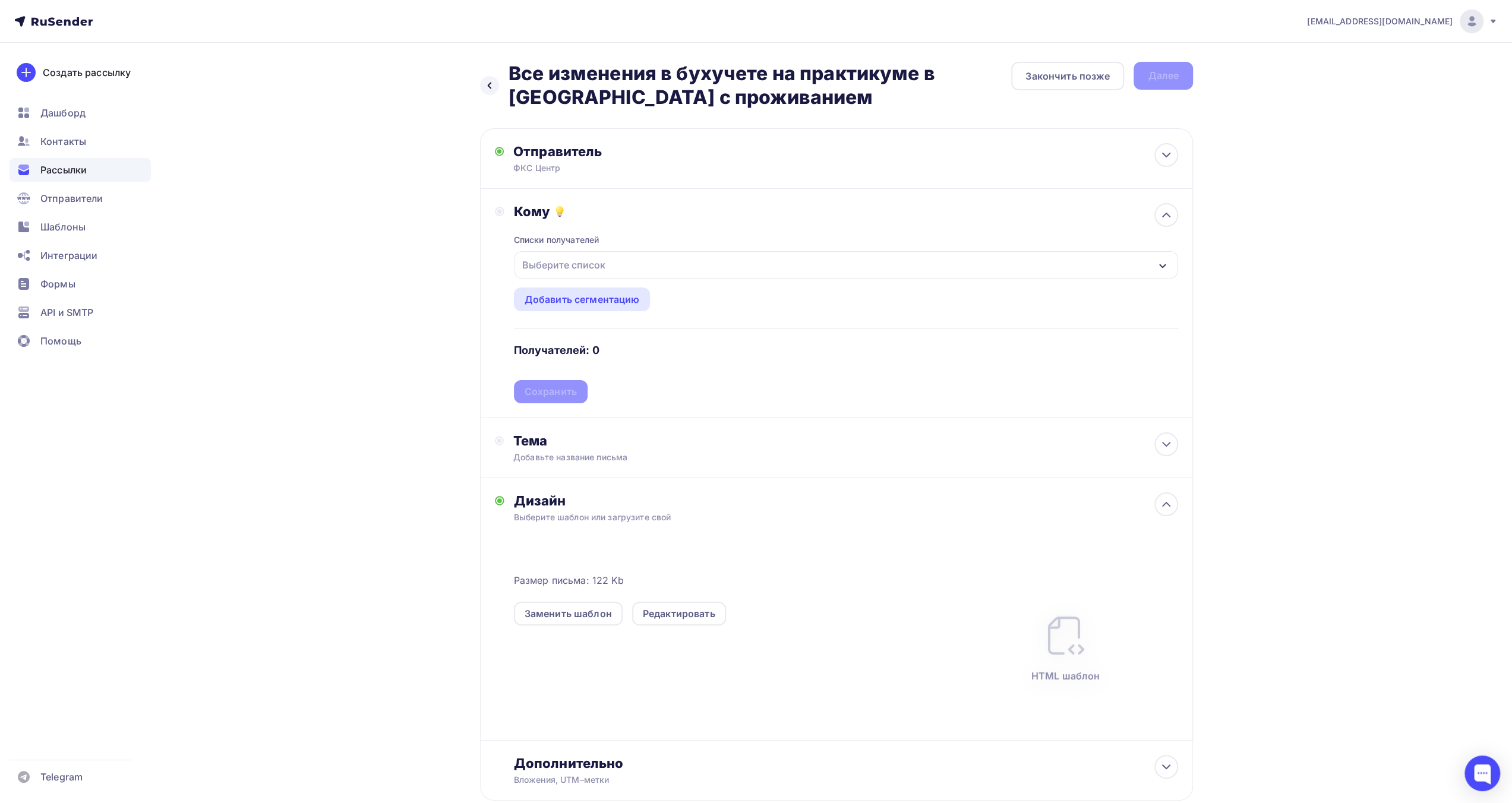
click at [675, 264] on div "Выберите список" at bounding box center [846, 264] width 663 height 27
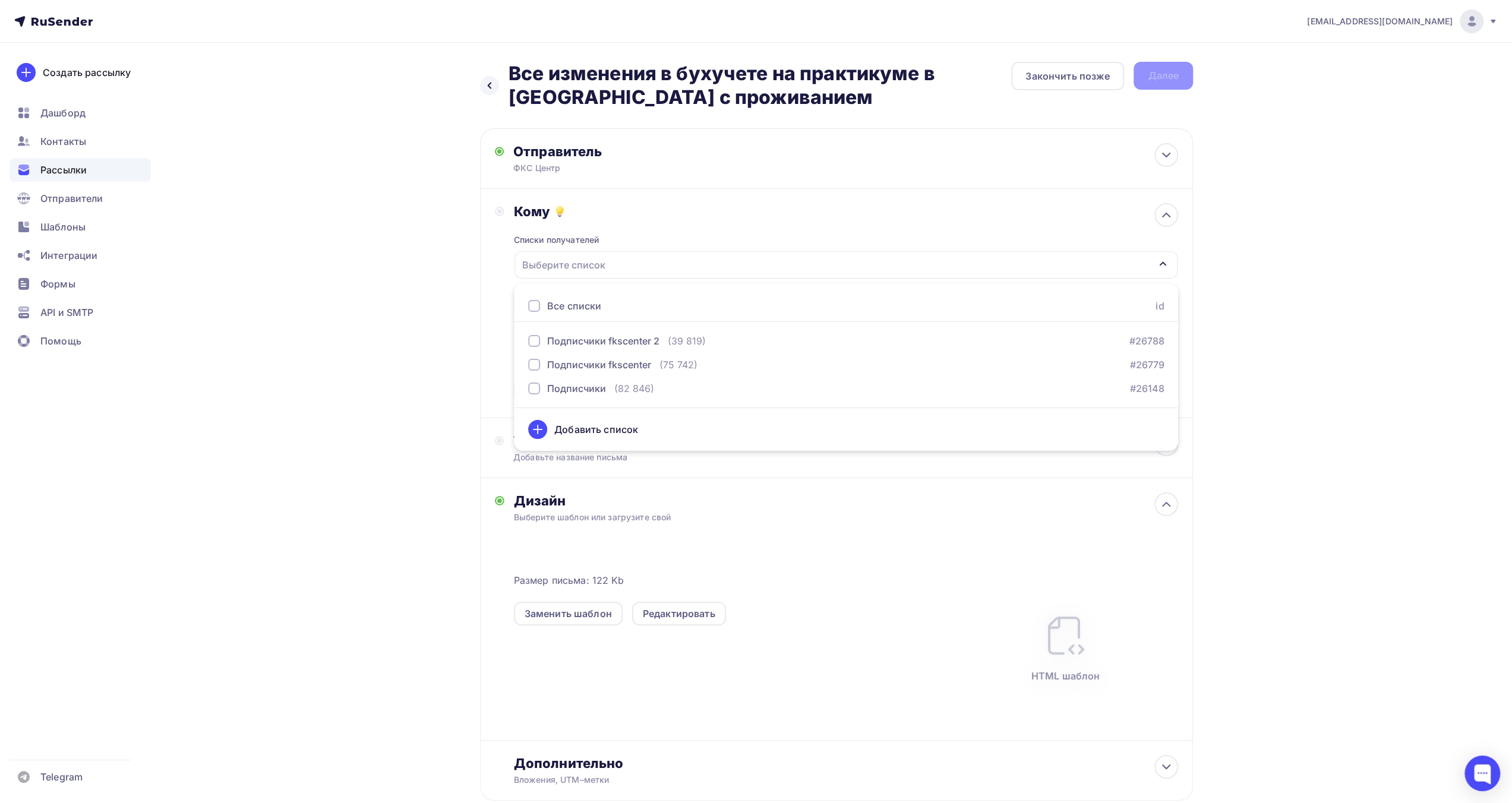
click at [423, 273] on div "Назад Все изменения в бухучете на практикуме в [GEOGRAPHIC_DATA] с проживанием …" at bounding box center [756, 460] width 974 height 834
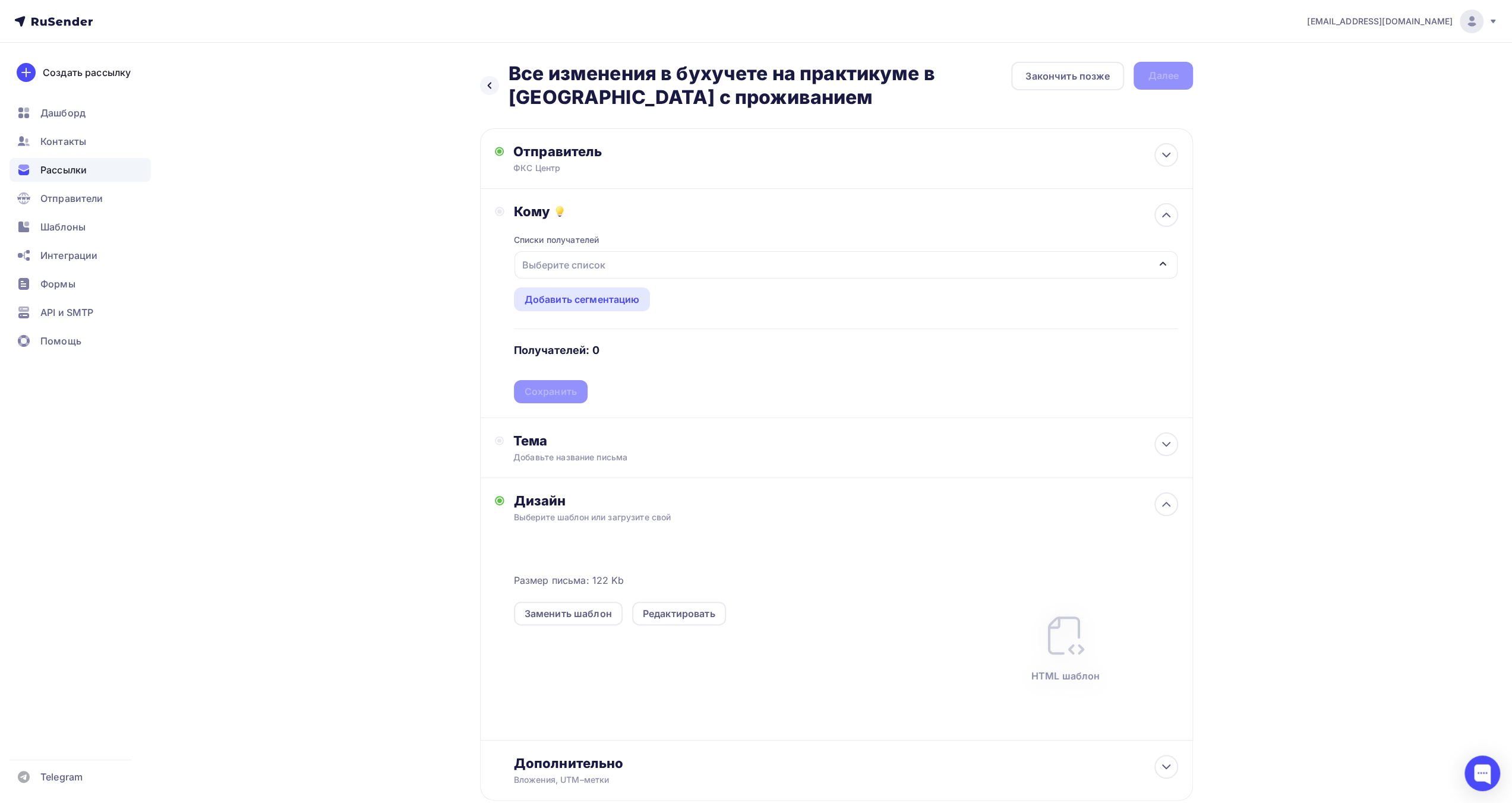
click at [541, 263] on div "Выберите список" at bounding box center [563, 264] width 92 height 21
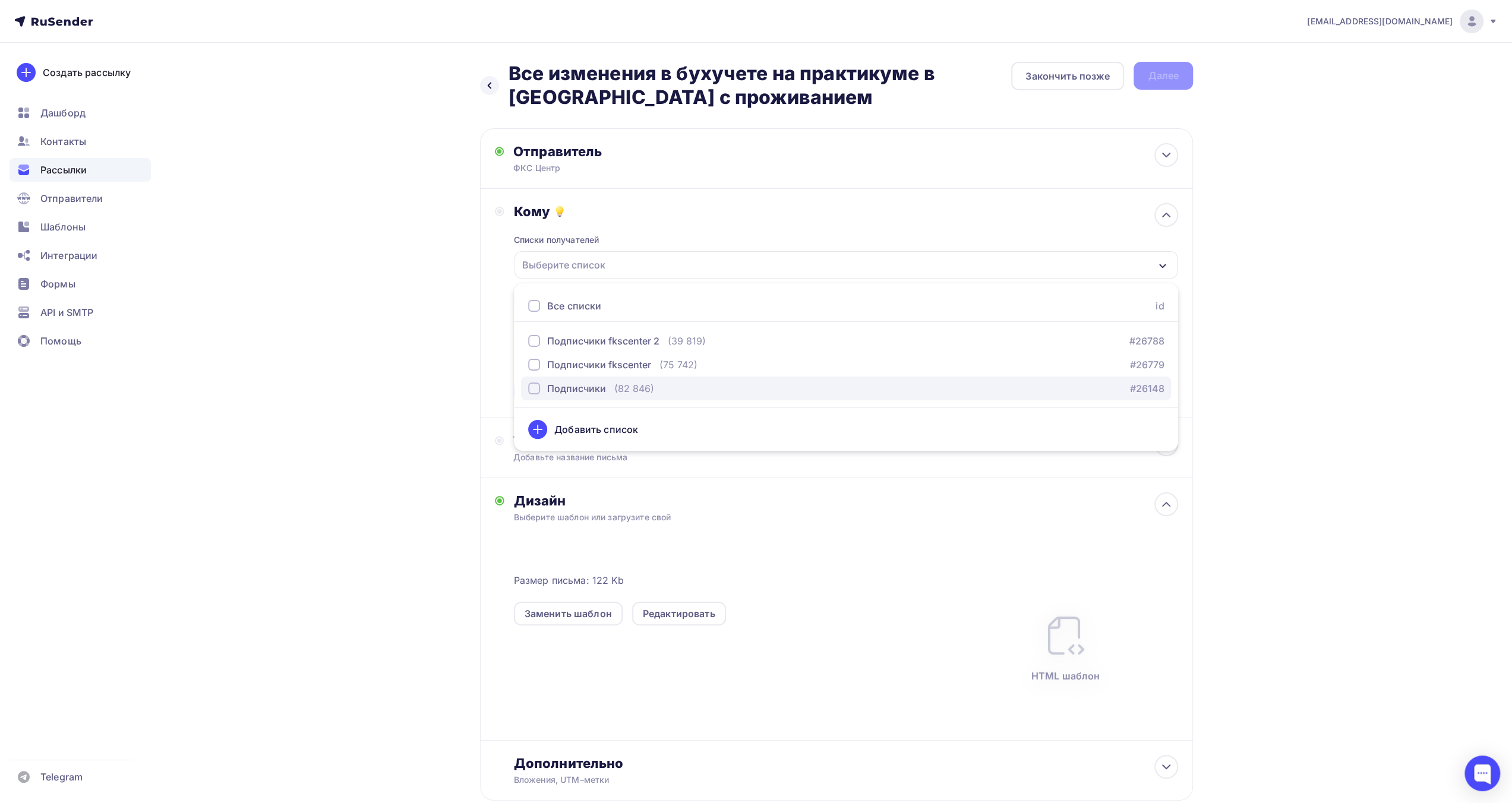
click at [558, 386] on div "Подписчики" at bounding box center [576, 388] width 59 height 14
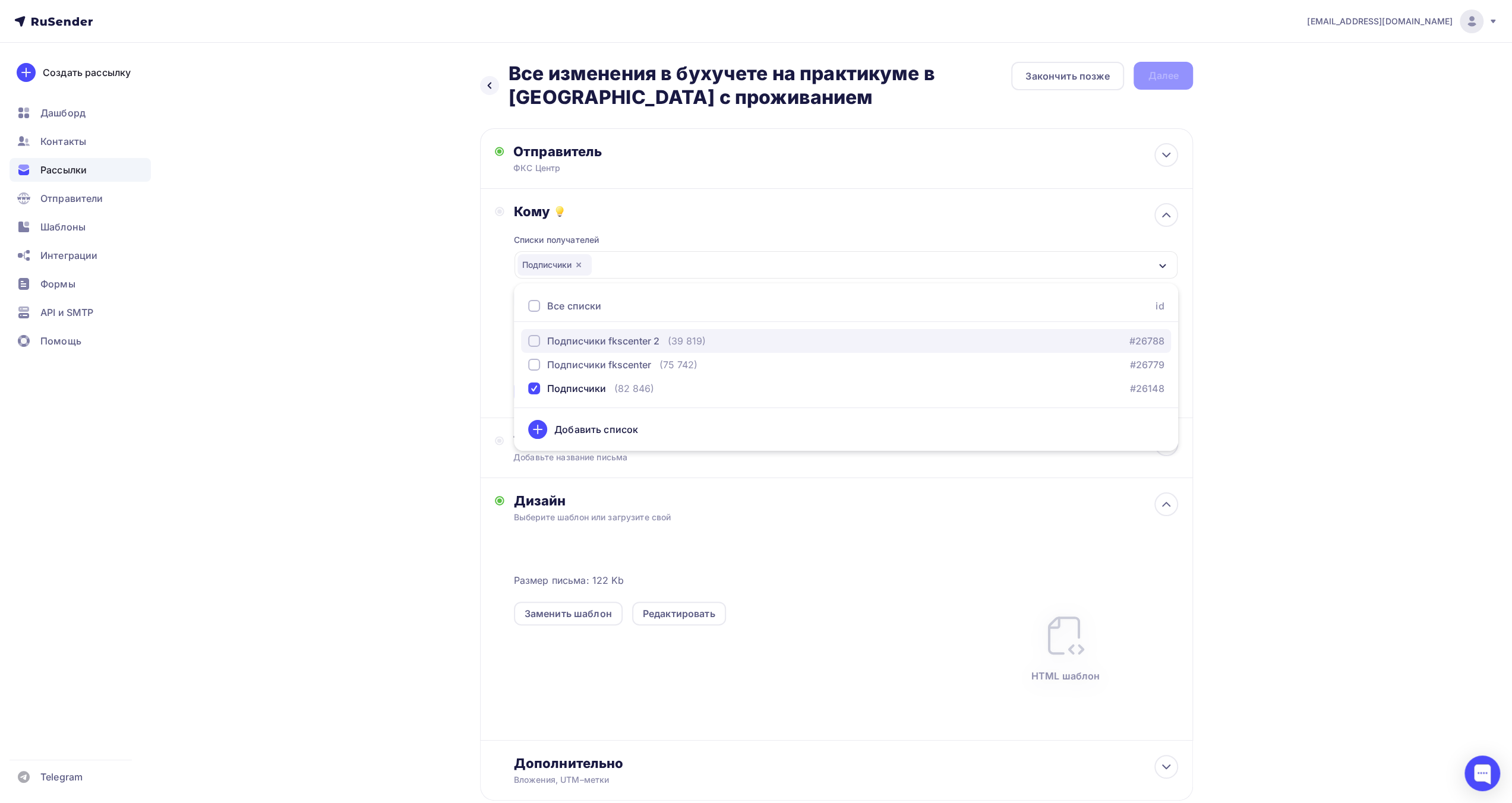
click at [589, 340] on div "Подписчики fkscenter 2" at bounding box center [603, 341] width 113 height 14
click at [448, 425] on div "Назад Все изменения в бухучете на практикуме в [GEOGRAPHIC_DATA] с проживанием …" at bounding box center [756, 460] width 974 height 834
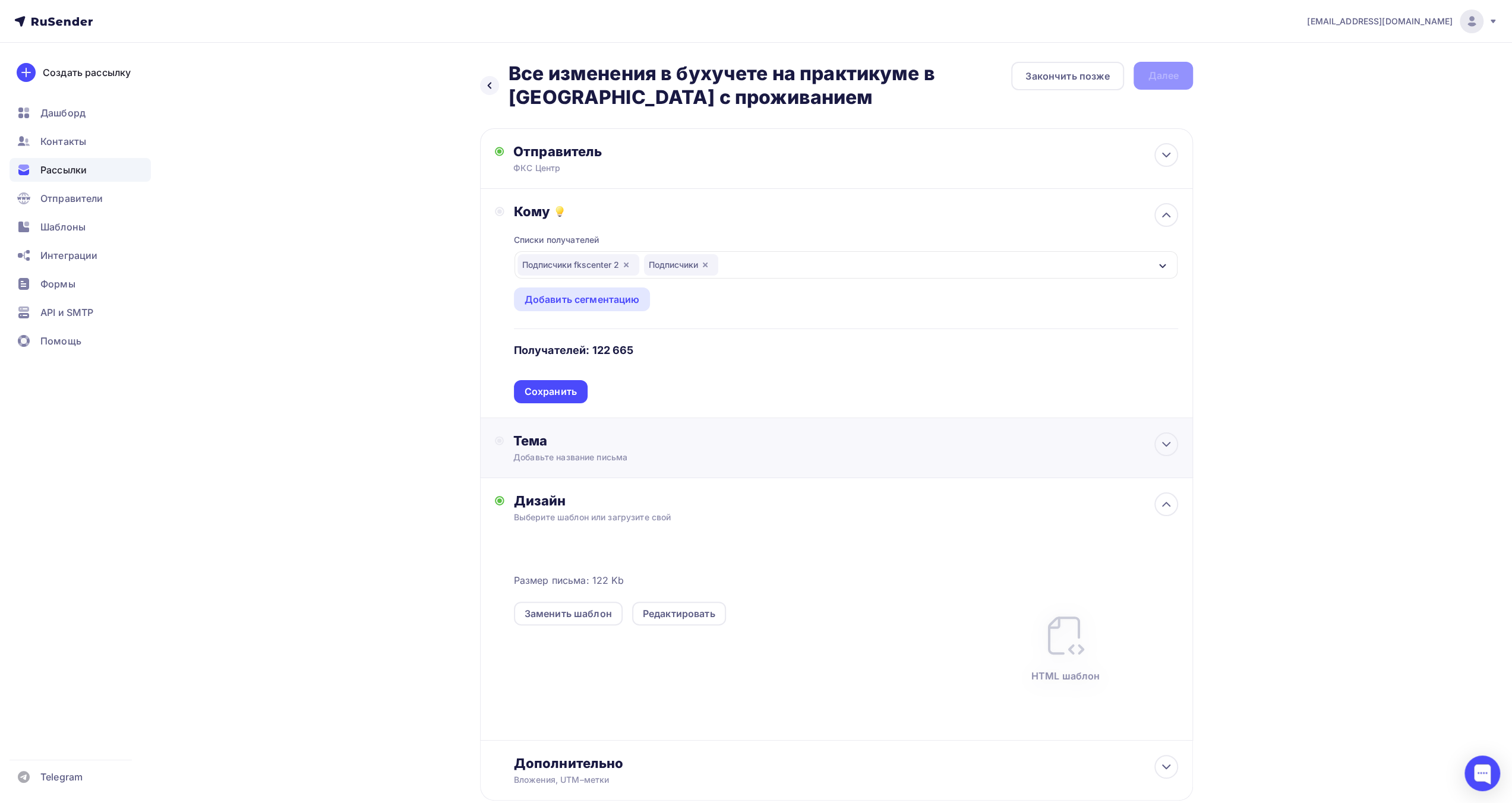
click at [635, 449] on div "Тема" at bounding box center [630, 440] width 235 height 16
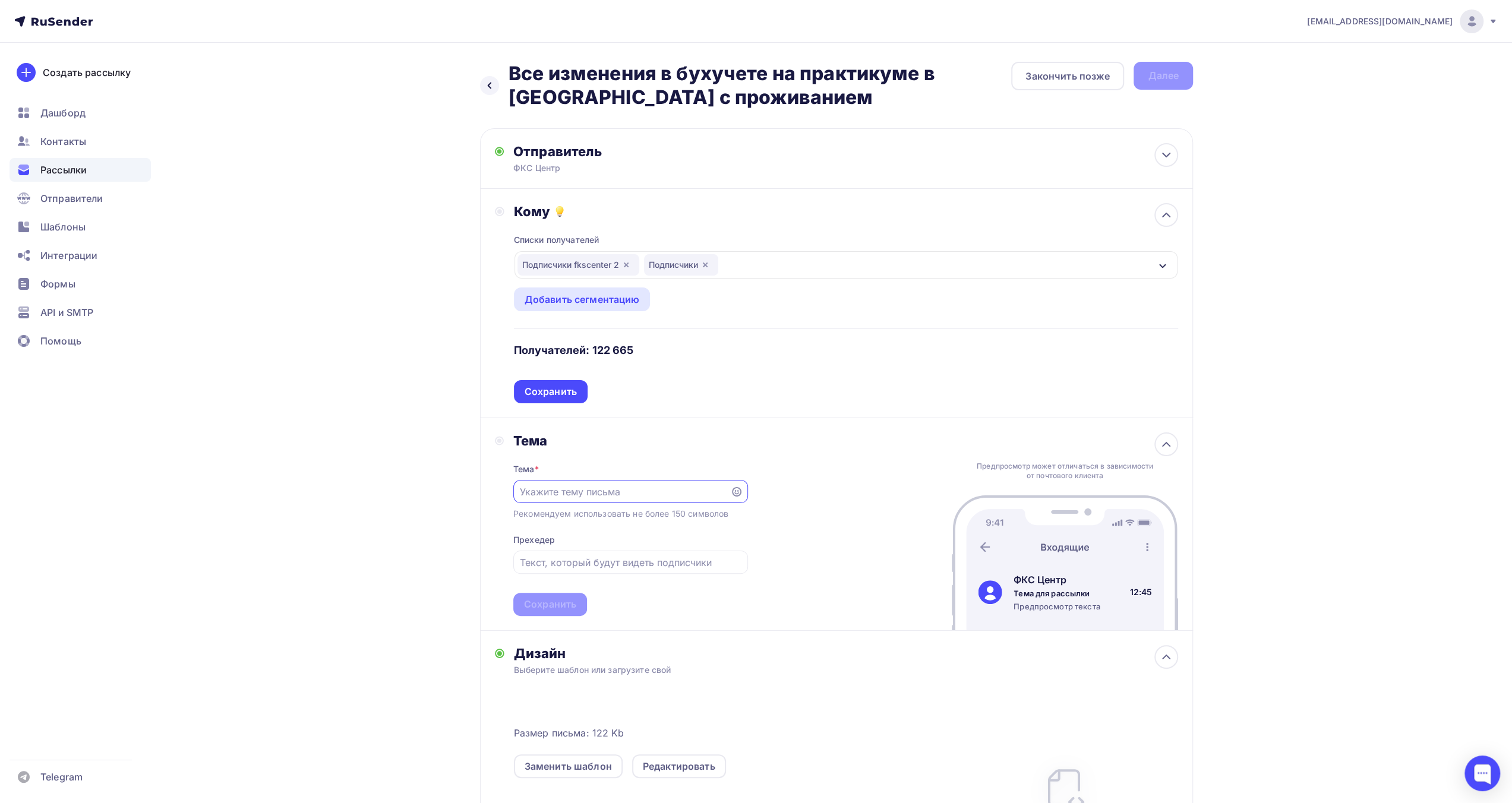
click at [648, 489] on input "text" at bounding box center [621, 492] width 203 height 14
paste input "Все изменения в бухучете на практикуме в [GEOGRAPHIC_DATA] с проживанием"
type input "Все изменения в бухучете на практикуме в [GEOGRAPHIC_DATA] с проживанием"
click at [612, 571] on div at bounding box center [630, 562] width 235 height 23
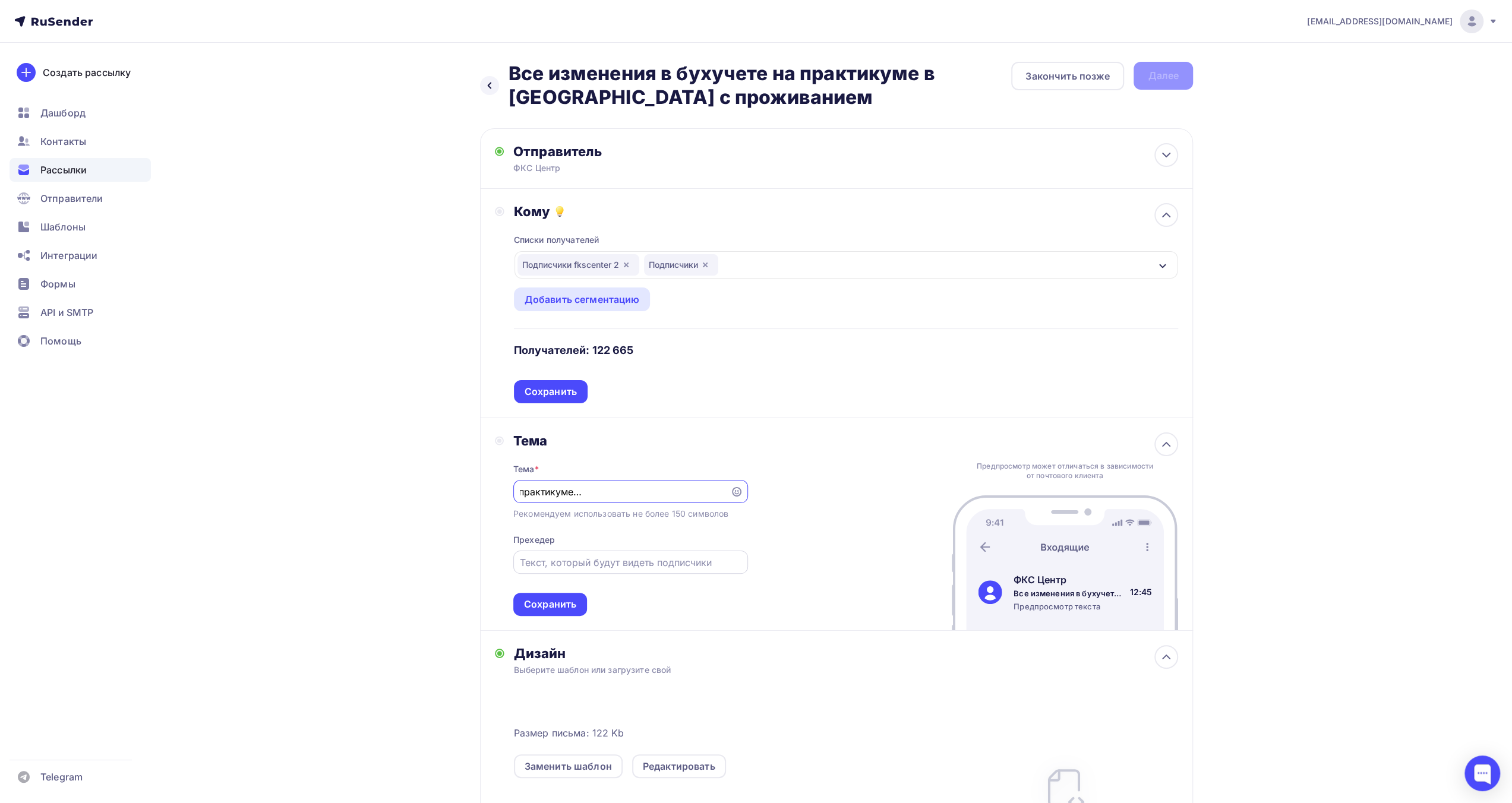
scroll to position [0, 0]
click at [604, 571] on div at bounding box center [630, 562] width 235 height 23
click at [623, 564] on input "text" at bounding box center [630, 562] width 221 height 14
type input "Повышение квалификации"
click at [570, 604] on div "Сохранить" at bounding box center [550, 604] width 52 height 13
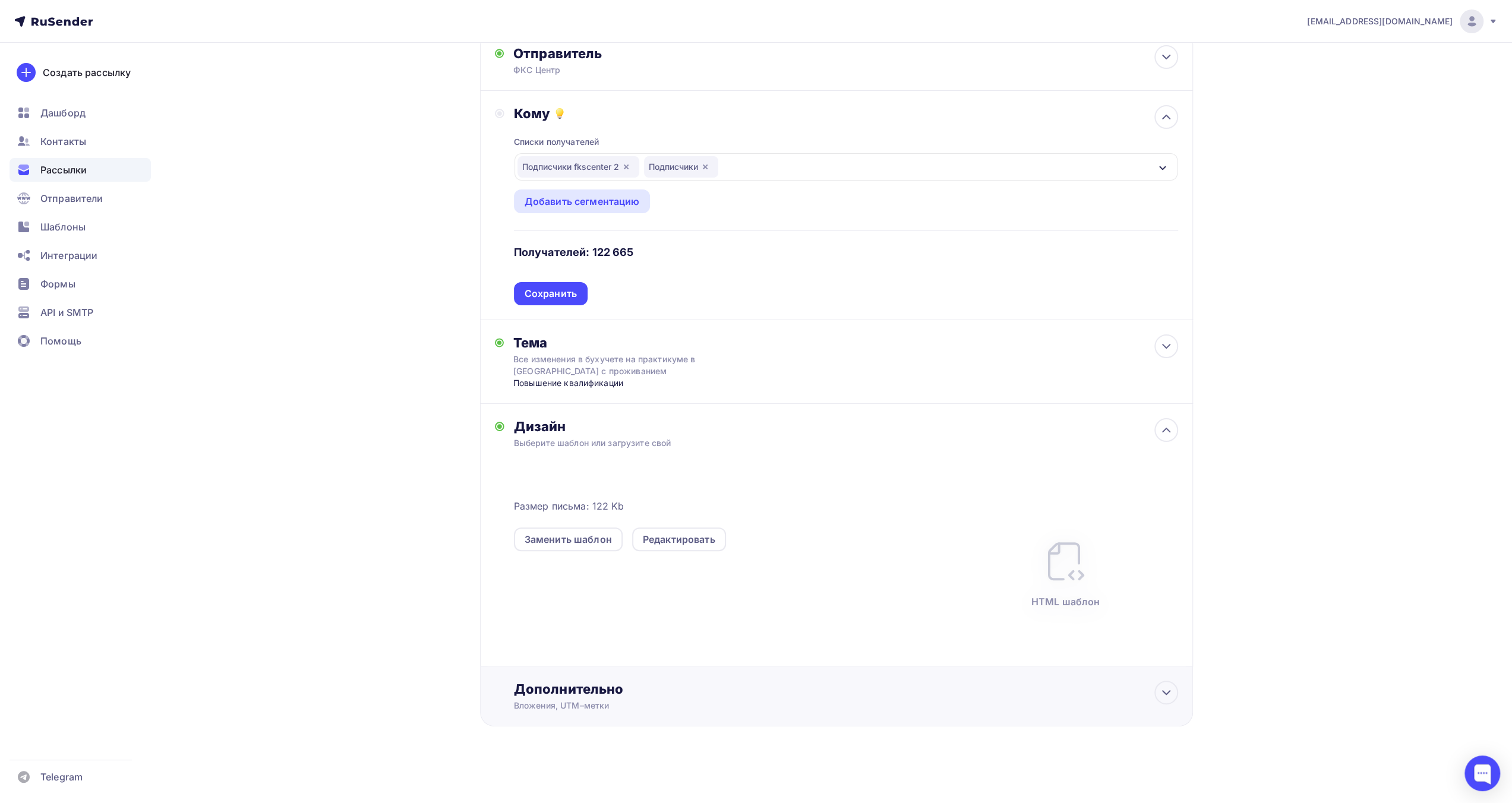
click at [588, 696] on div "Дополнительно" at bounding box center [846, 688] width 664 height 16
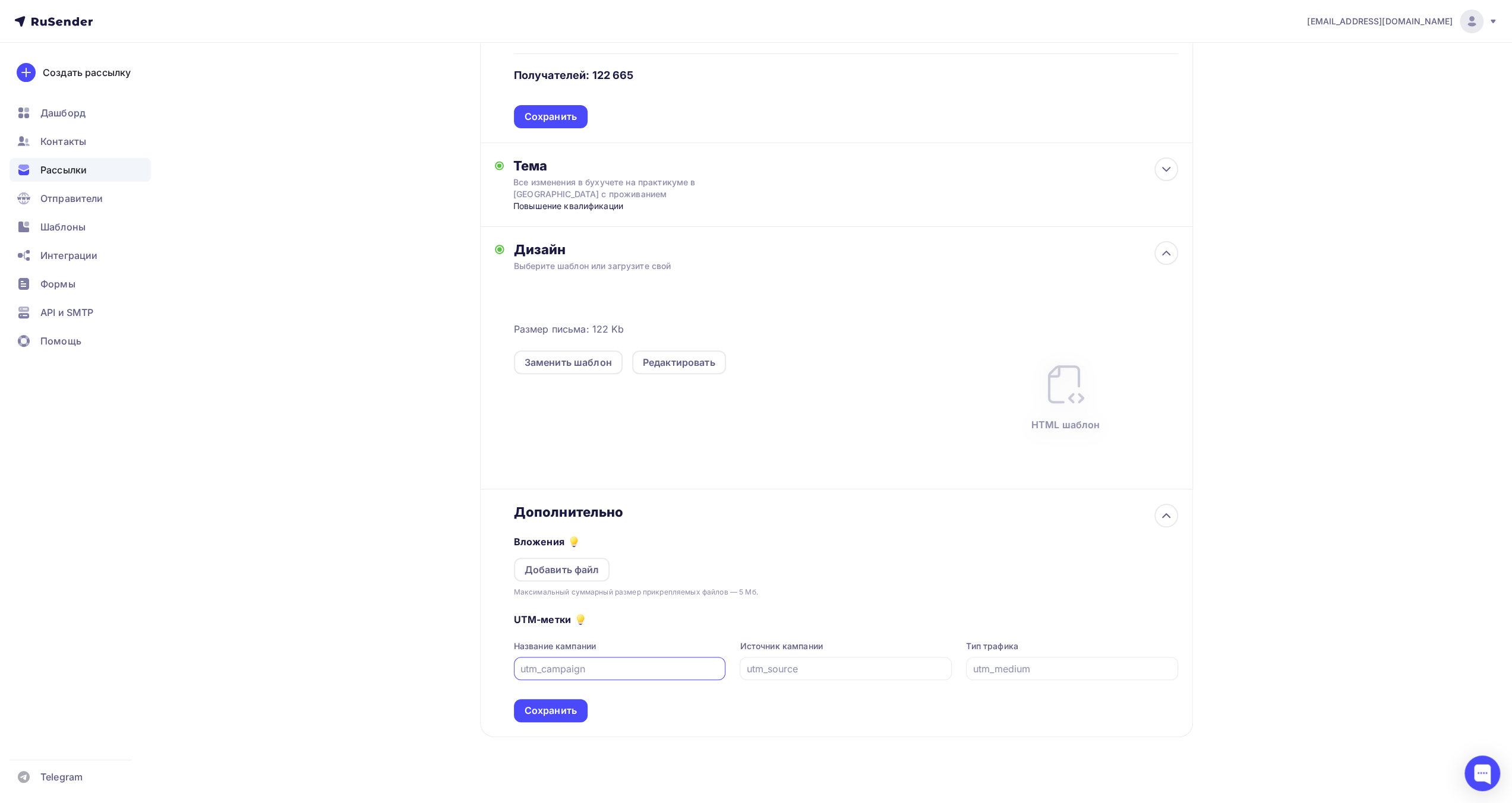
scroll to position [288, 0]
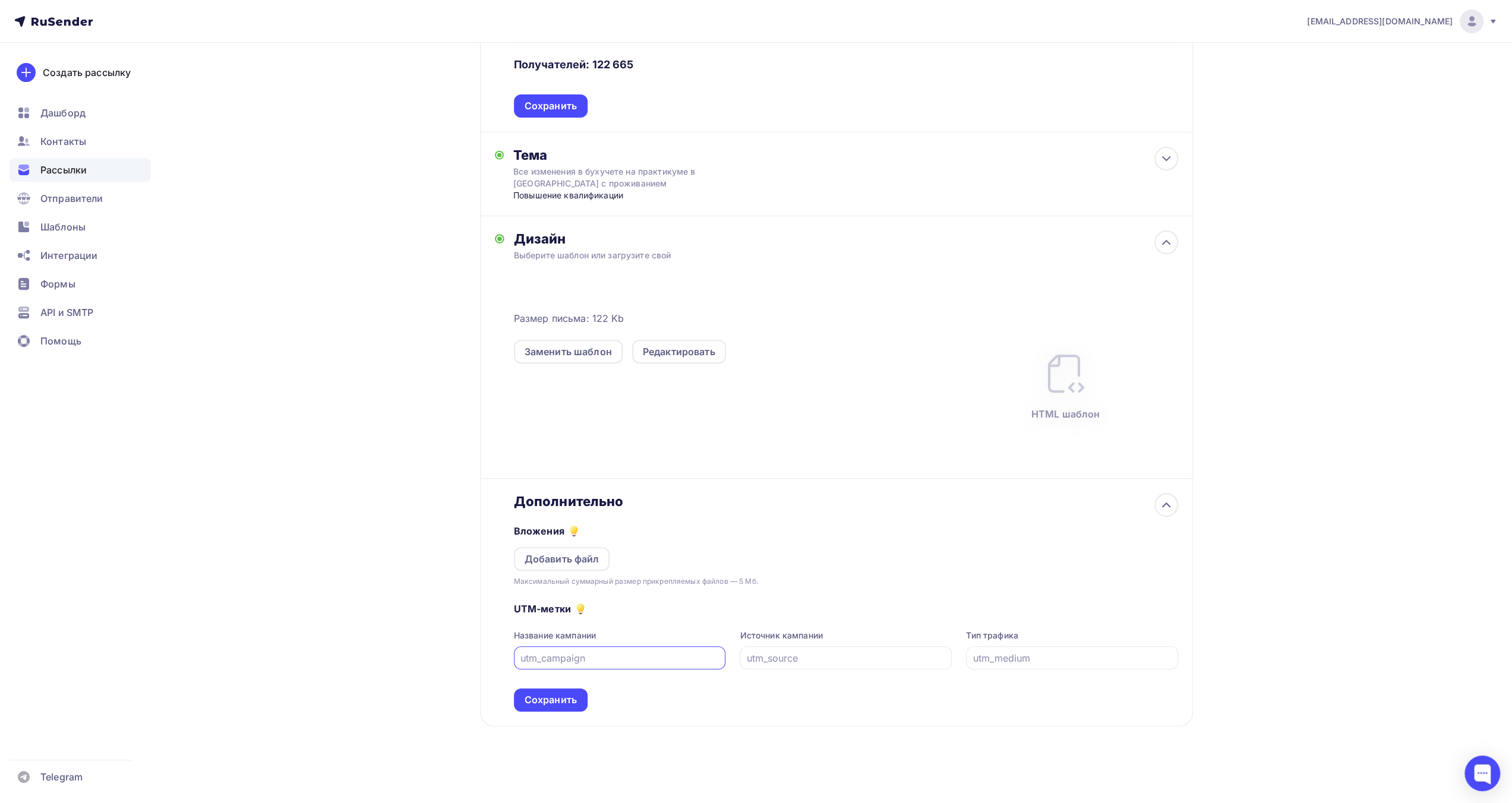
click at [612, 655] on input "text" at bounding box center [620, 658] width 199 height 14
type input "к"
type input "rusend_fks_120925"
click at [573, 697] on div "Сохранить" at bounding box center [550, 699] width 52 height 13
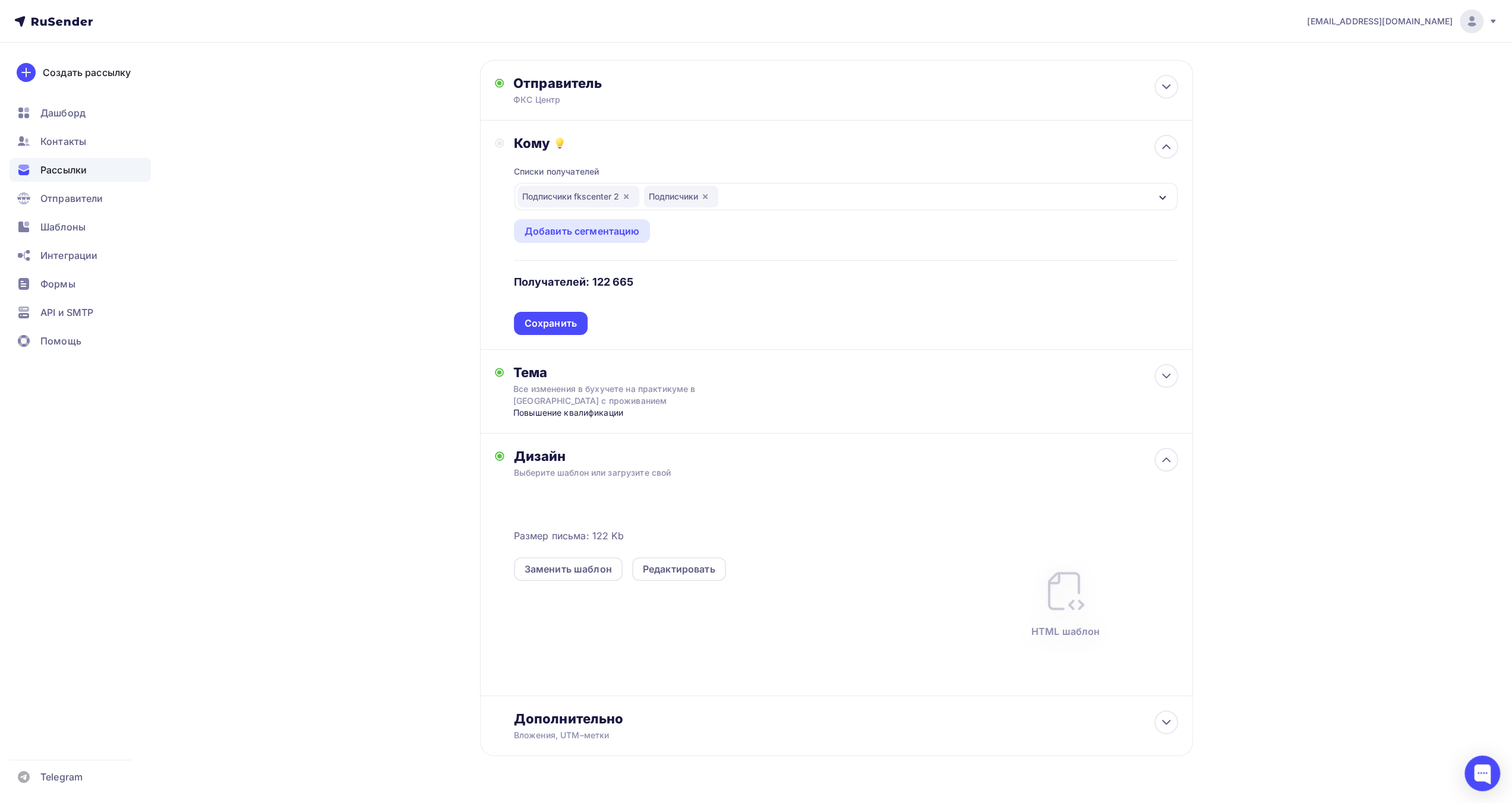
scroll to position [0, 0]
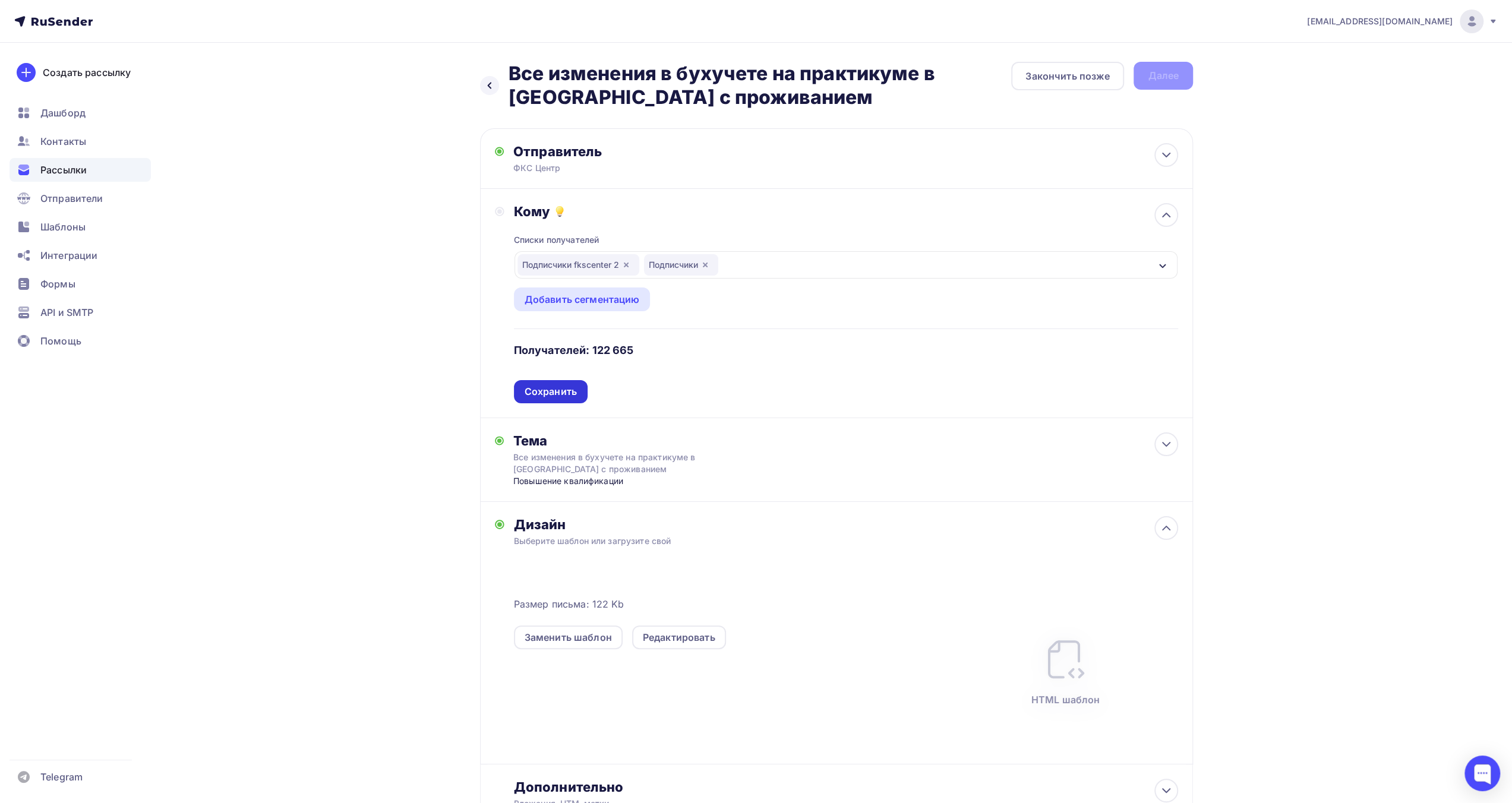
click at [568, 392] on div "Сохранить" at bounding box center [550, 391] width 52 height 13
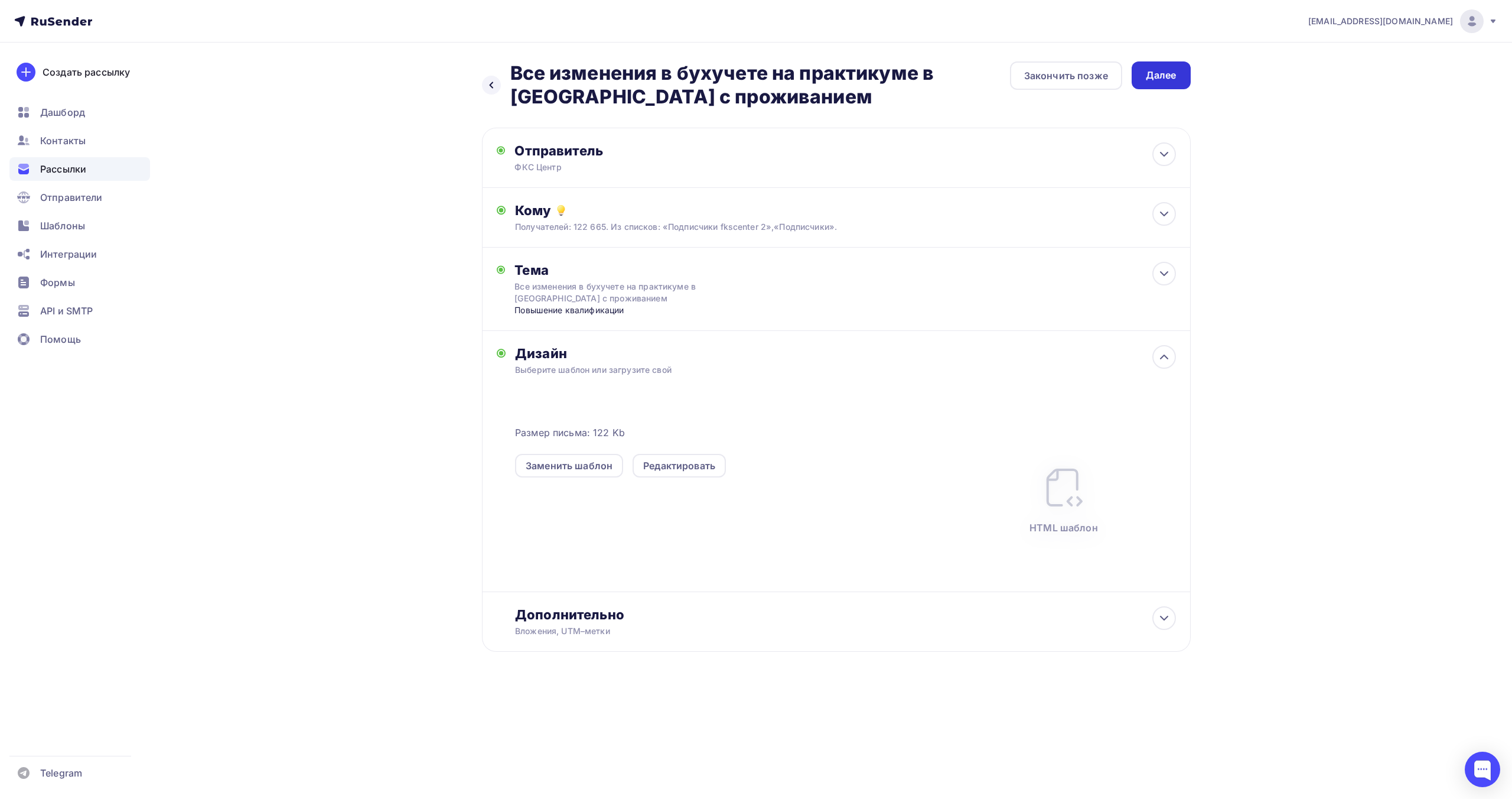
click at [1159, 82] on div "Далее" at bounding box center [1160, 75] width 30 height 13
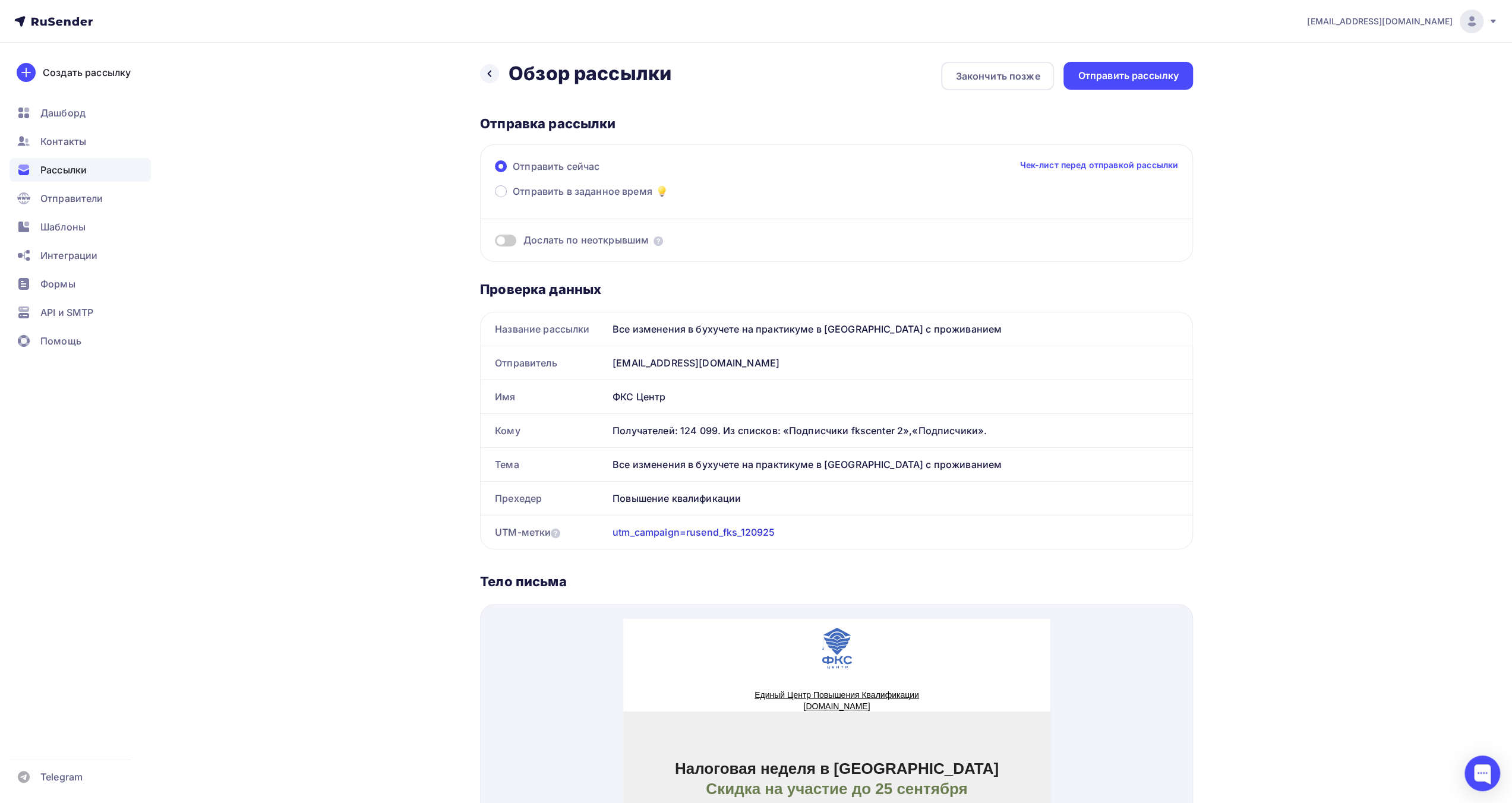
click at [618, 188] on span "Отправить в заданное время" at bounding box center [582, 191] width 139 height 14
click at [512, 199] on input "Отправить в заданное время" at bounding box center [512, 199] width 0 height 0
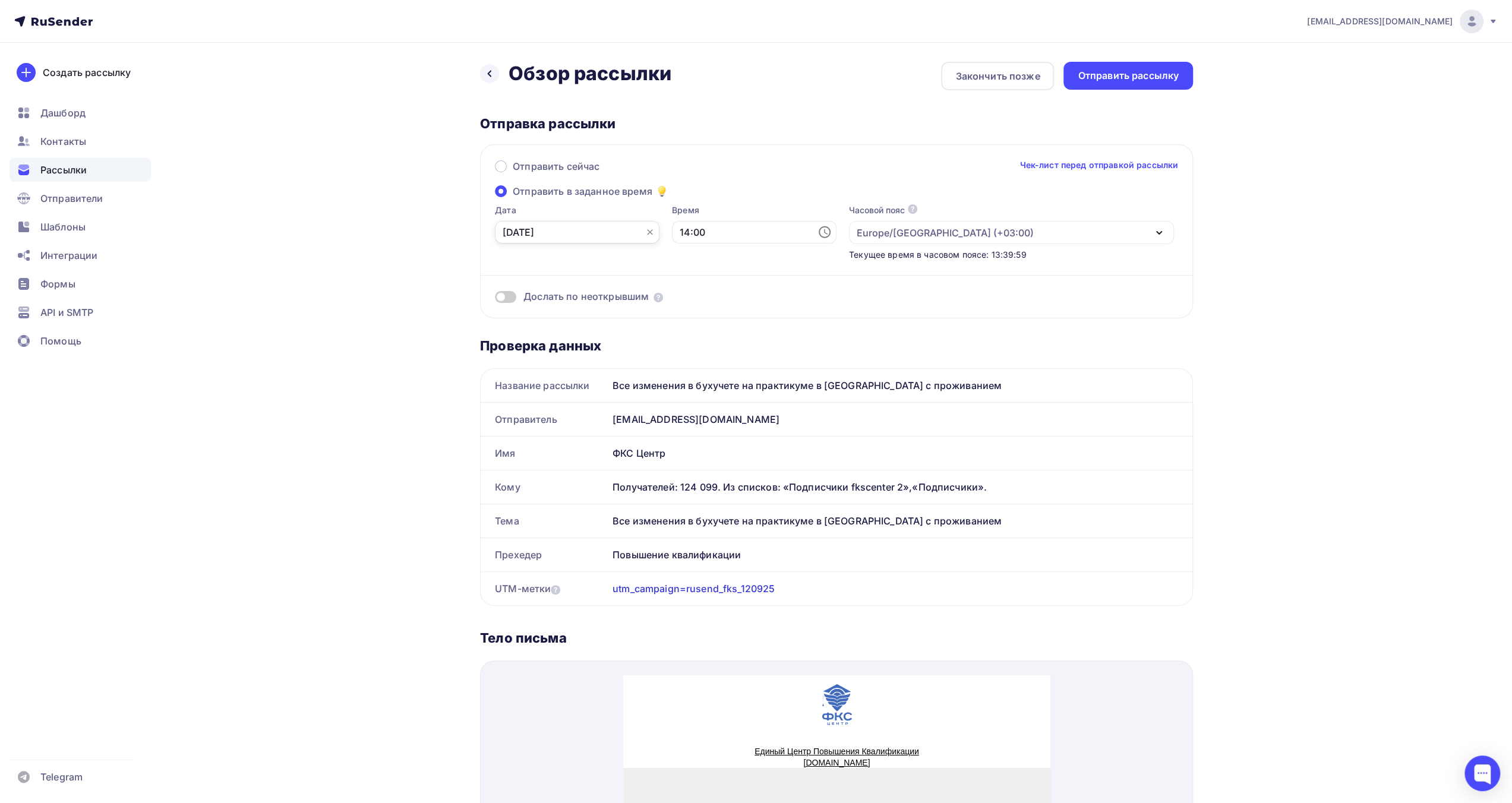
click at [601, 232] on input "[DATE]" at bounding box center [577, 231] width 164 height 23
click at [586, 336] on div "12" at bounding box center [588, 335] width 19 height 11
type input "[DATE]"
click at [688, 235] on input "14:00" at bounding box center [754, 231] width 164 height 23
click at [690, 364] on li "09" at bounding box center [688, 366] width 61 height 19
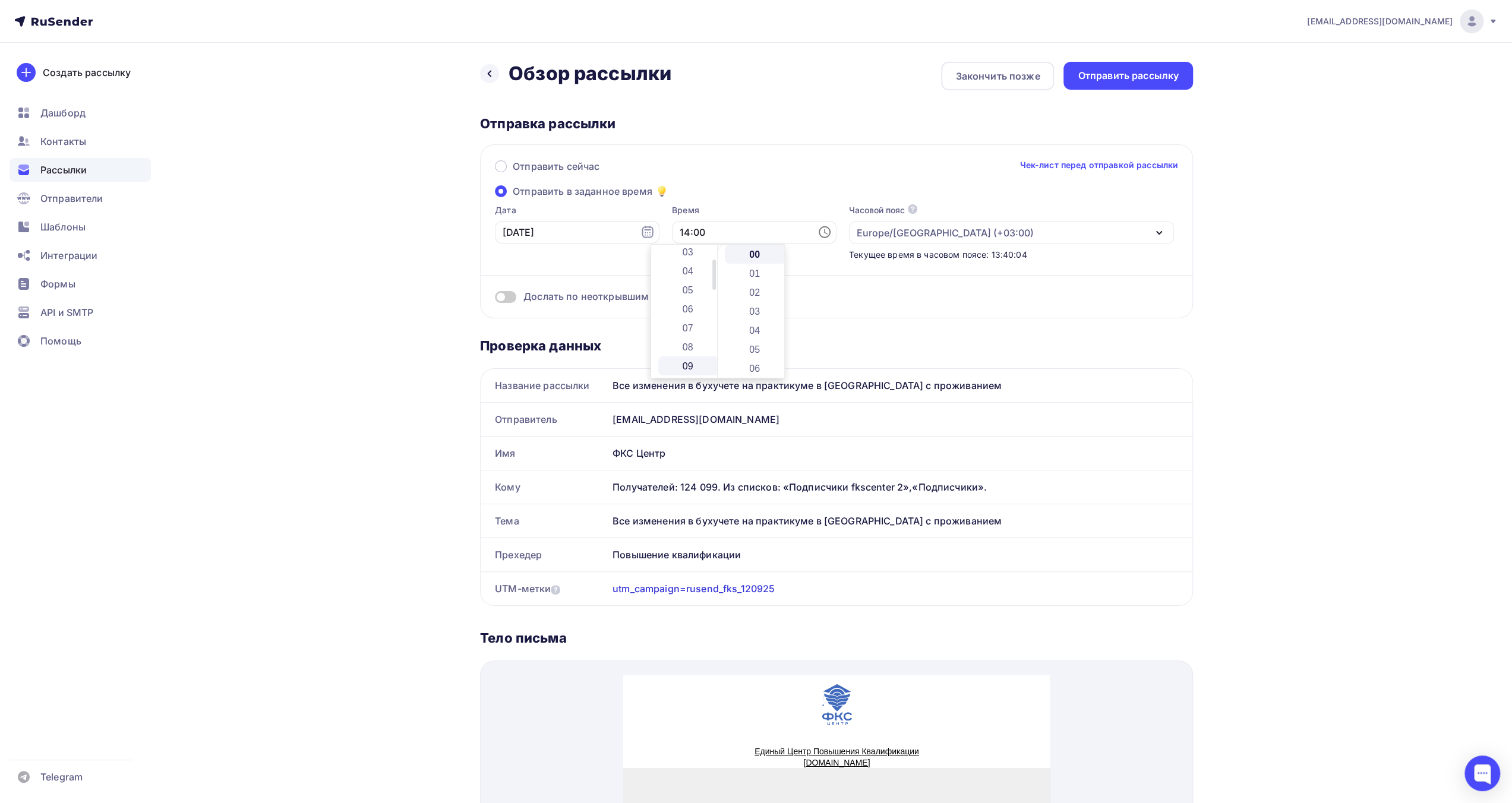
type input "09:00"
click at [752, 249] on li "00" at bounding box center [755, 254] width 61 height 19
click at [831, 269] on div "Дослать по неоткрывшим" at bounding box center [836, 281] width 683 height 43
click at [1140, 80] on div "Отправить рассылку" at bounding box center [1127, 75] width 101 height 13
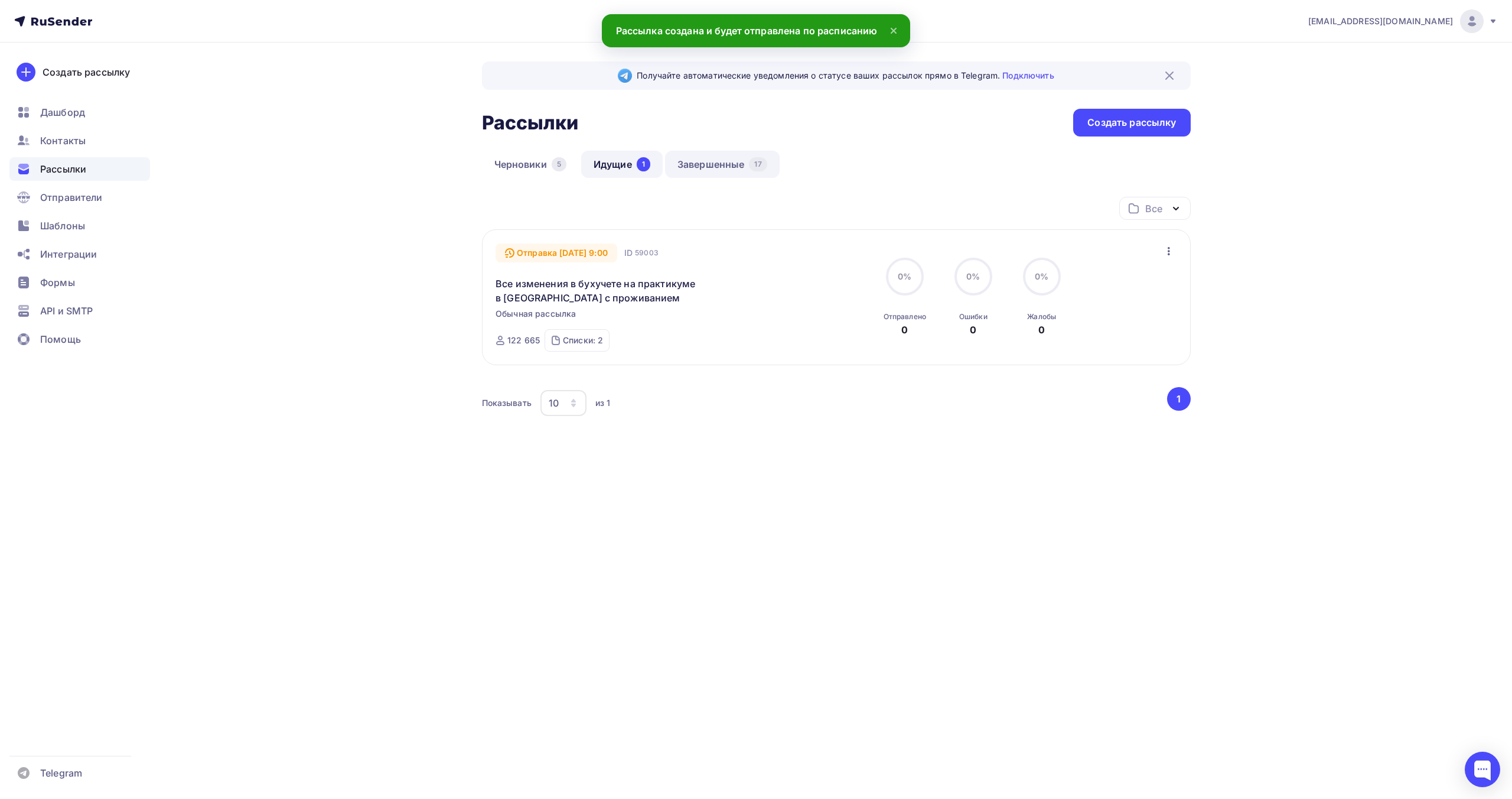
click at [723, 163] on link "Завершенные 17" at bounding box center [722, 164] width 114 height 27
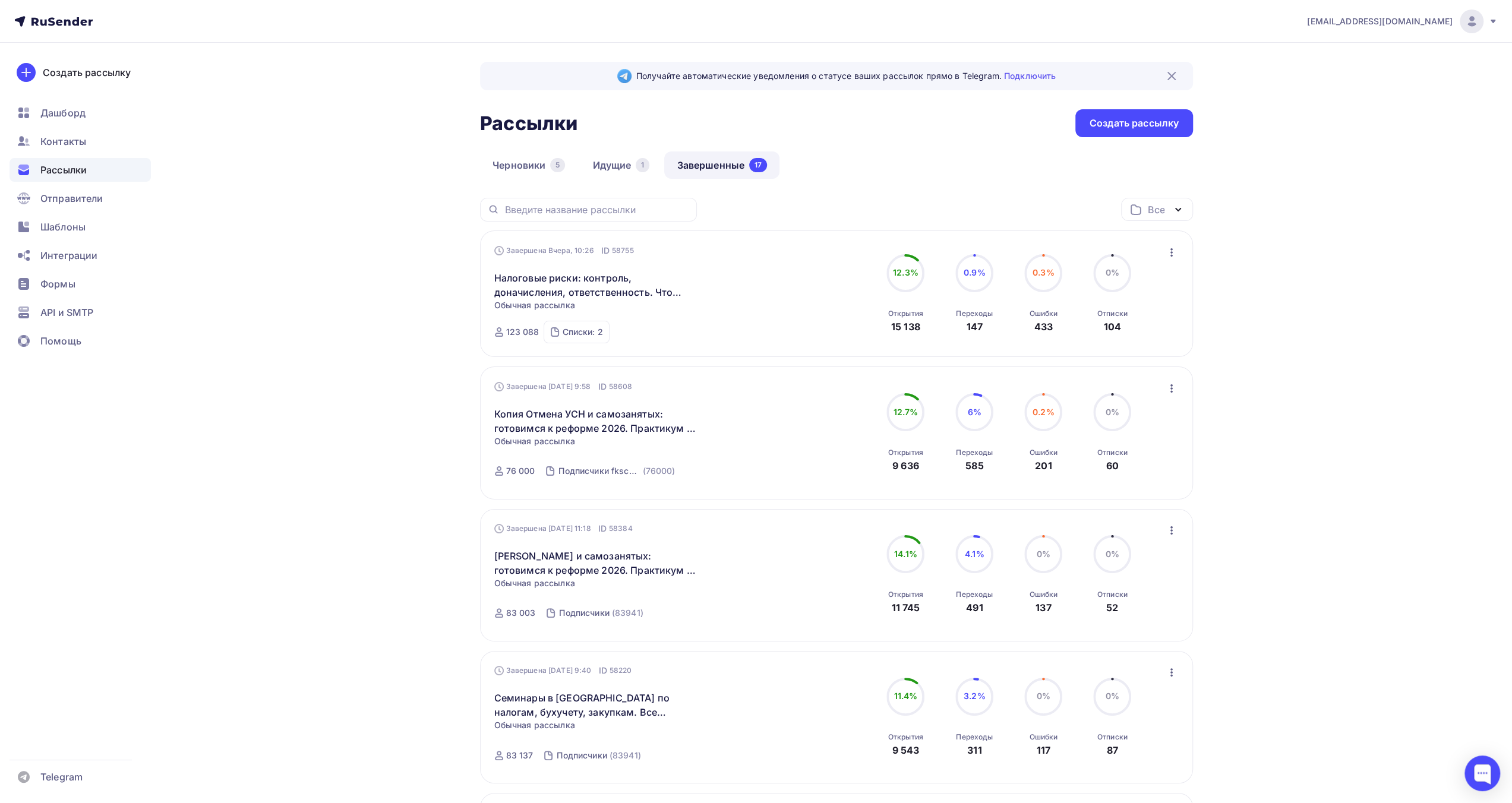
click at [1168, 252] on icon "button" at bounding box center [1171, 253] width 14 height 14
click at [598, 335] on div "Списки: 2" at bounding box center [582, 332] width 41 height 12
click at [1165, 249] on icon "button" at bounding box center [1171, 253] width 14 height 14
click at [1136, 329] on div "Копировать в новую" at bounding box center [1117, 331] width 122 height 14
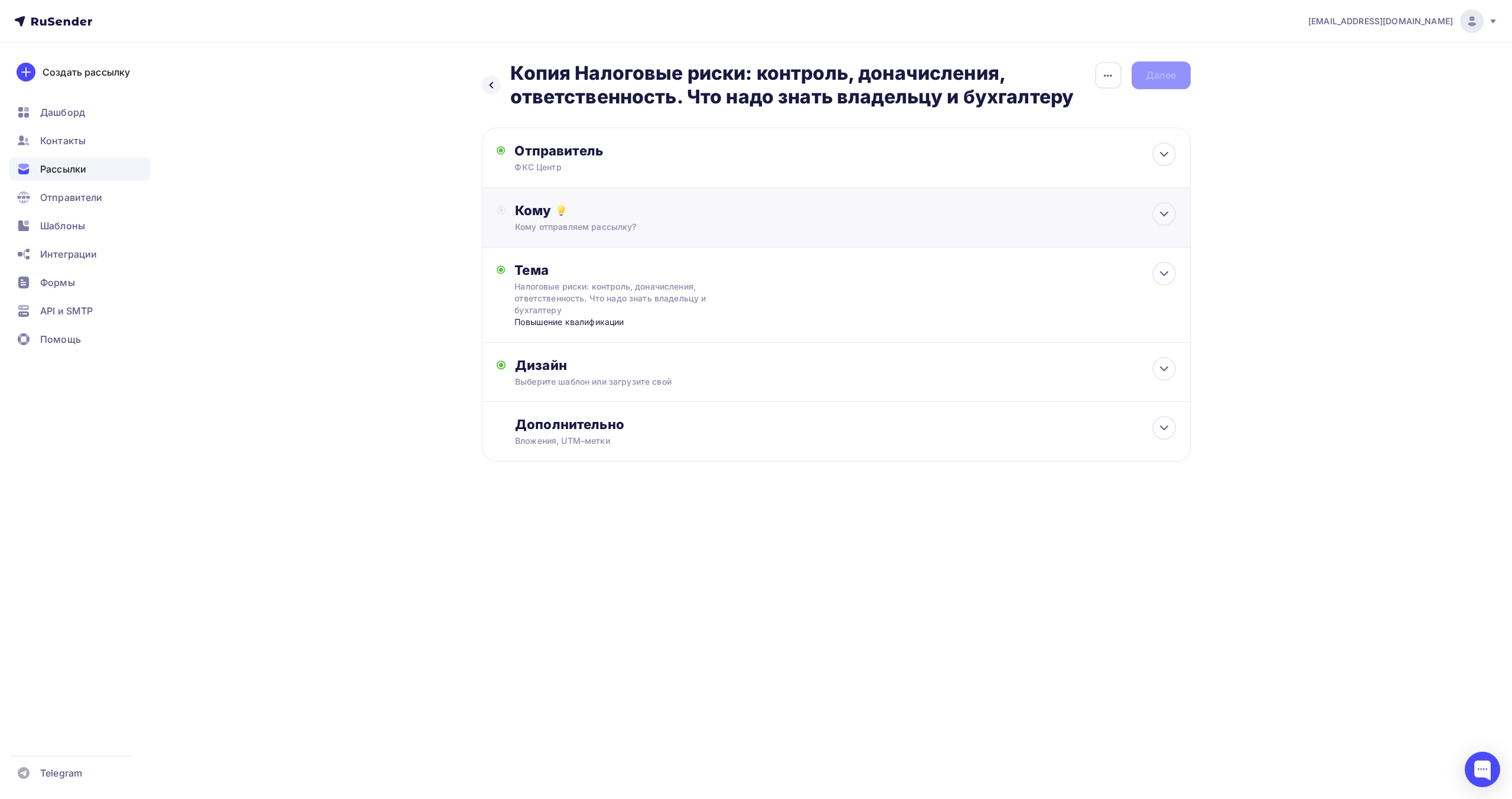
click at [929, 218] on div "Кому" at bounding box center [845, 210] width 660 height 16
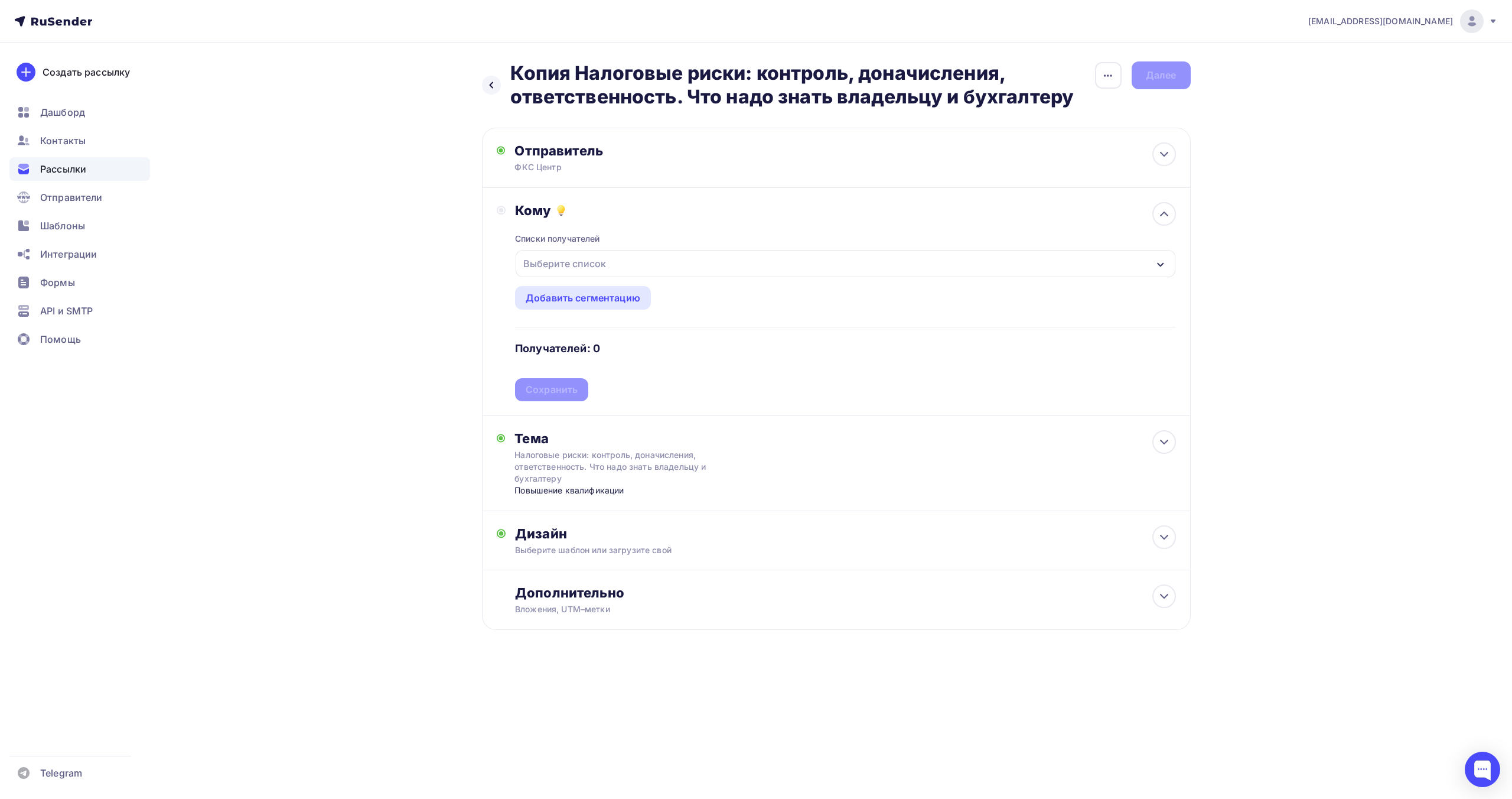
click at [850, 261] on div "Выберите список" at bounding box center [845, 263] width 659 height 27
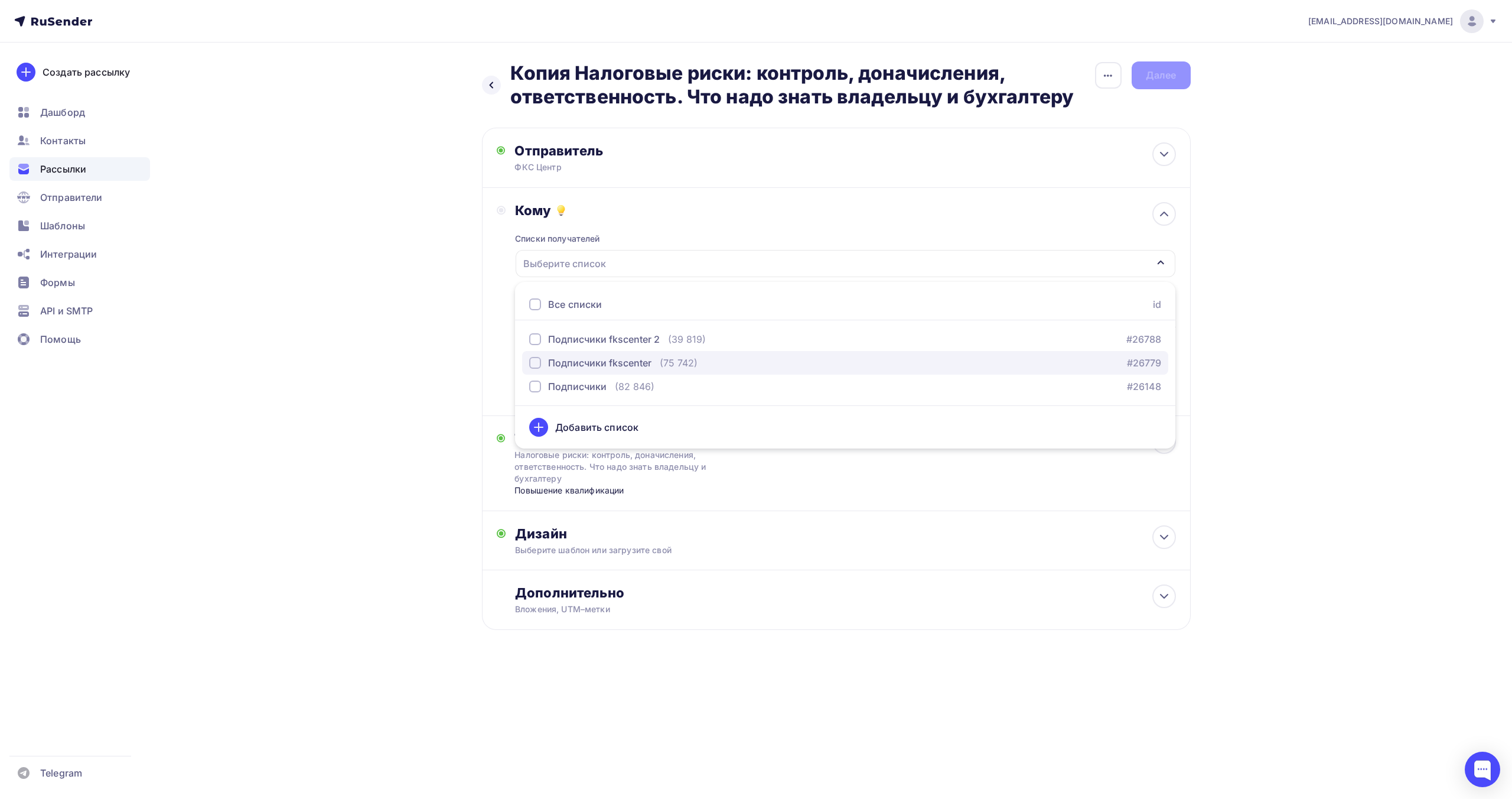
click at [643, 356] on div "Подписчики fkscenter" at bounding box center [600, 363] width 103 height 14
click at [421, 347] on div "Назад Копия Налоговые риски: контроль, доначисления, ответственность. Что надо …" at bounding box center [756, 374] width 968 height 664
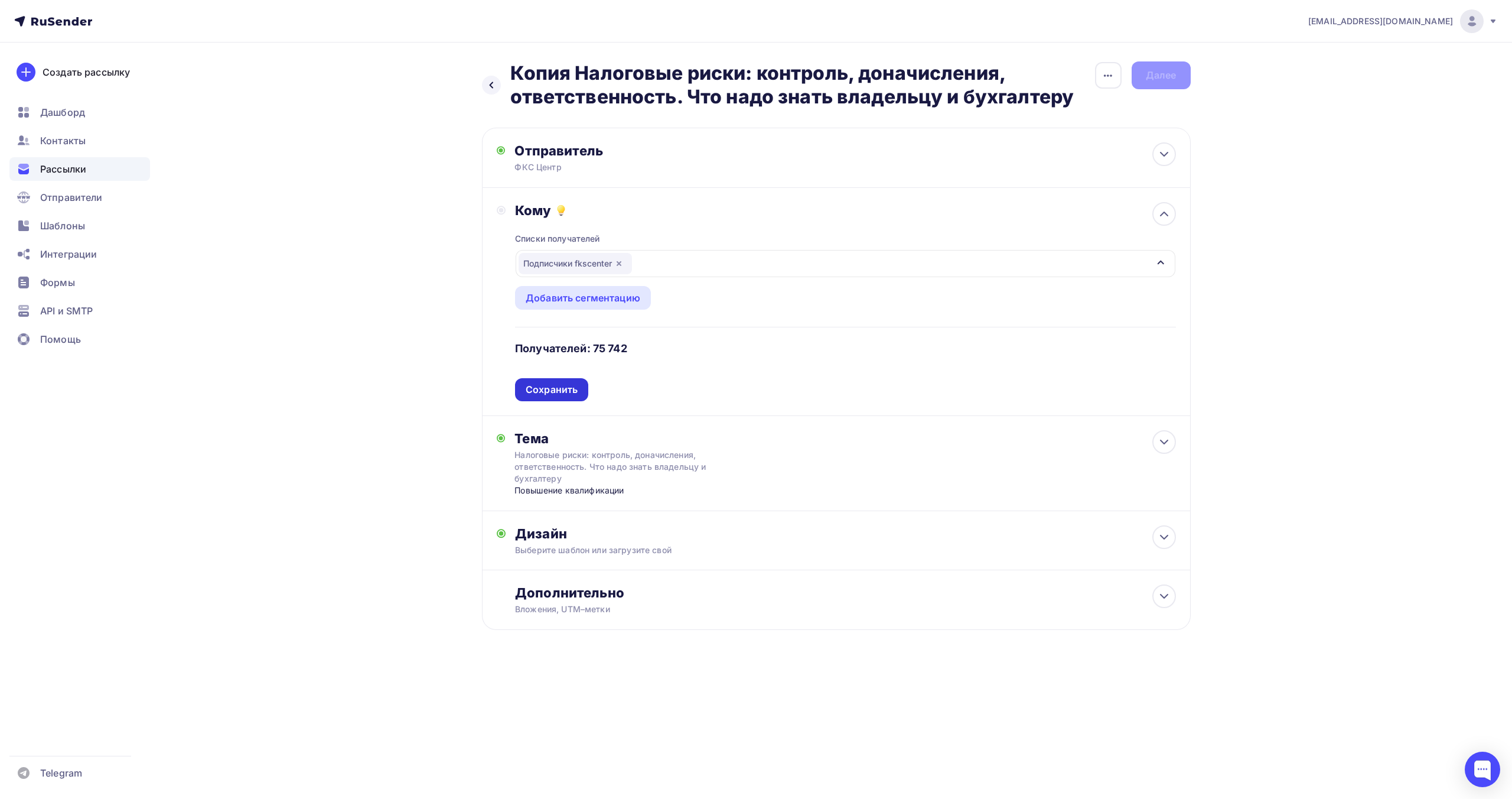
click at [540, 388] on div "Сохранить" at bounding box center [551, 389] width 52 height 13
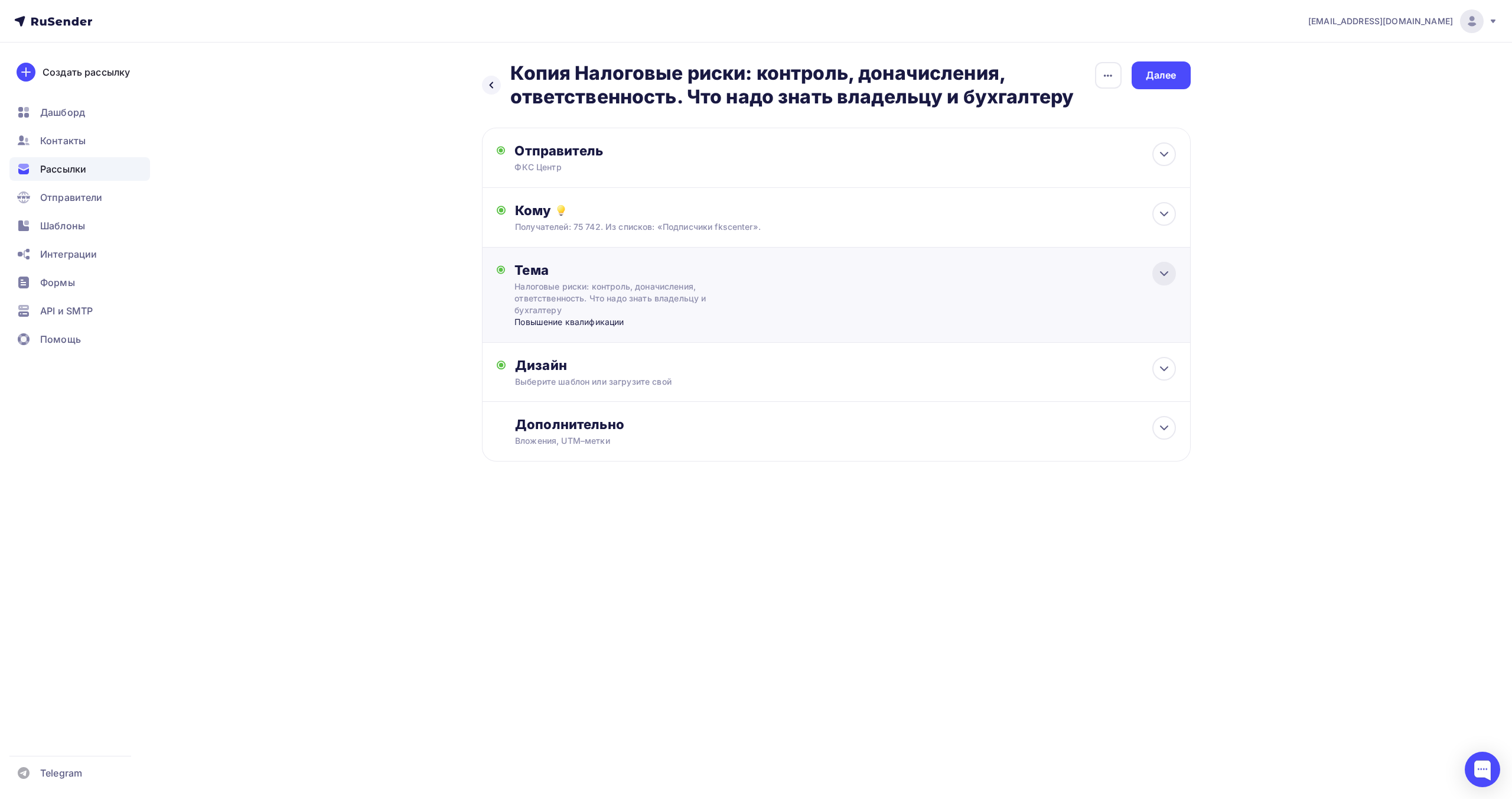
click at [1166, 276] on icon at bounding box center [1164, 273] width 14 height 14
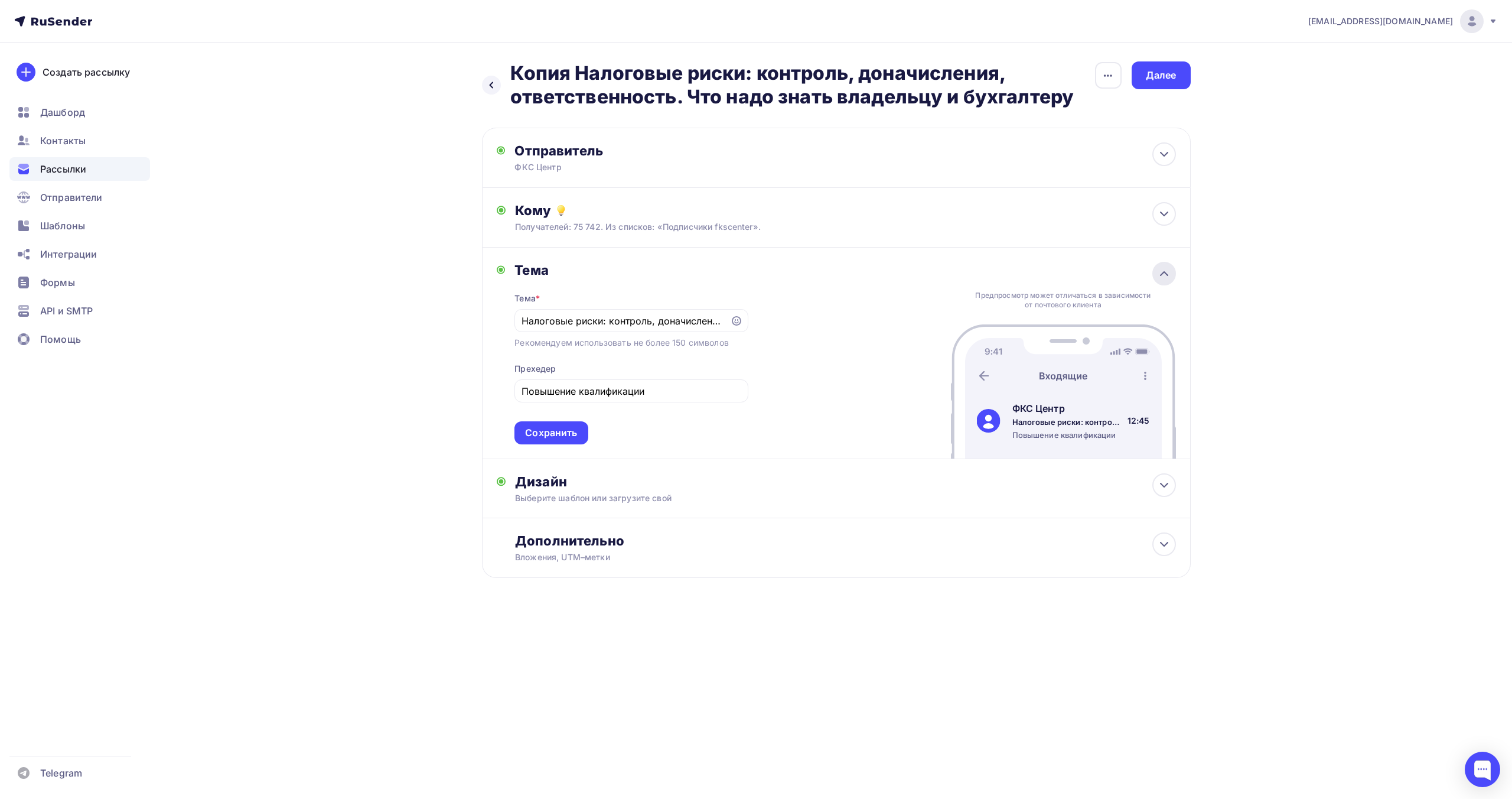
click at [1164, 269] on icon at bounding box center [1164, 273] width 14 height 14
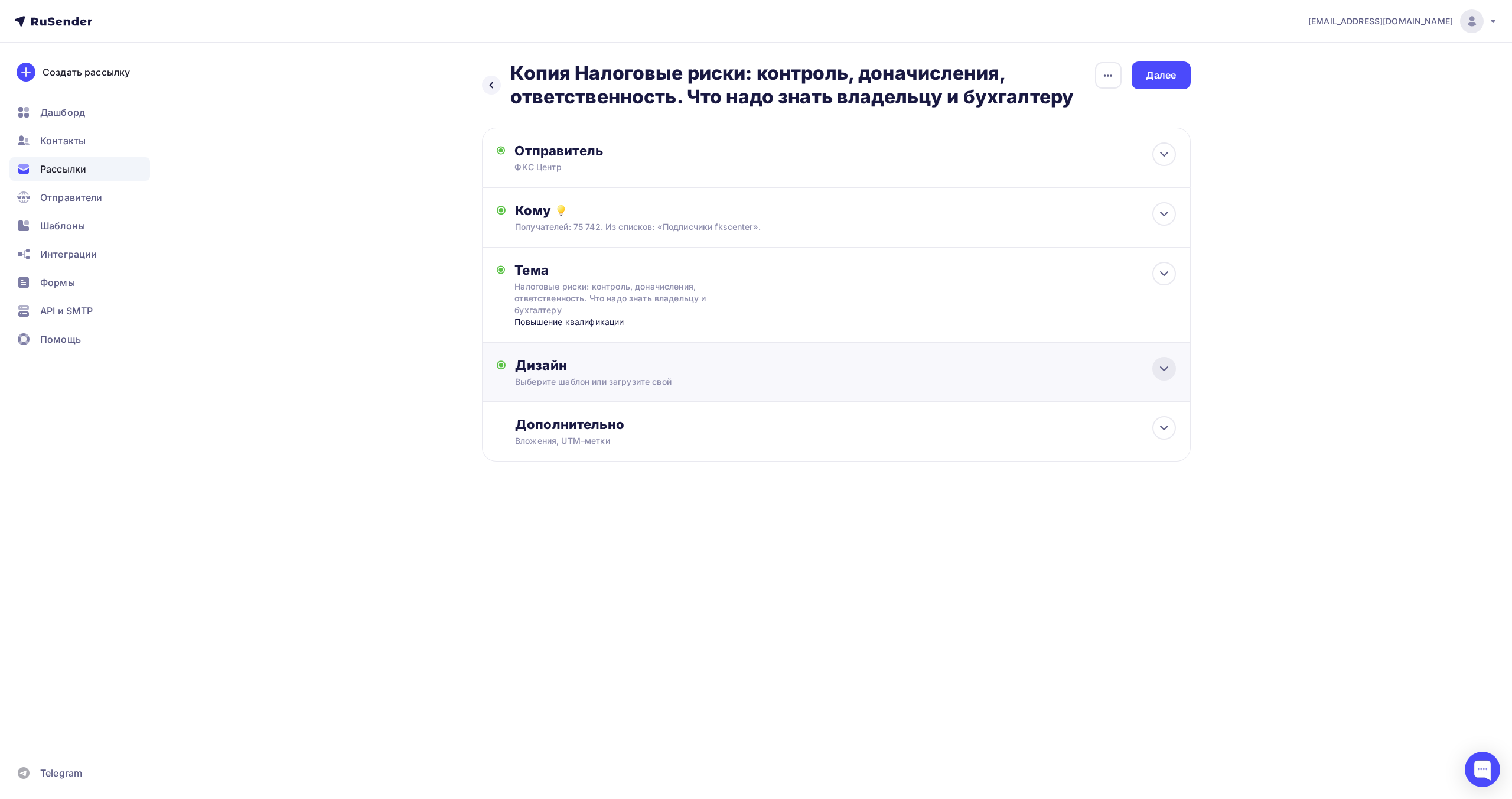
click at [1162, 359] on div at bounding box center [1164, 369] width 23 height 23
click at [692, 479] on div "Редактировать" at bounding box center [679, 477] width 72 height 14
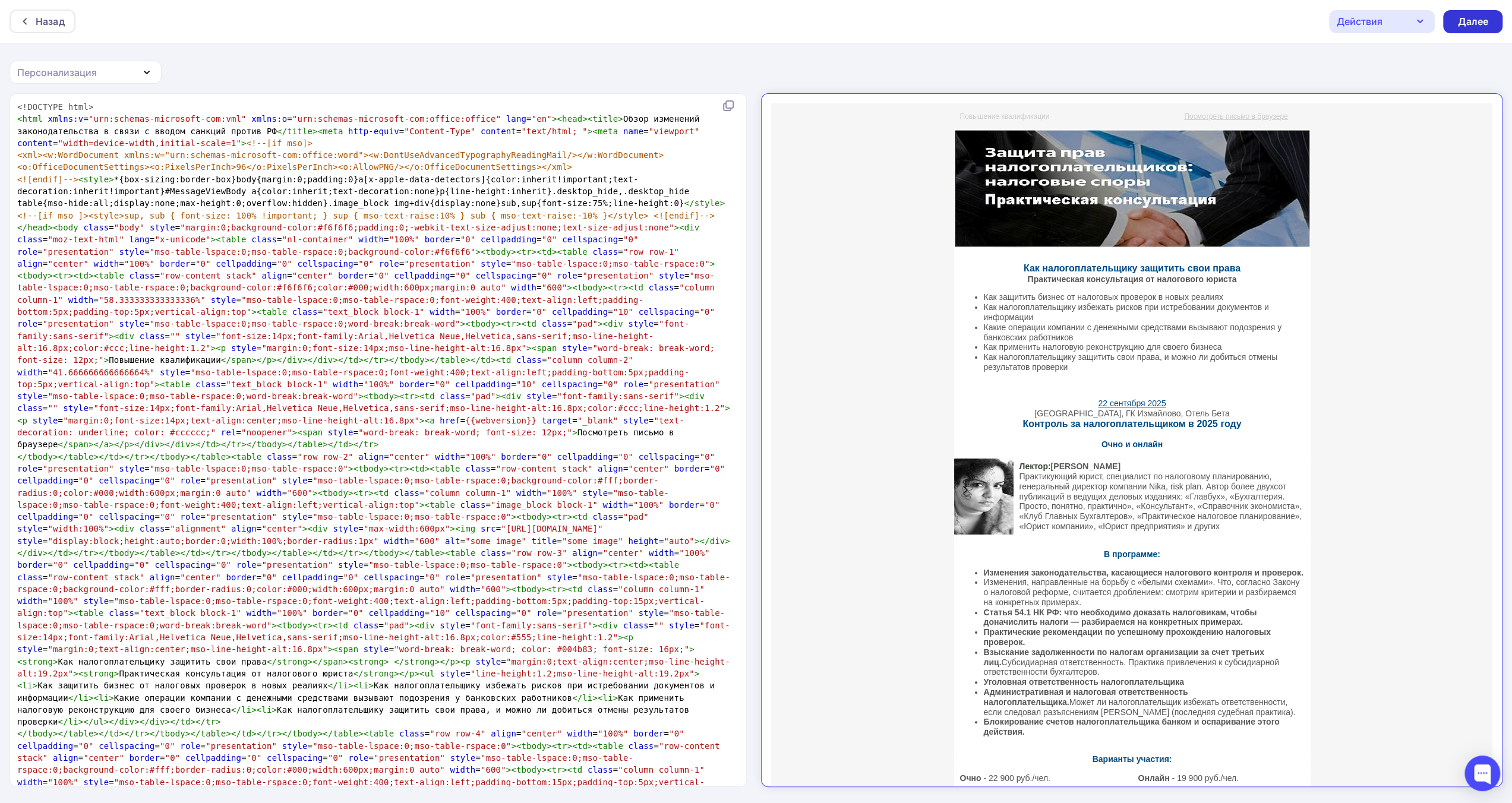
click at [1455, 23] on div "Далее" at bounding box center [1472, 22] width 59 height 23
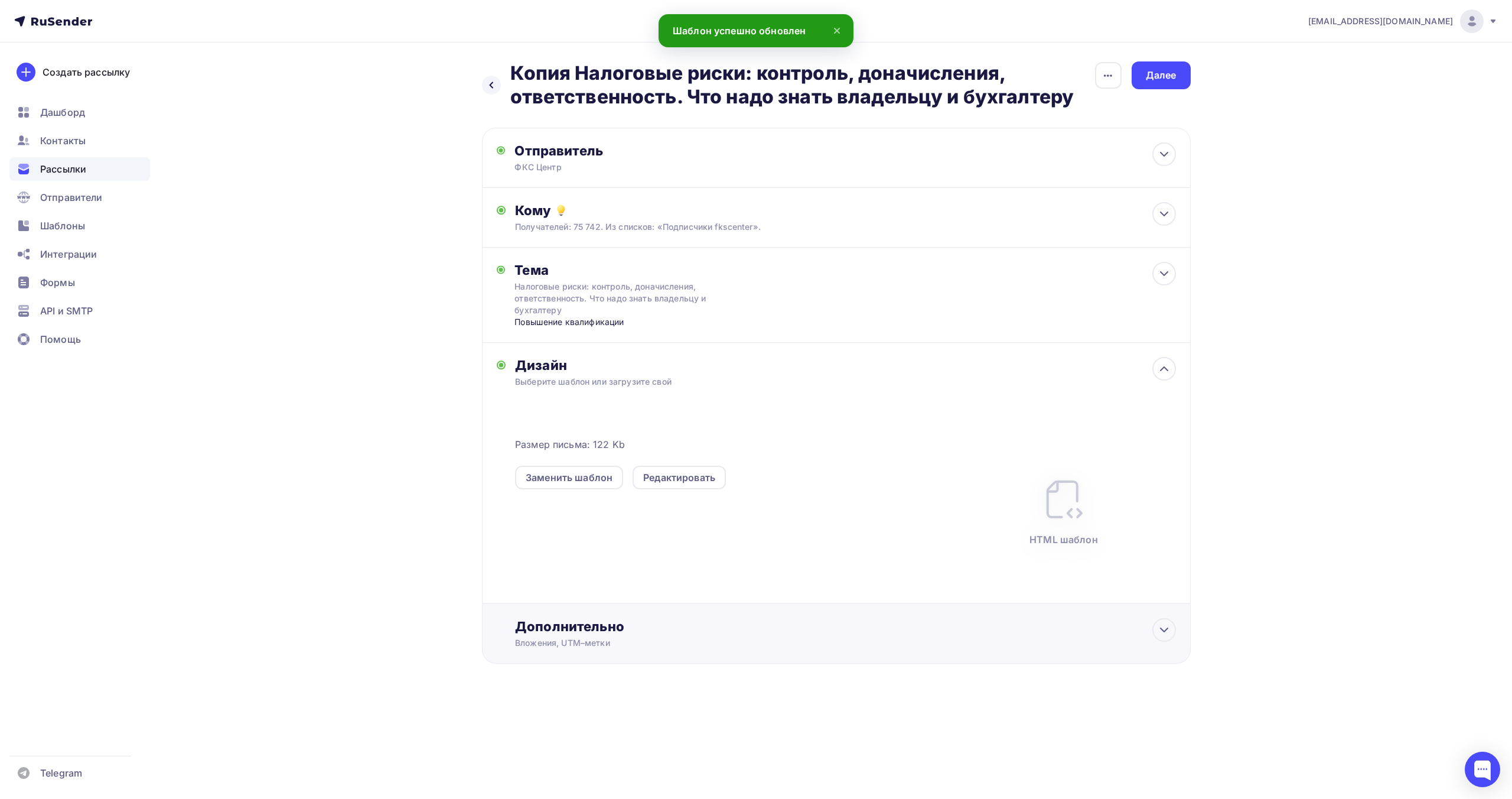
click at [617, 634] on div "Дополнительно" at bounding box center [845, 626] width 660 height 16
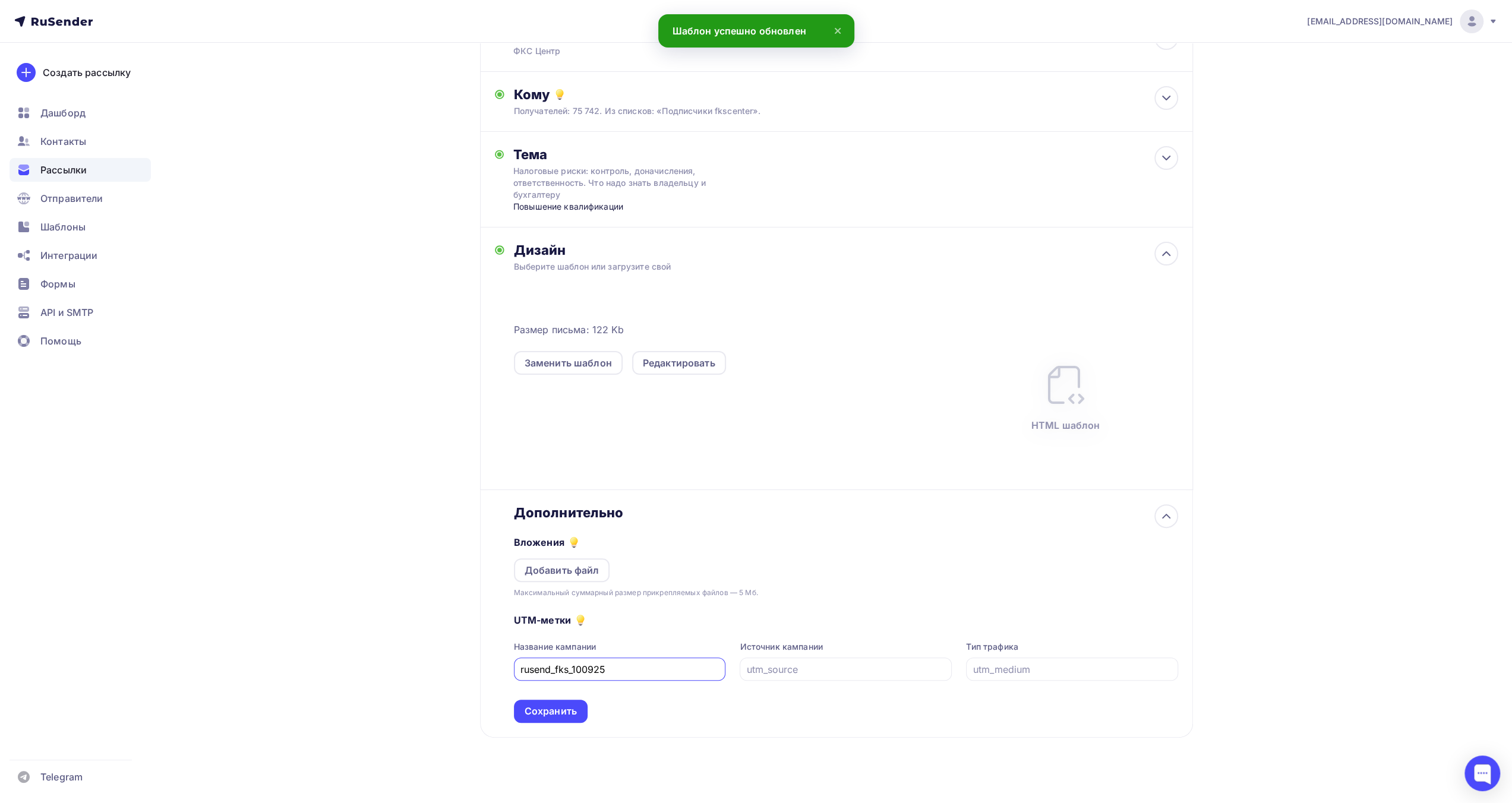
scroll to position [130, 0]
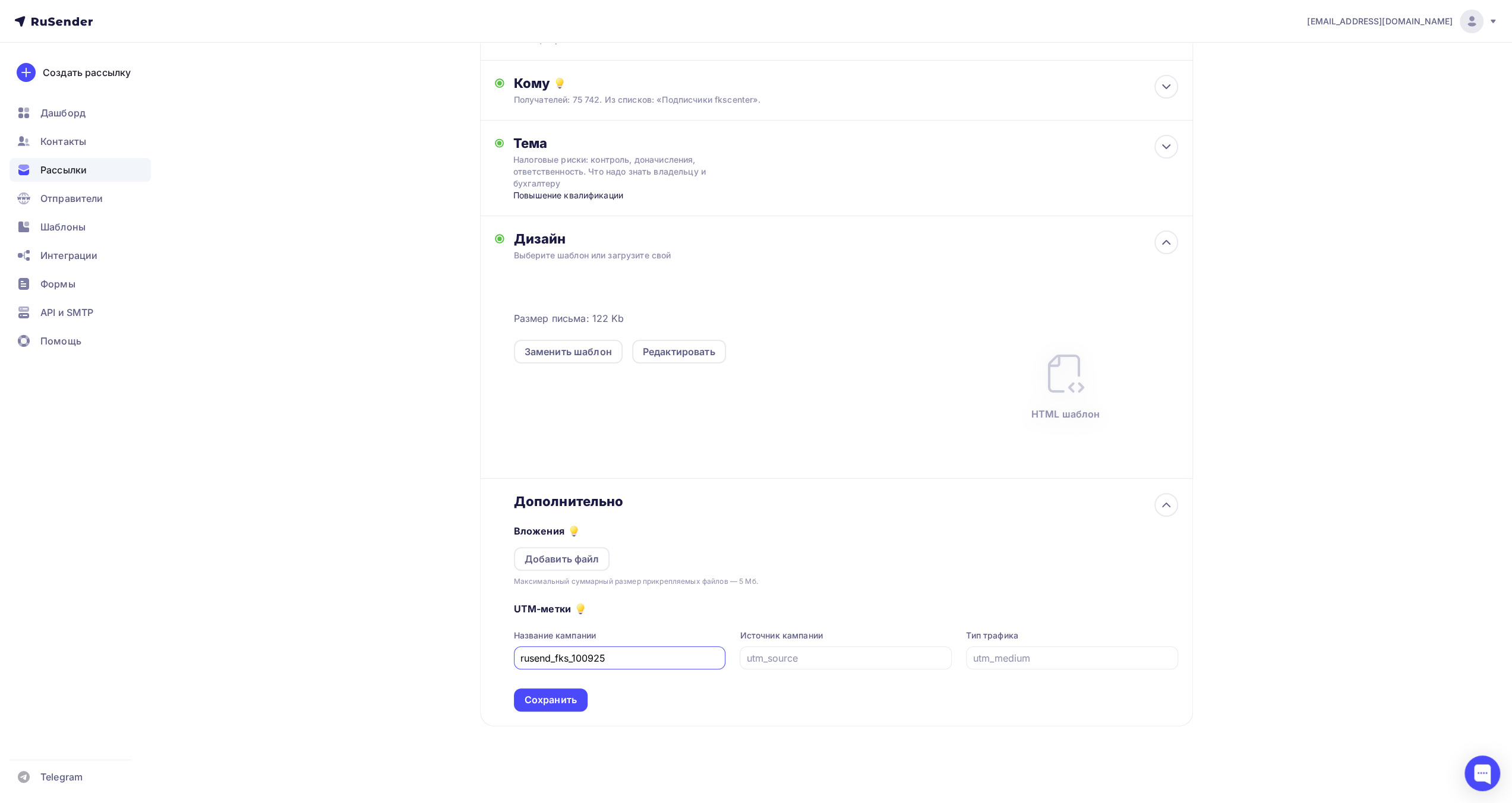
click at [579, 657] on input "rusend_fks_100925" at bounding box center [620, 658] width 199 height 14
type input "rusend_fks_110925"
click at [562, 700] on div "Сохранить" at bounding box center [550, 699] width 52 height 13
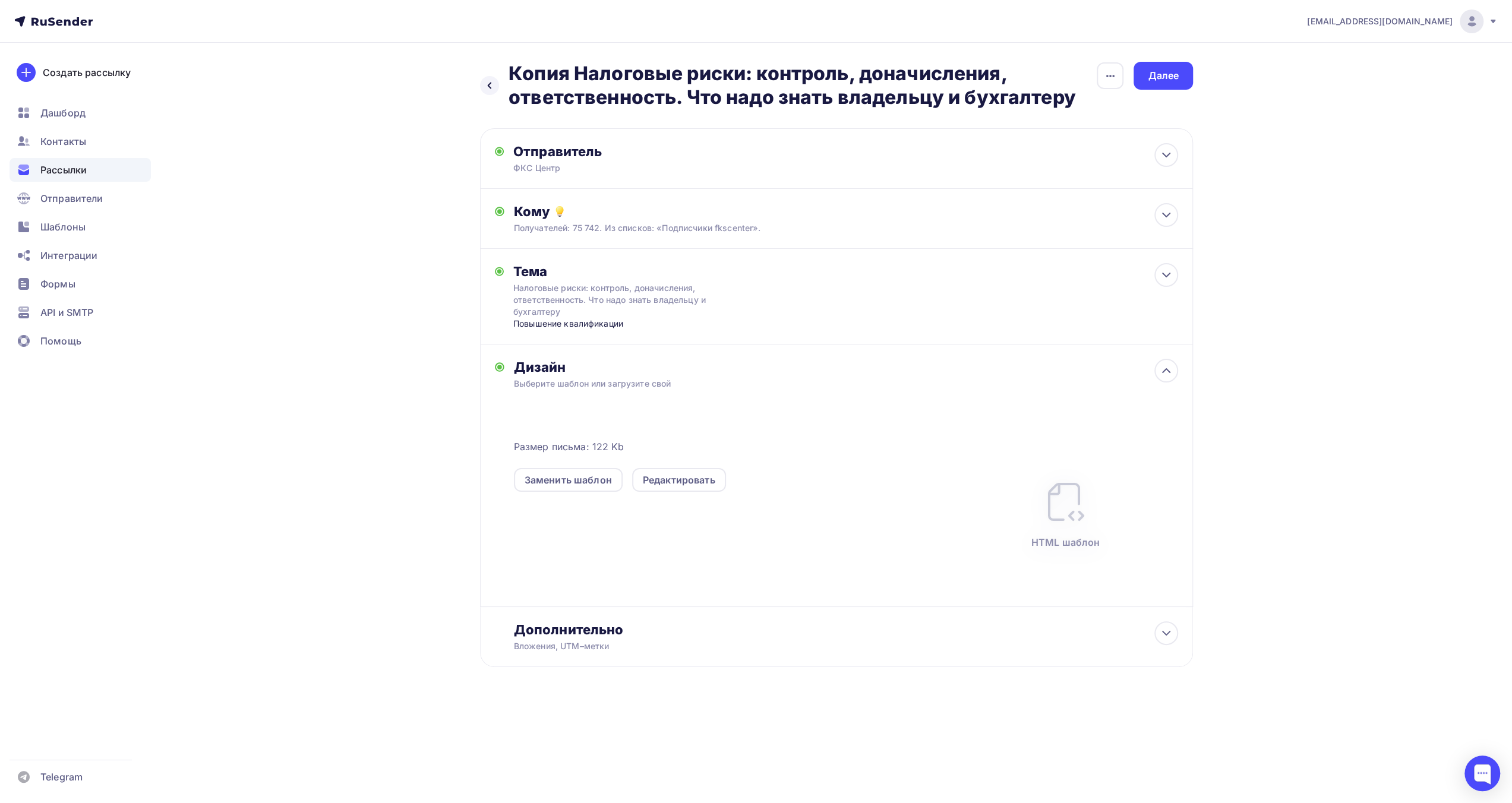
scroll to position [0, 0]
click at [1177, 77] on div "Далее" at bounding box center [1167, 75] width 31 height 13
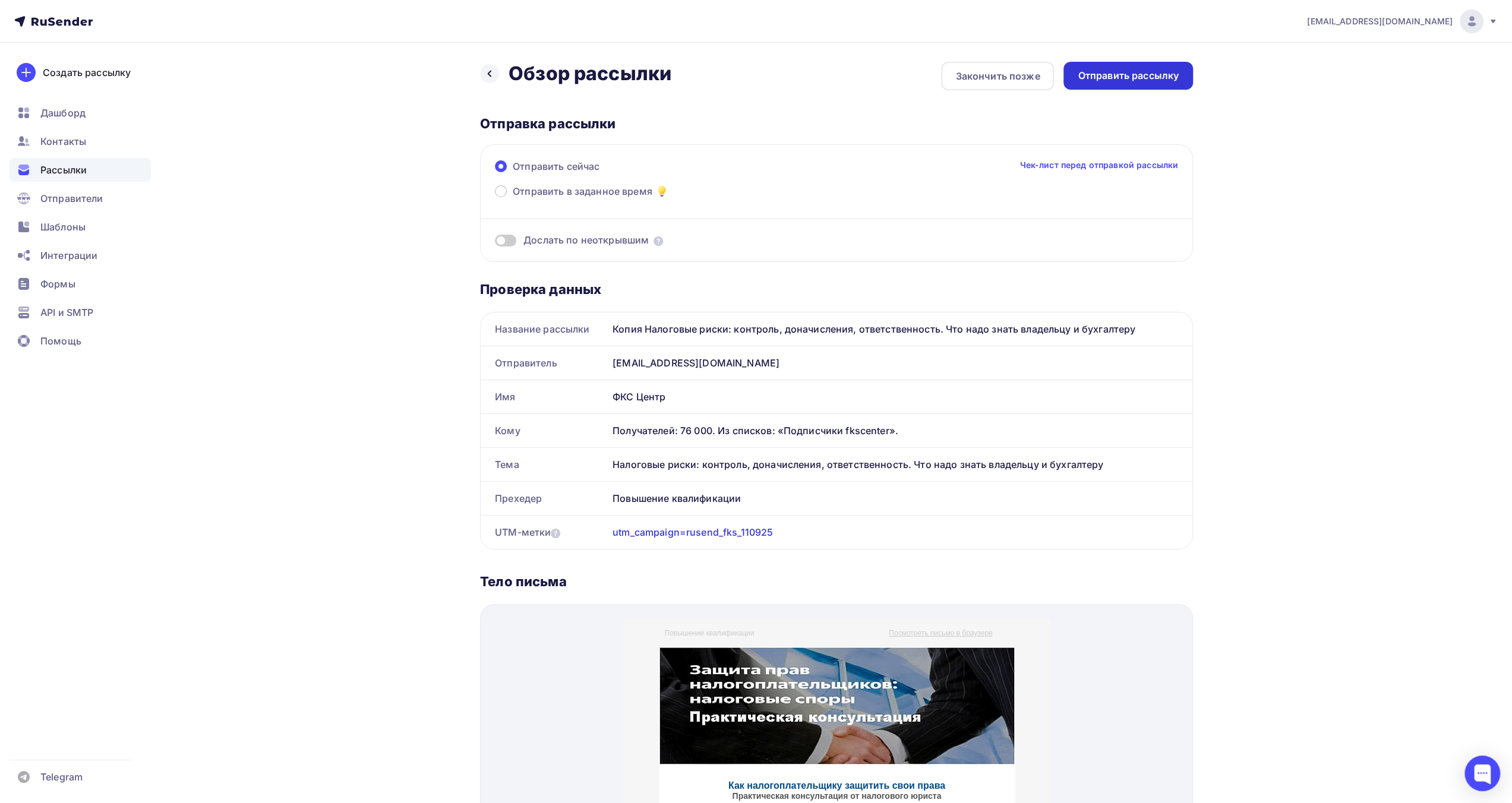
click at [1119, 75] on div "Отправить рассылку" at bounding box center [1127, 75] width 101 height 13
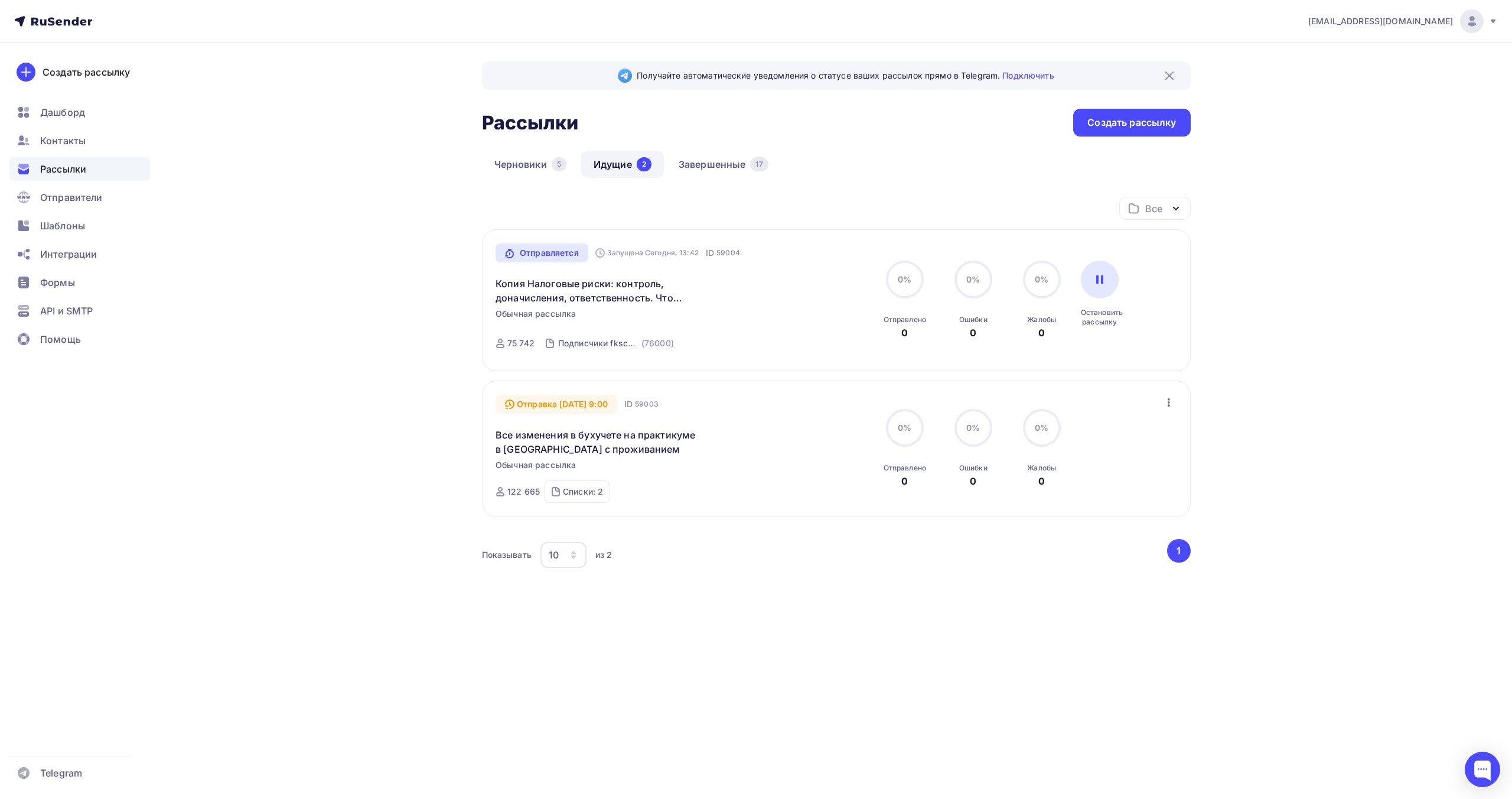
click at [317, 103] on div "Получайте автоматические уведомления о статусе ваших рассылок прямо в Telegram.…" at bounding box center [756, 366] width 968 height 646
click at [298, 80] on div "Получайте автоматические уведомления о статусе ваших рассылок прямо в Telegram.…" at bounding box center [756, 366] width 968 height 646
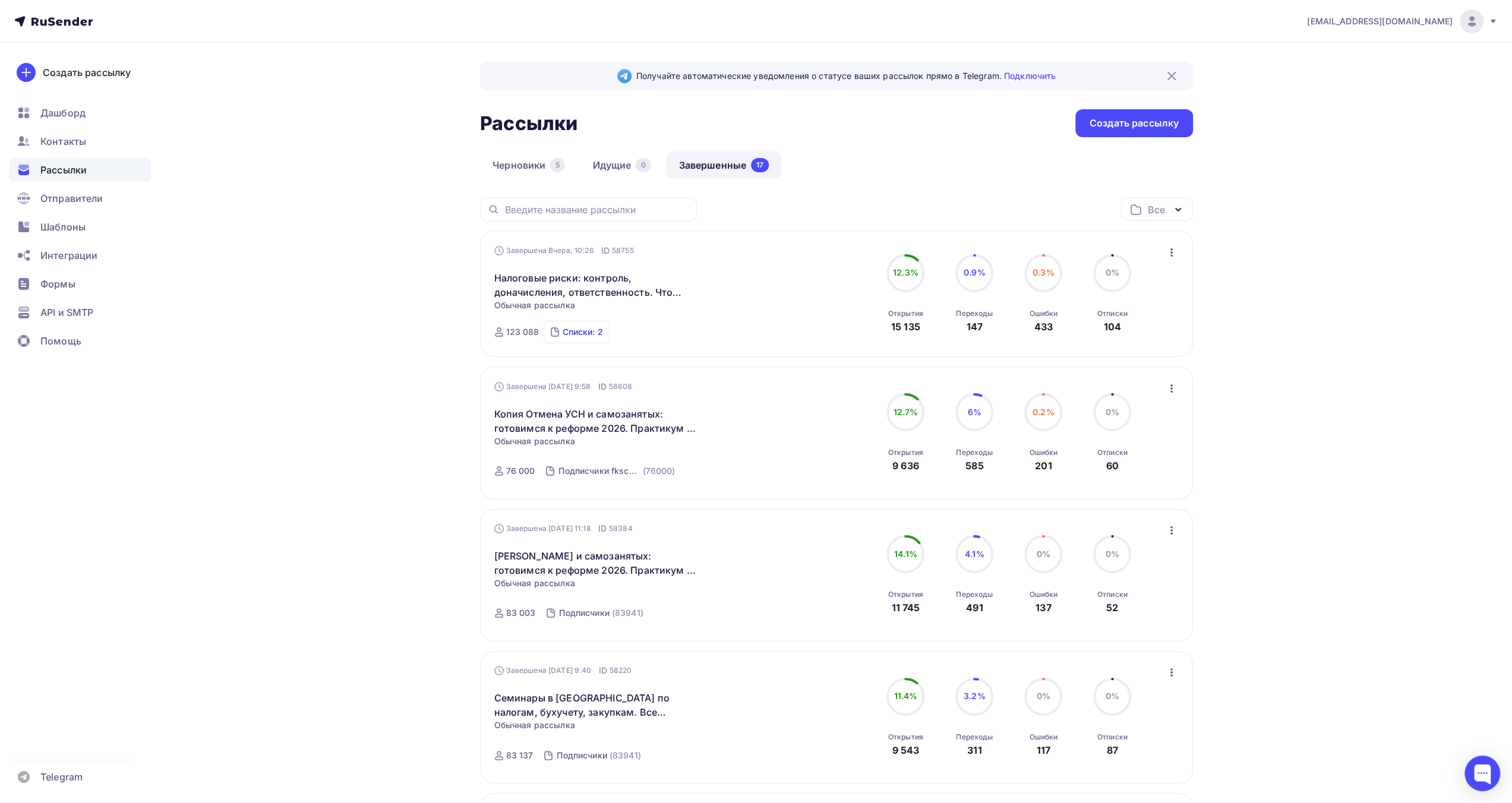
click at [594, 332] on div "Списки: 2" at bounding box center [582, 332] width 41 height 12
